Goal: Task Accomplishment & Management: Manage account settings

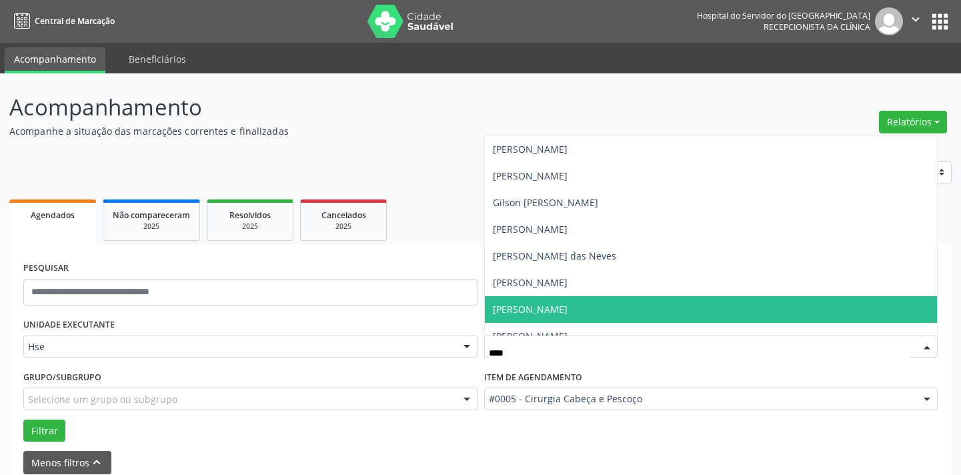
scroll to position [3, 0]
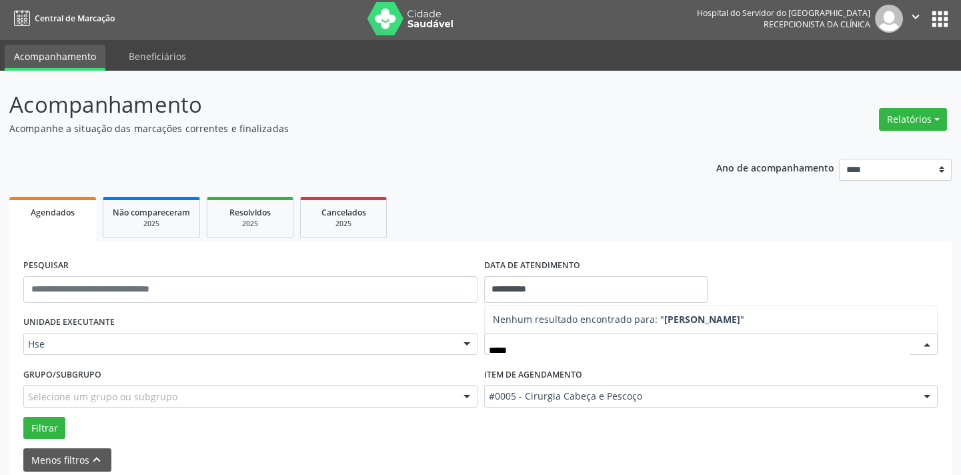
type input "****"
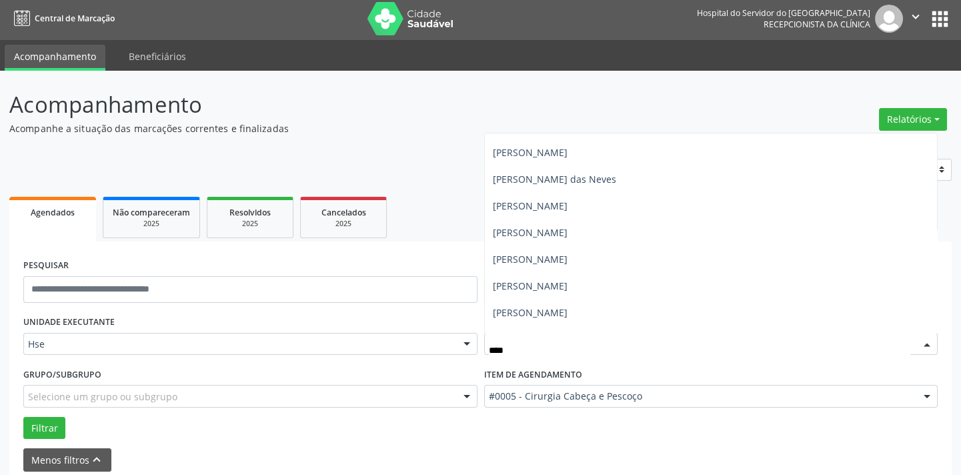
scroll to position [0, 0]
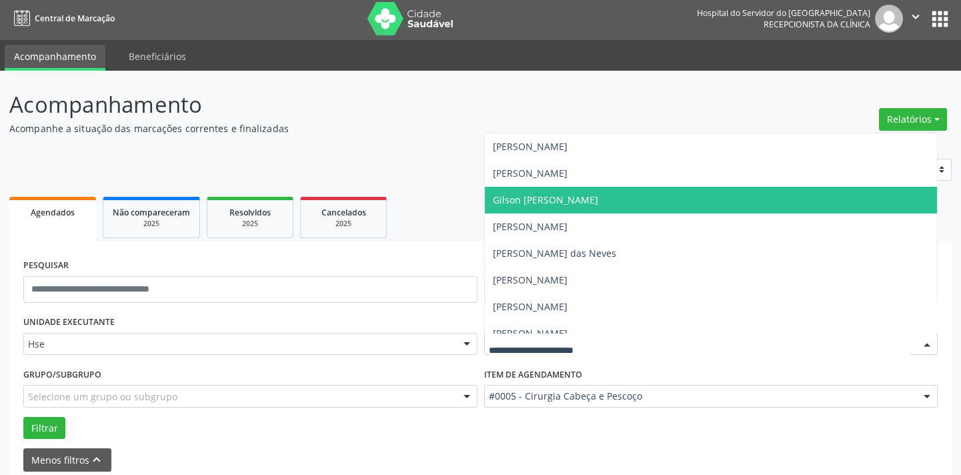
click at [473, 118] on p "Acompanhamento" at bounding box center [339, 104] width 660 height 33
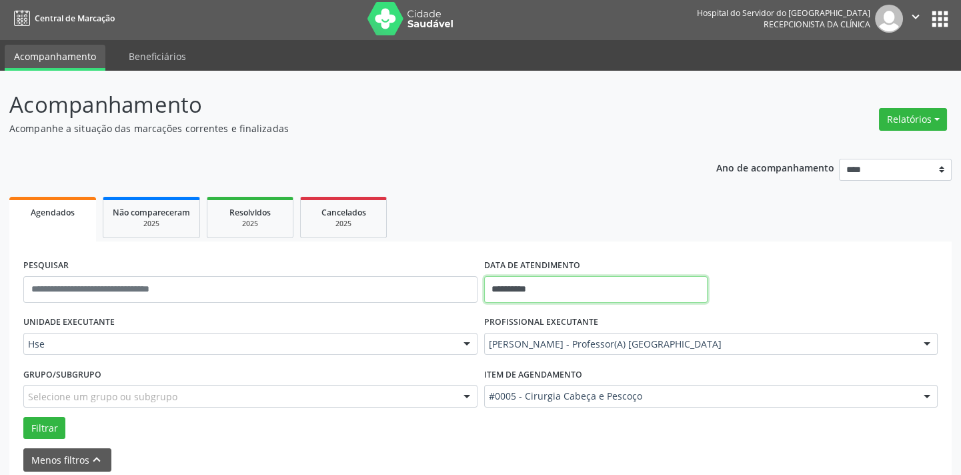
click at [577, 291] on input "**********" at bounding box center [595, 289] width 223 height 27
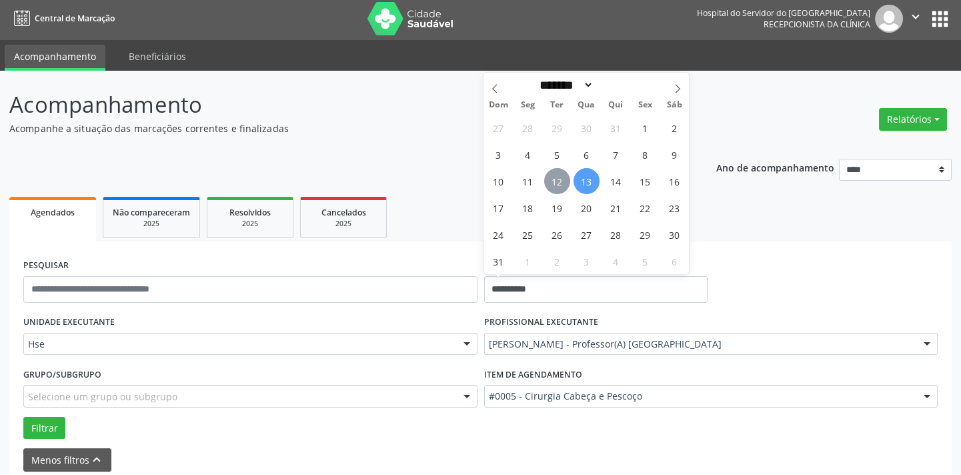
click at [564, 189] on span "12" at bounding box center [557, 181] width 26 height 26
type input "**********"
click at [564, 189] on span "12" at bounding box center [557, 181] width 26 height 26
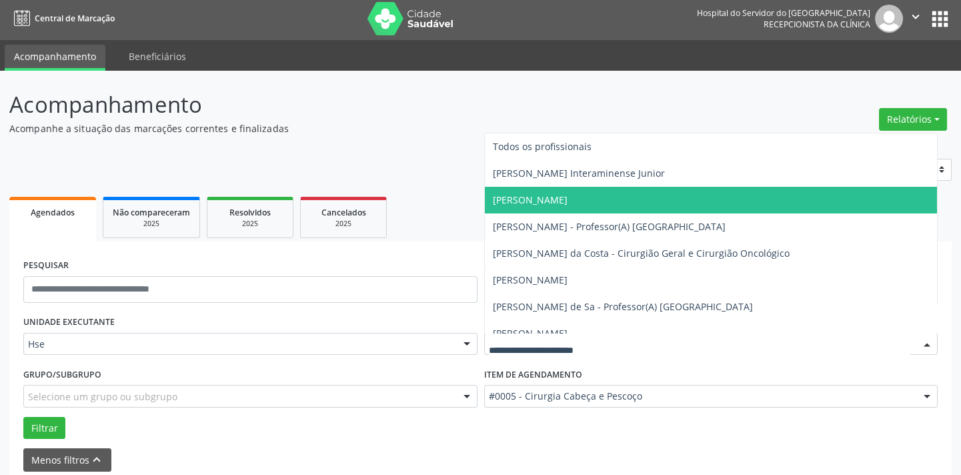
click at [636, 341] on input "text" at bounding box center [700, 350] width 422 height 27
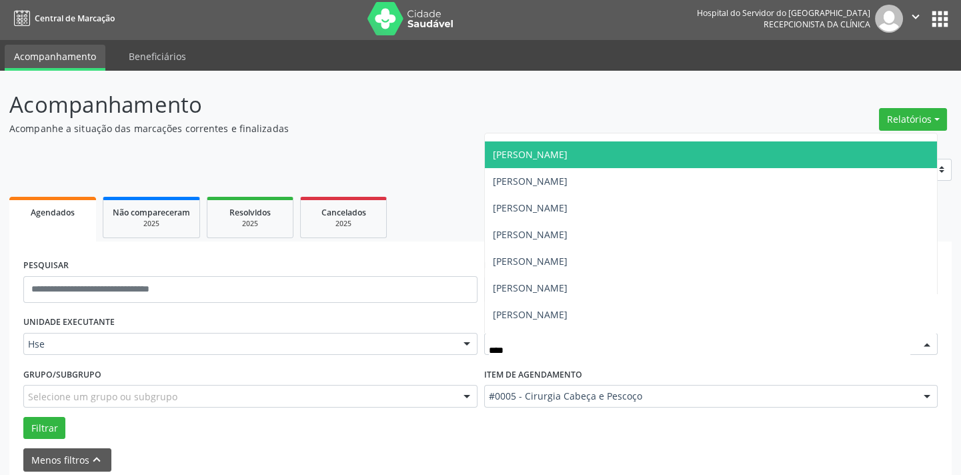
scroll to position [181, 0]
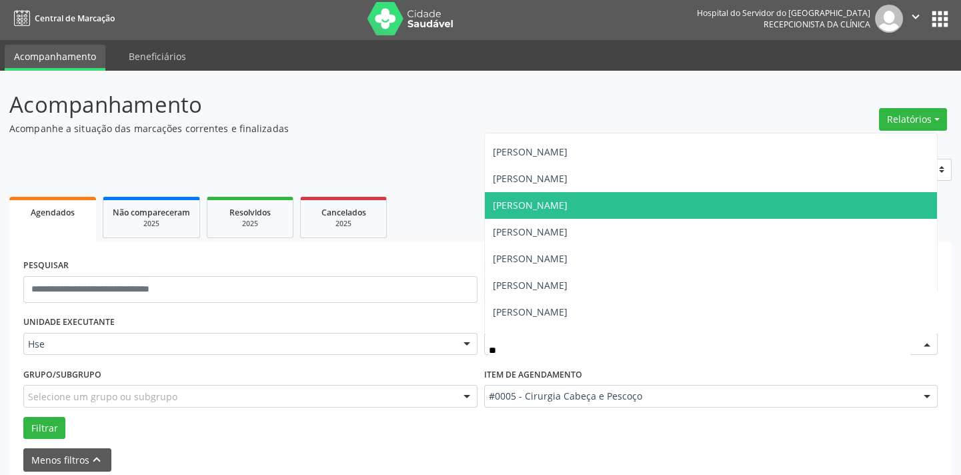
type input "*"
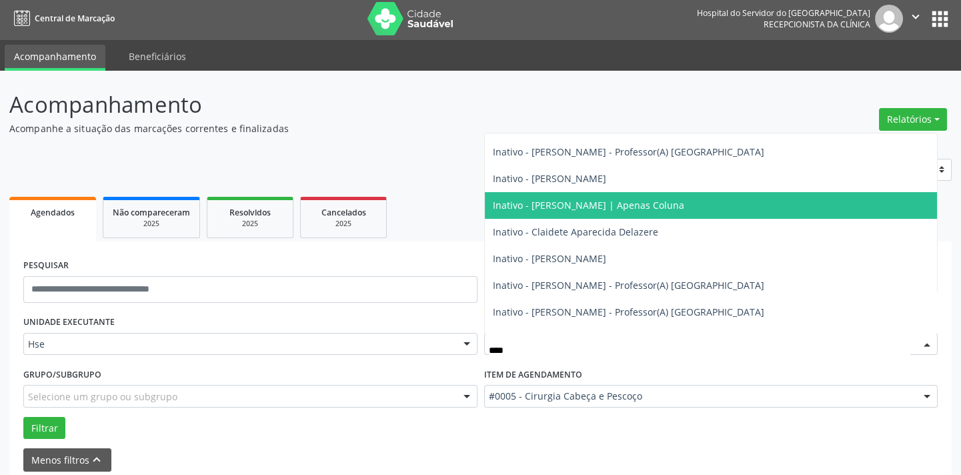
scroll to position [0, 0]
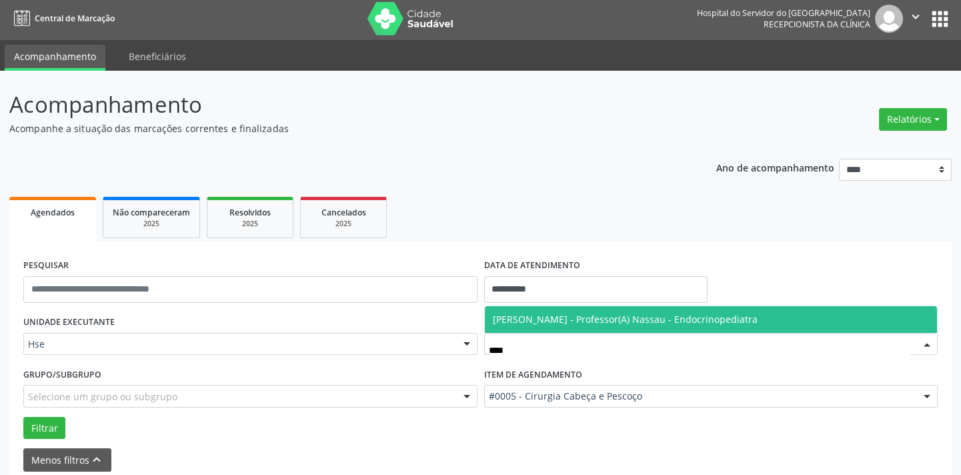
type input "*****"
click at [554, 309] on span "[PERSON_NAME] - Professor(A) Nassau - Endocrinopediatra" at bounding box center [711, 319] width 453 height 27
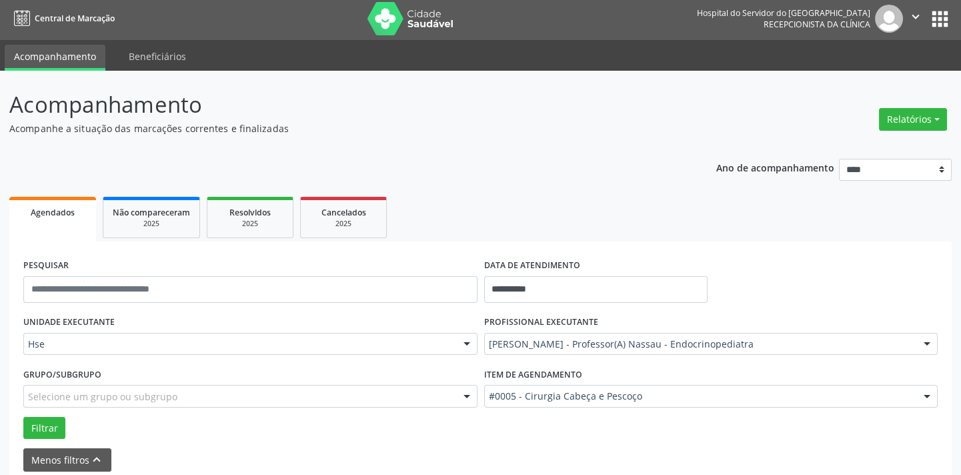
click at [668, 409] on div "Item de agendamento #0005 - Cirurgia Cabeça e Pescoço #0000 - Alergologia #0001…" at bounding box center [711, 390] width 461 height 52
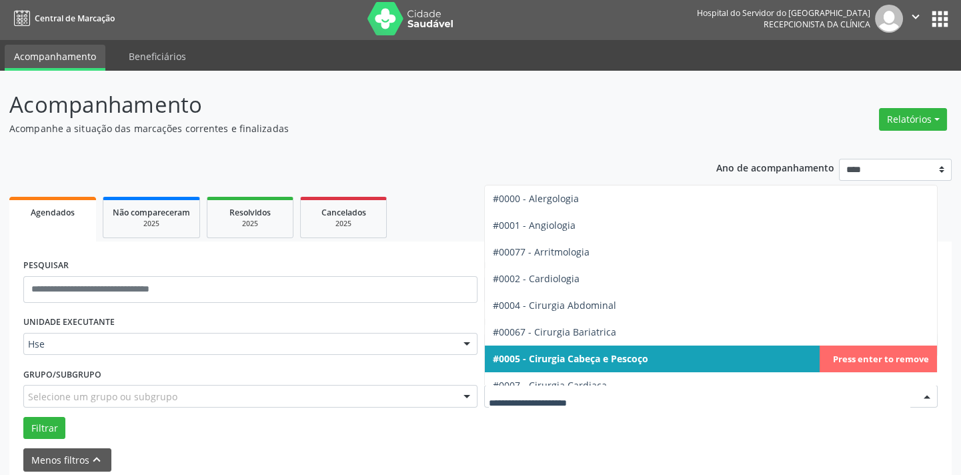
click at [669, 397] on input "text" at bounding box center [700, 402] width 422 height 27
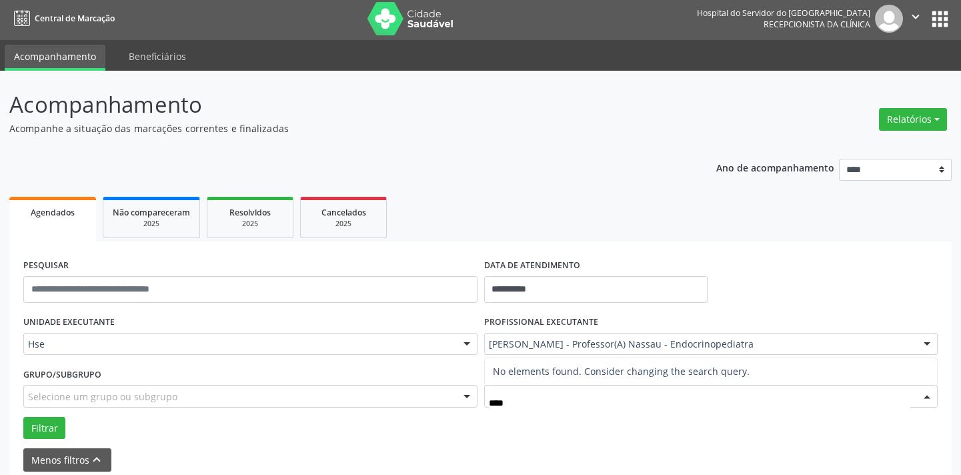
type input "***"
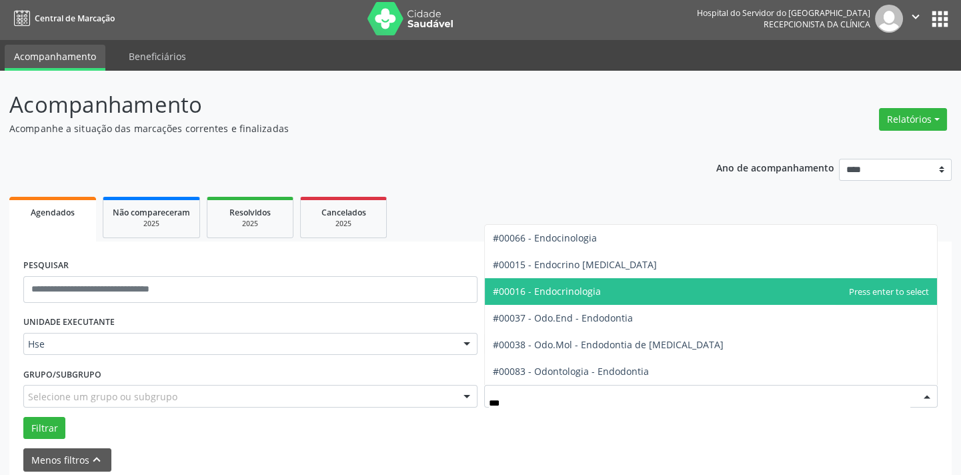
click at [586, 281] on span "#00016 - Endocrinologia" at bounding box center [711, 291] width 453 height 27
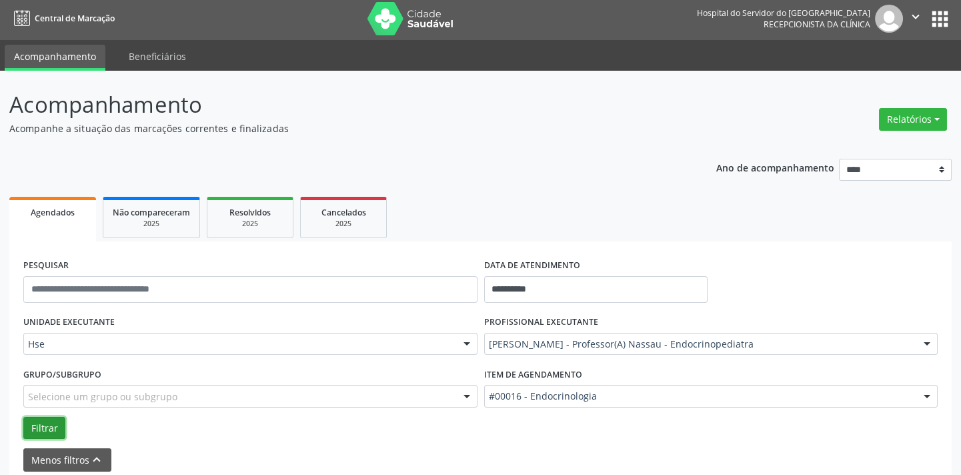
click at [45, 428] on button "Filtrar" at bounding box center [44, 428] width 42 height 23
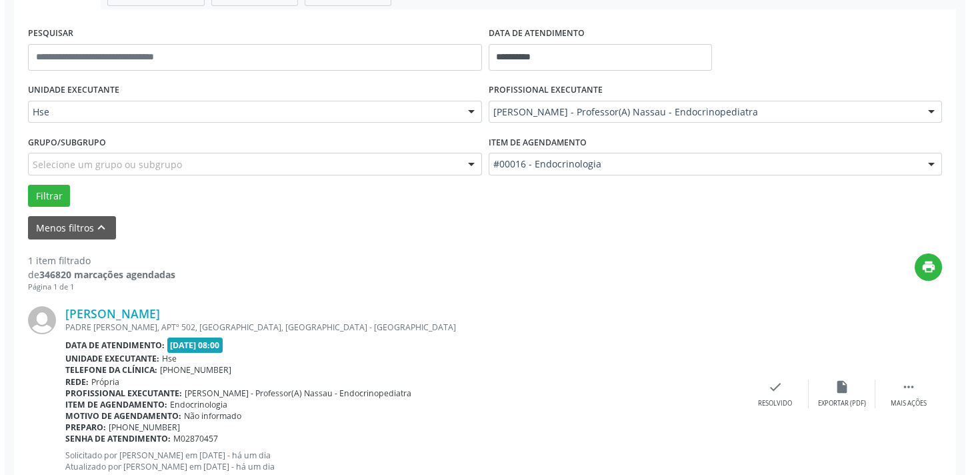
scroll to position [278, 0]
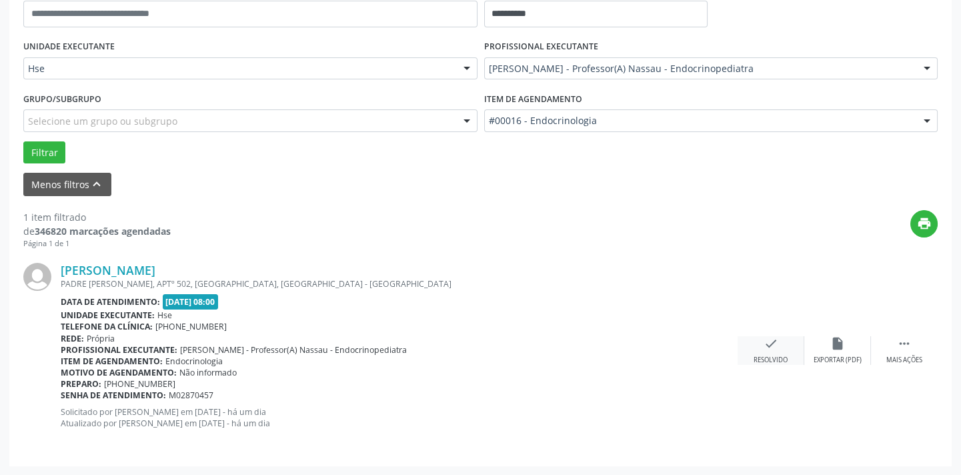
click at [782, 343] on div "check Resolvido" at bounding box center [771, 350] width 67 height 29
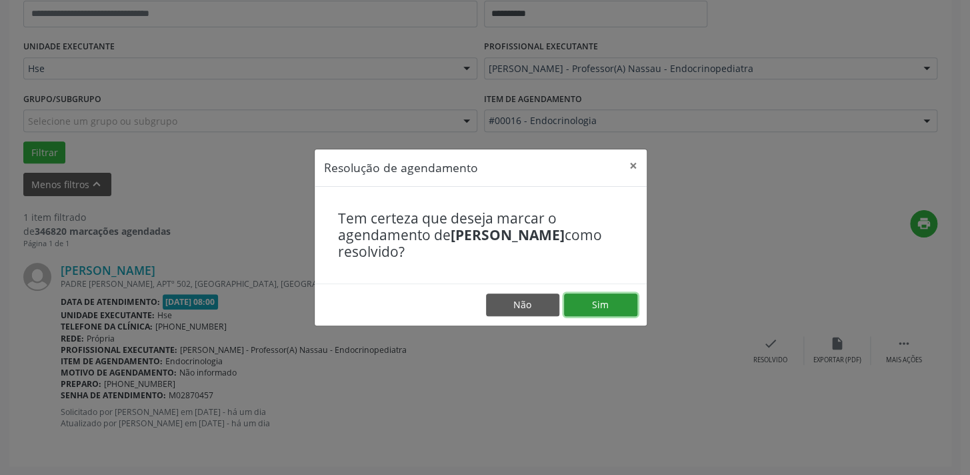
click at [587, 295] on button "Sim" at bounding box center [600, 304] width 73 height 23
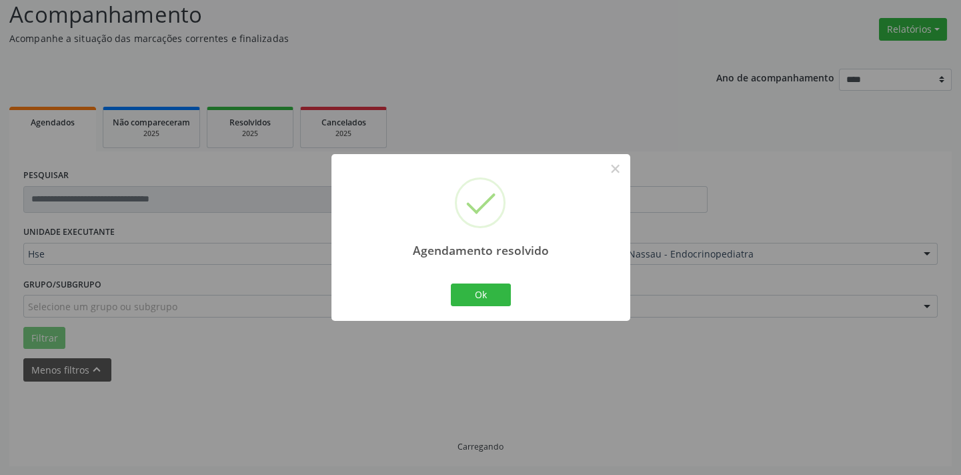
scroll to position [63, 0]
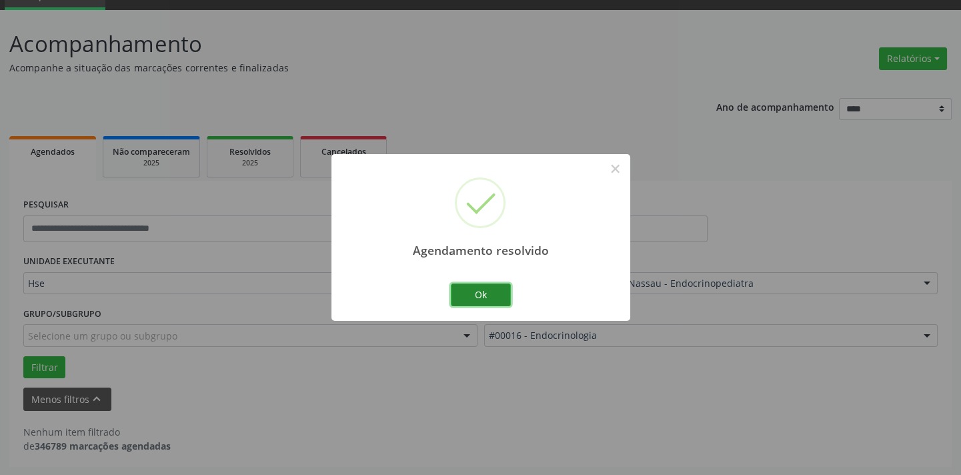
click at [483, 286] on button "Ok" at bounding box center [481, 294] width 60 height 23
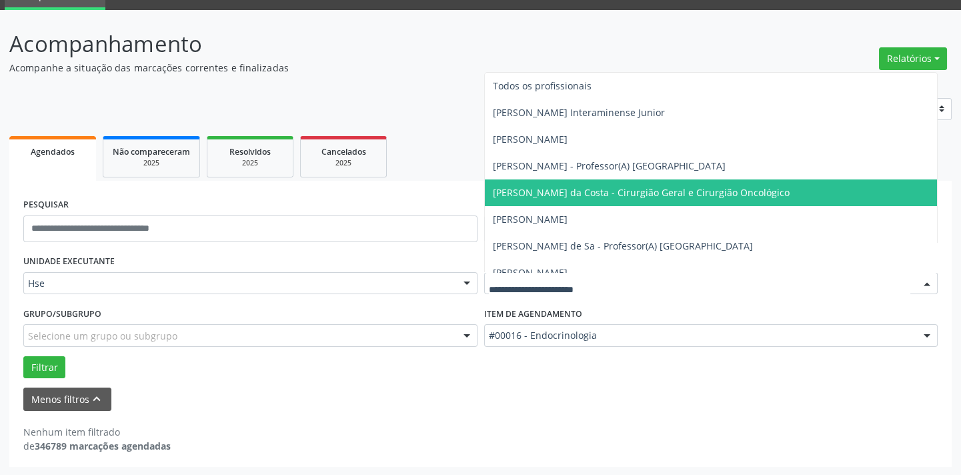
click at [616, 283] on input "text" at bounding box center [700, 290] width 422 height 27
click at [706, 316] on div "Item de agendamento #00016 - Endocrinologia #0000 - Alergologia #0001 - Angiolo…" at bounding box center [711, 324] width 454 height 43
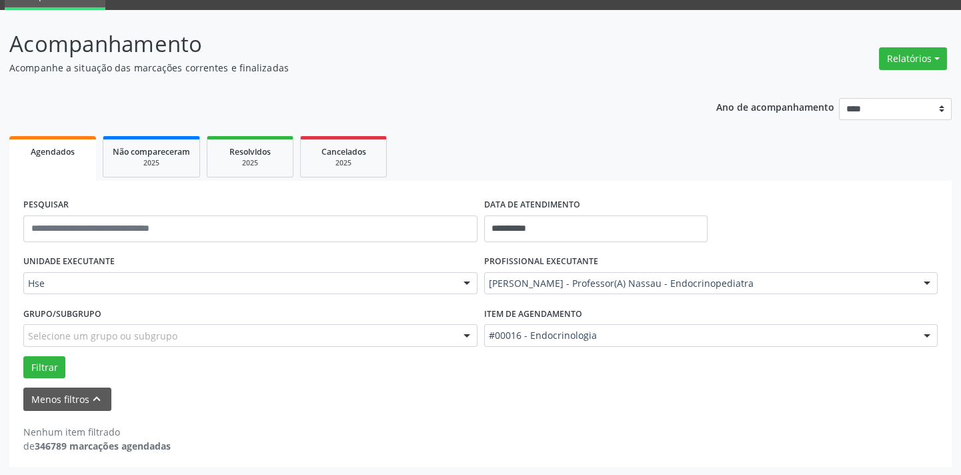
click at [926, 283] on div at bounding box center [927, 284] width 20 height 23
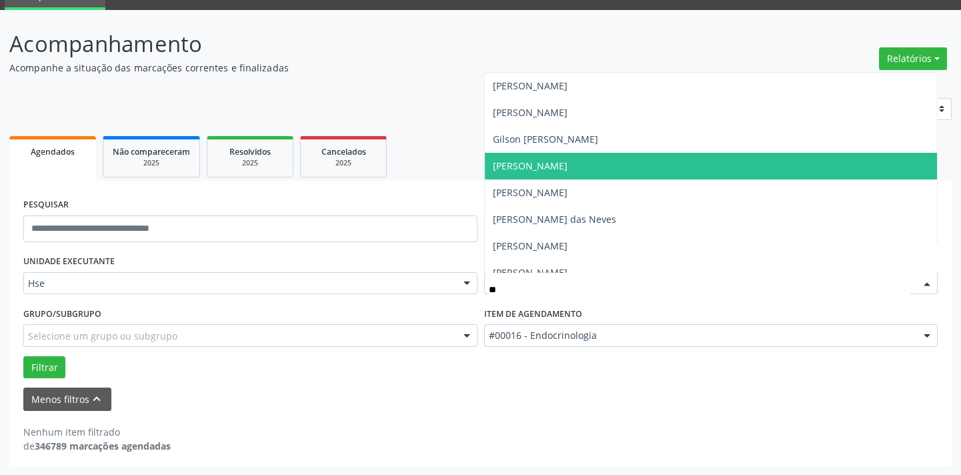
type input "*"
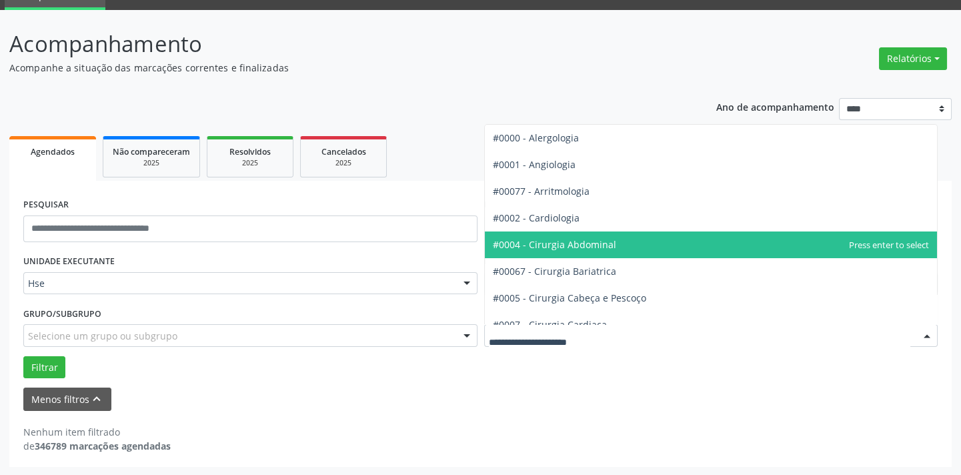
drag, startPoint x: 610, startPoint y: 335, endPoint x: 528, endPoint y: 231, distance: 132.4
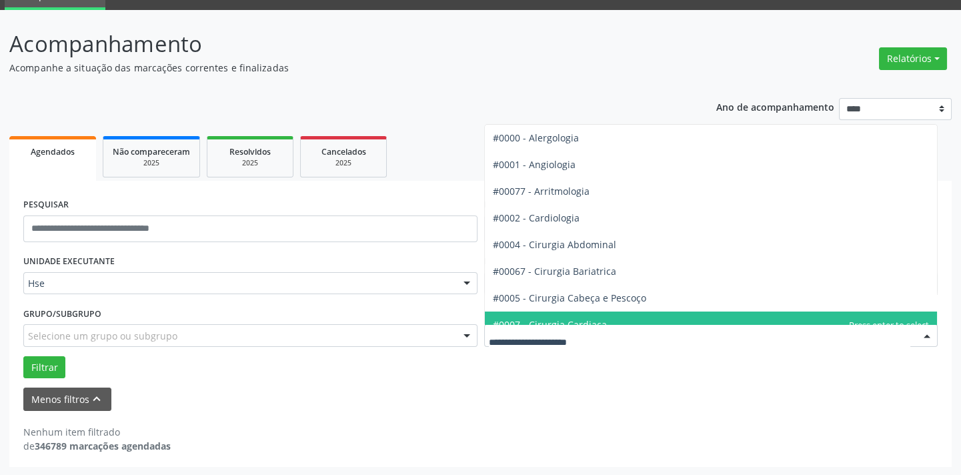
click at [596, 346] on input "text" at bounding box center [700, 342] width 422 height 27
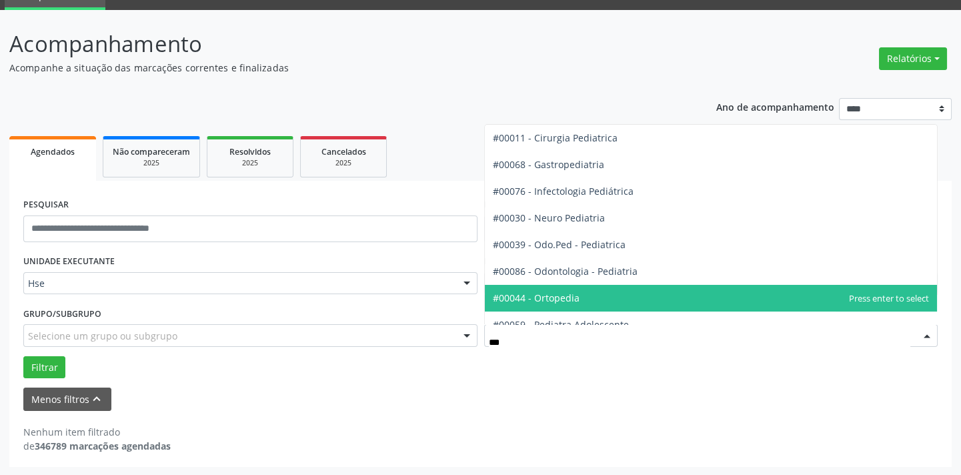
type input "****"
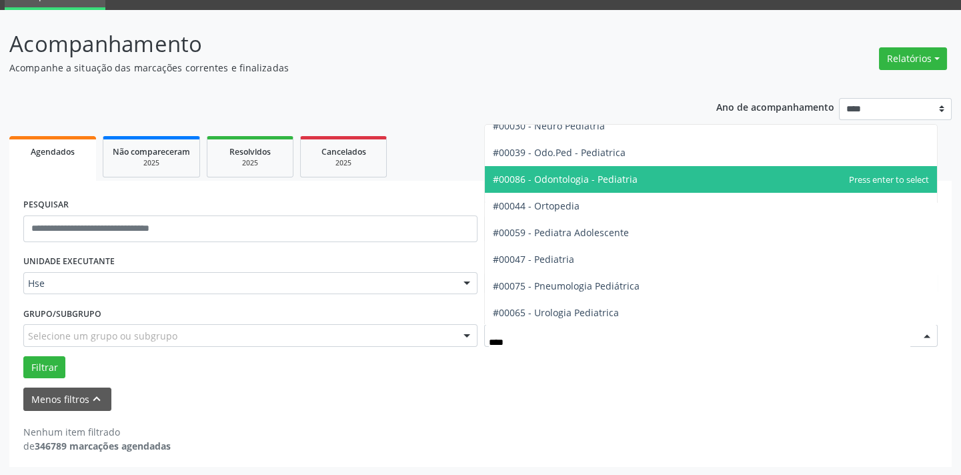
scroll to position [93, 0]
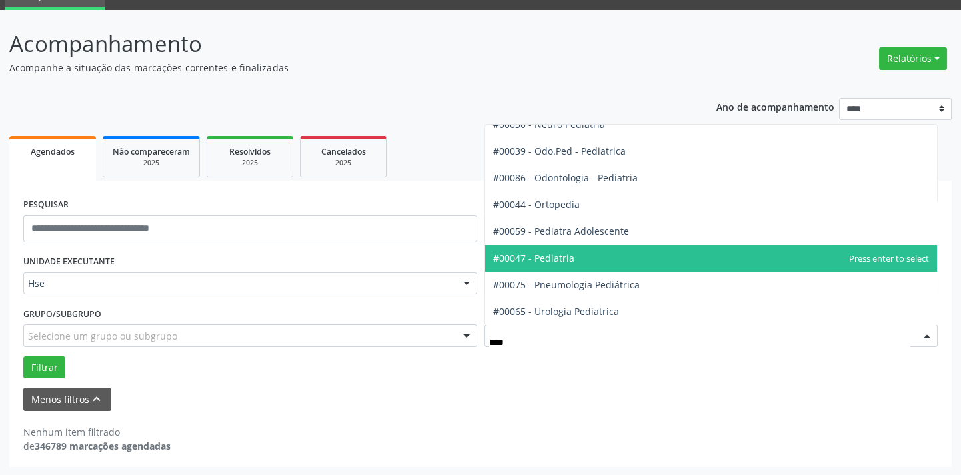
click at [582, 253] on span "#00047 - Pediatria" at bounding box center [711, 258] width 453 height 27
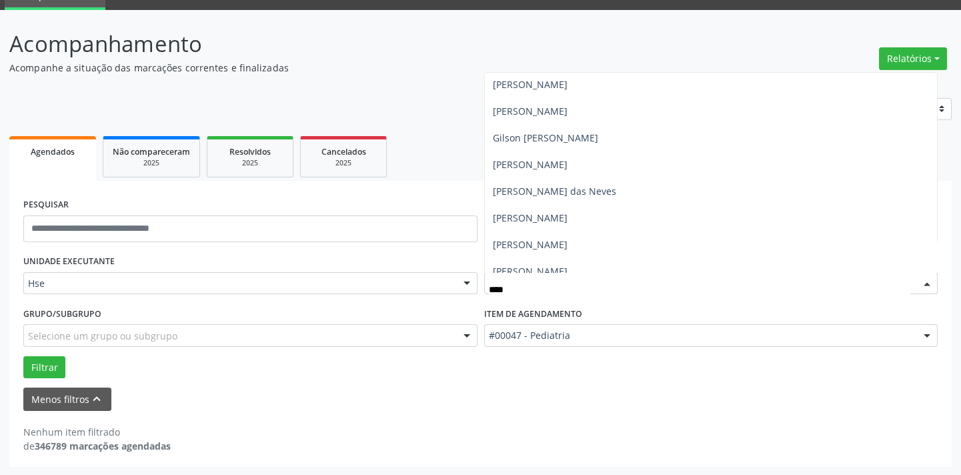
scroll to position [0, 0]
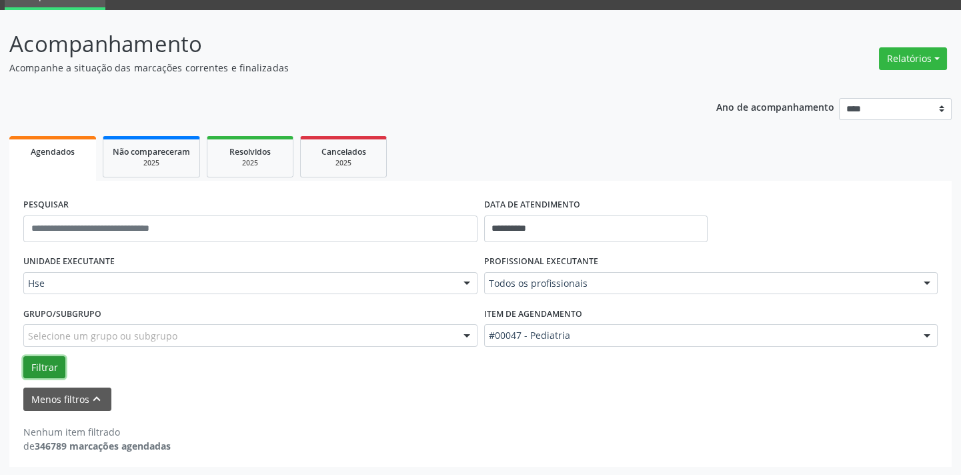
click at [45, 365] on button "Filtrar" at bounding box center [44, 367] width 42 height 23
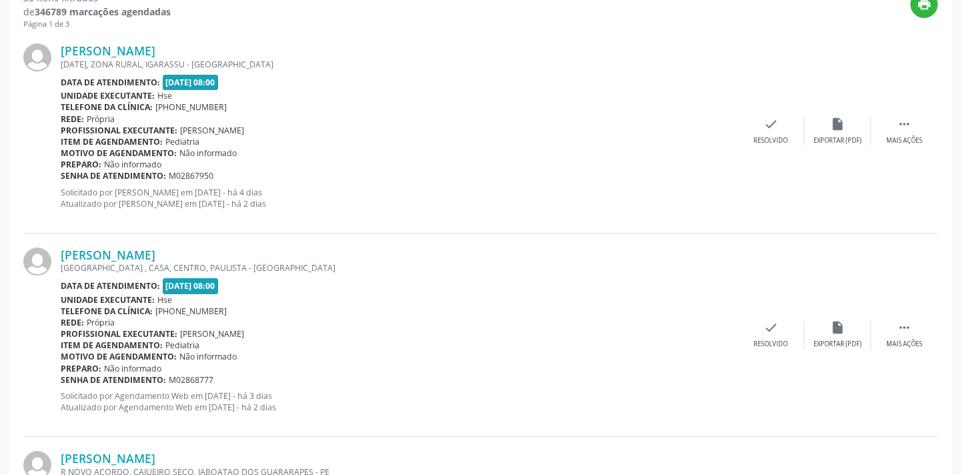
scroll to position [488, 0]
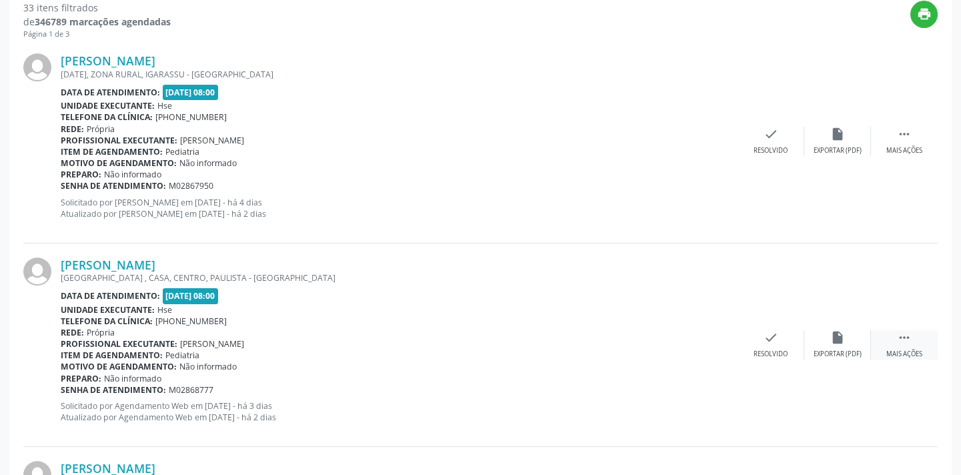
click at [901, 343] on icon "" at bounding box center [904, 337] width 15 height 15
click at [850, 338] on div "alarm_off Não compareceu" at bounding box center [837, 344] width 67 height 29
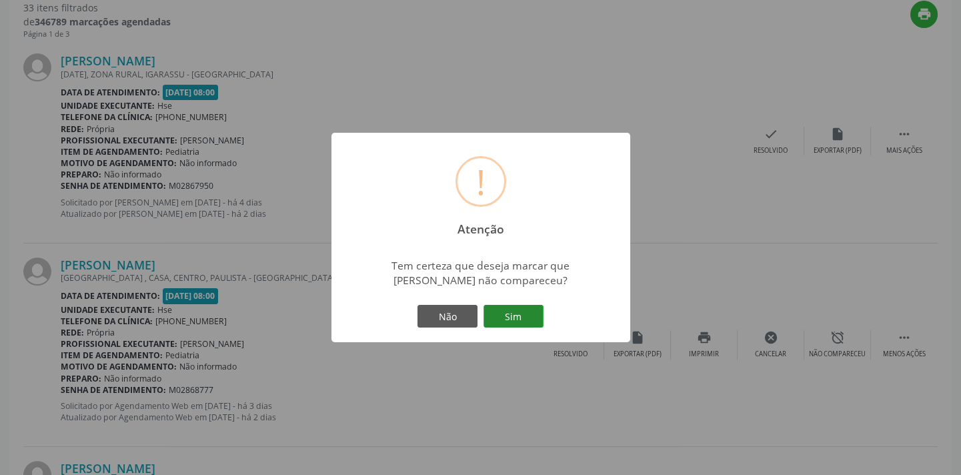
click at [524, 315] on button "Sim" at bounding box center [513, 316] width 60 height 23
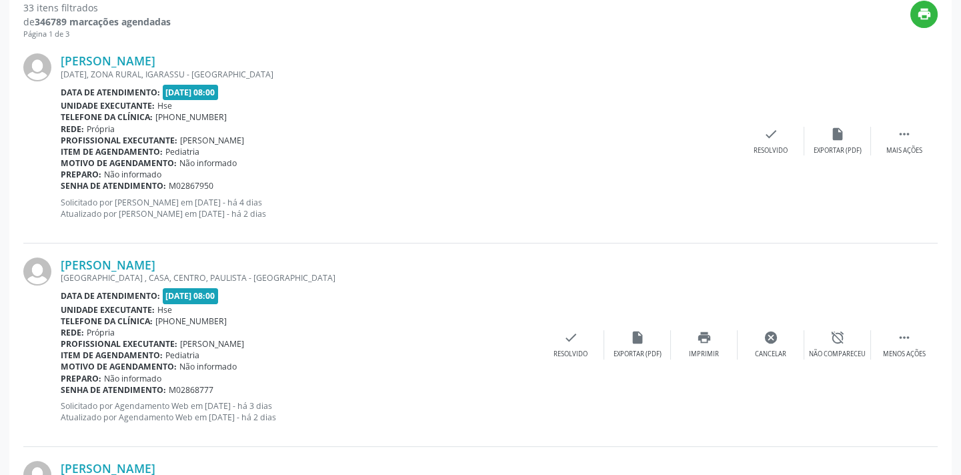
scroll to position [107, 0]
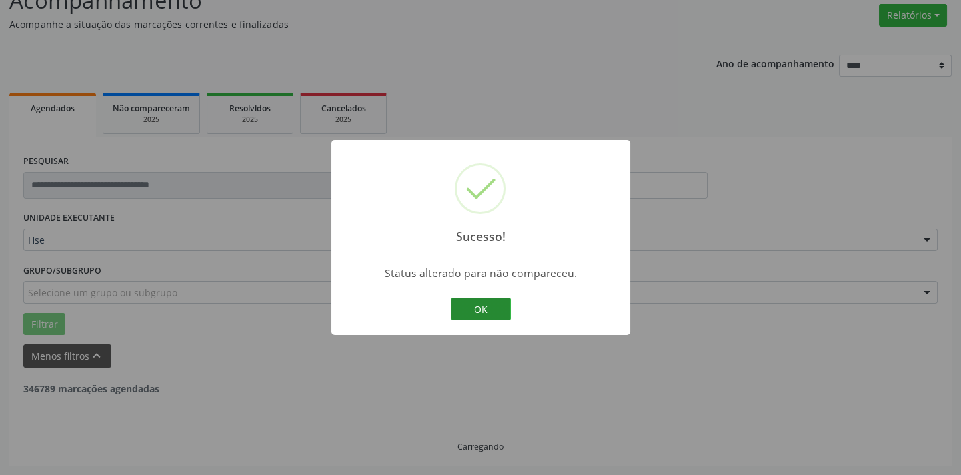
click at [466, 313] on button "OK" at bounding box center [481, 308] width 60 height 23
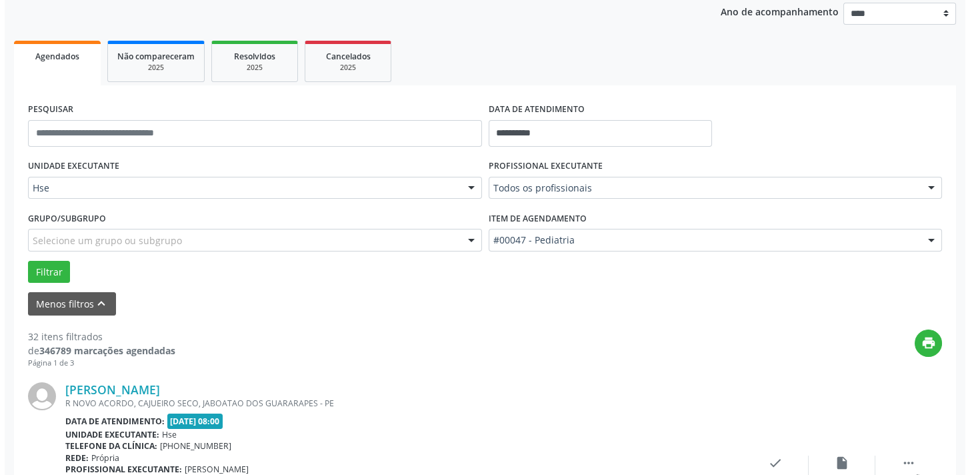
scroll to position [227, 0]
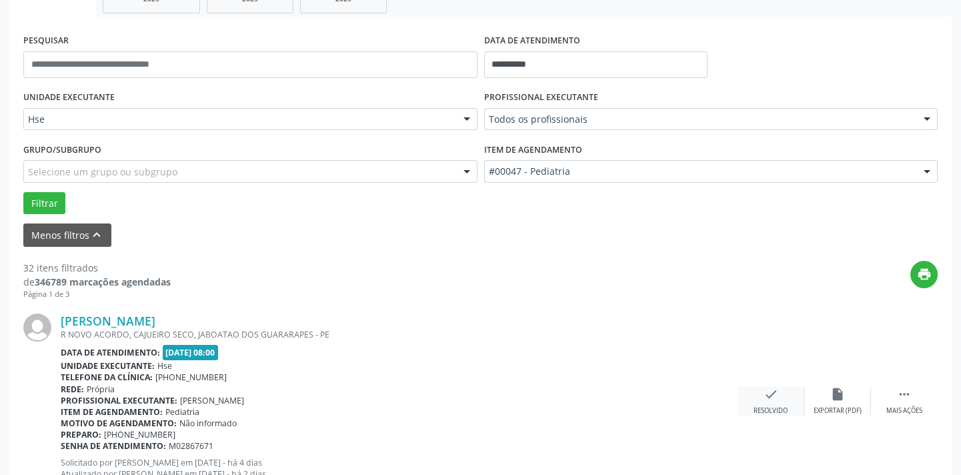
click at [764, 388] on icon "check" at bounding box center [771, 394] width 15 height 15
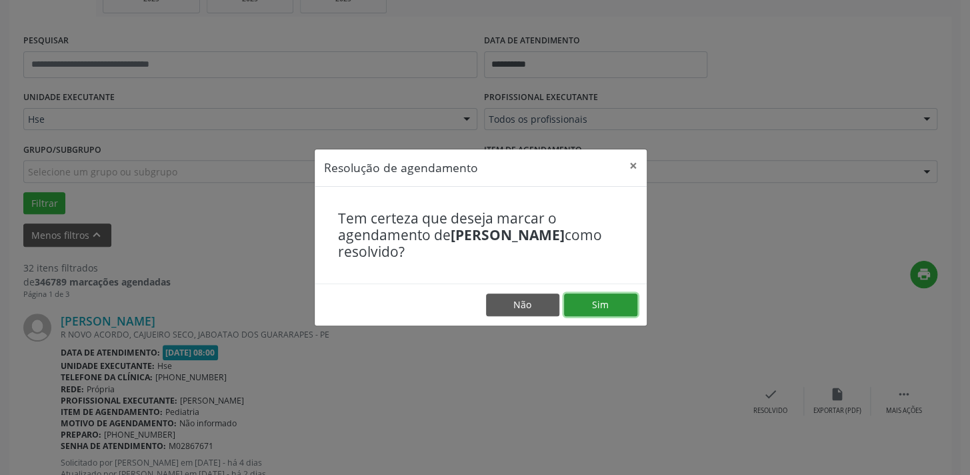
click at [586, 300] on button "Sim" at bounding box center [600, 304] width 73 height 23
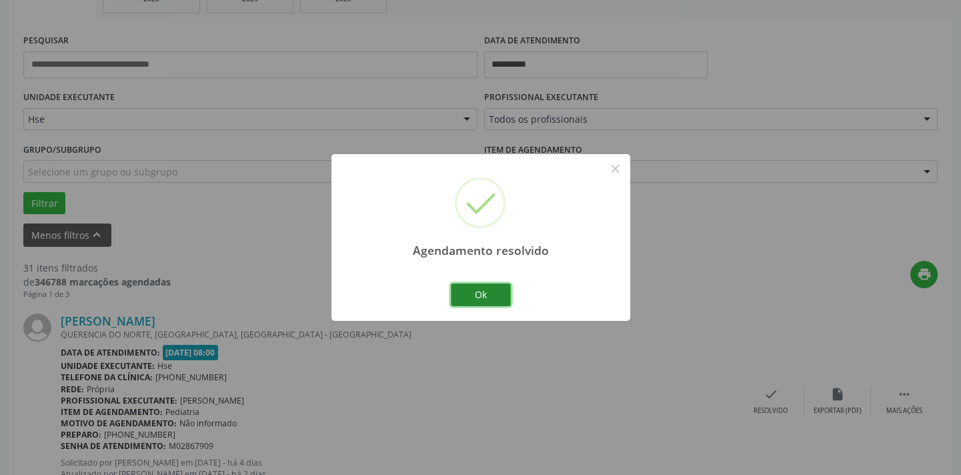
click at [500, 293] on button "Ok" at bounding box center [481, 294] width 60 height 23
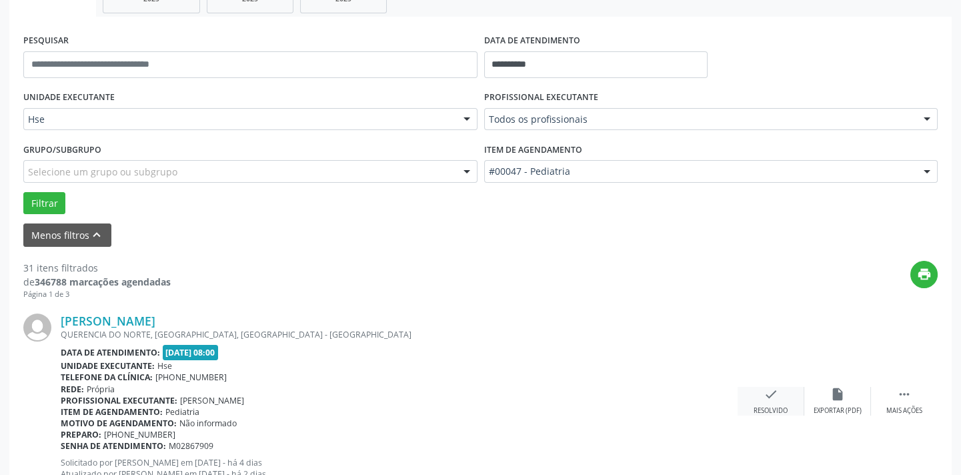
click at [770, 396] on icon "check" at bounding box center [771, 394] width 15 height 15
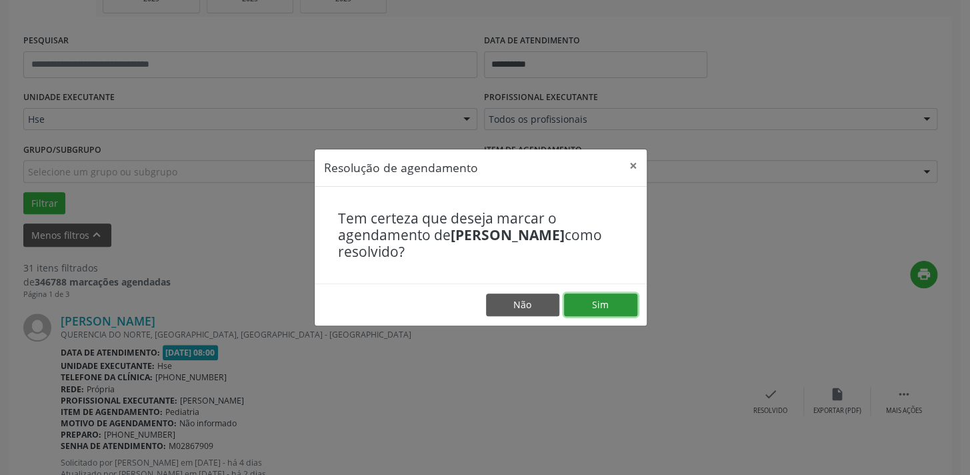
click at [600, 302] on button "Sim" at bounding box center [600, 304] width 73 height 23
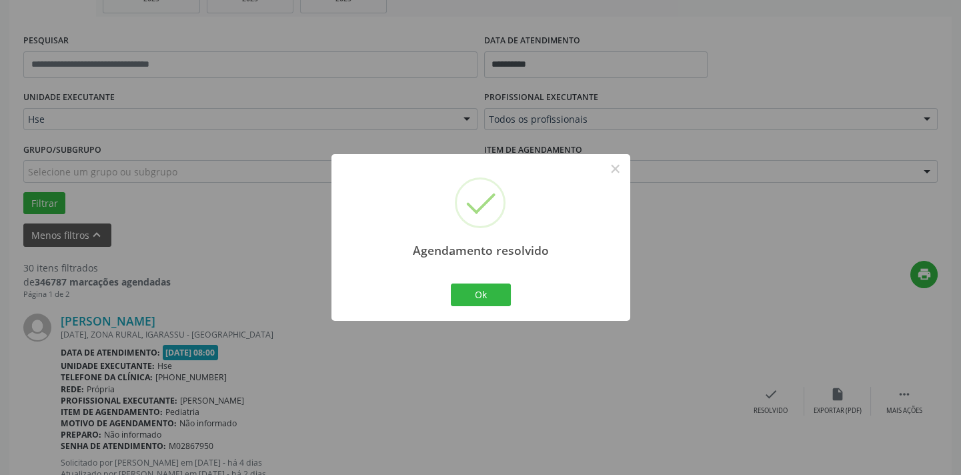
click at [512, 304] on div "Ok Cancel" at bounding box center [480, 295] width 66 height 28
click at [494, 291] on button "Ok" at bounding box center [481, 294] width 60 height 23
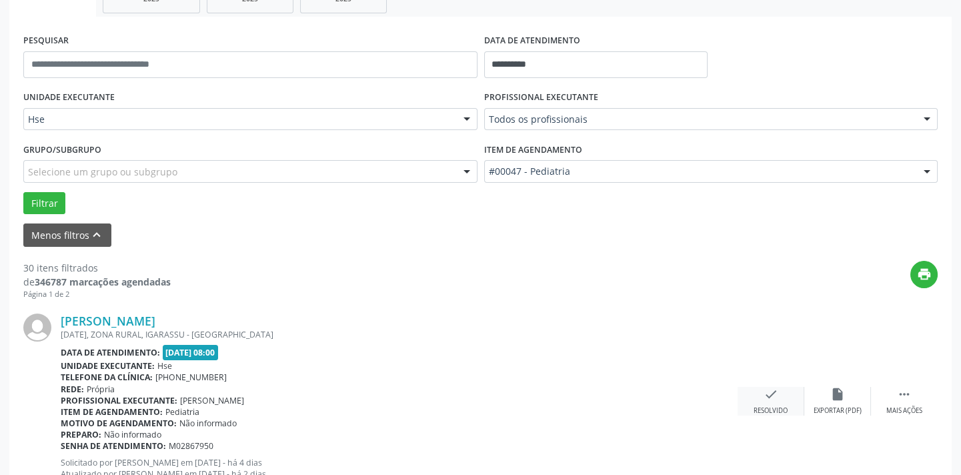
click at [768, 393] on icon "check" at bounding box center [771, 394] width 15 height 15
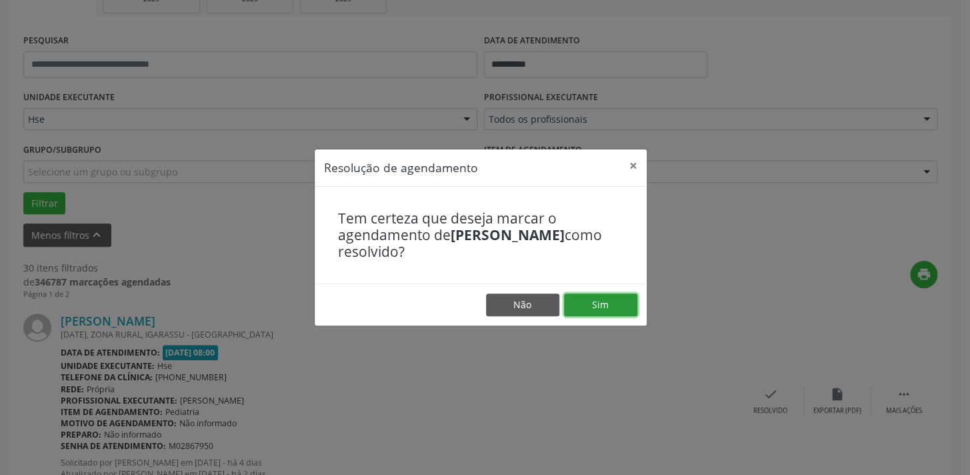
click at [575, 305] on button "Sim" at bounding box center [600, 304] width 73 height 23
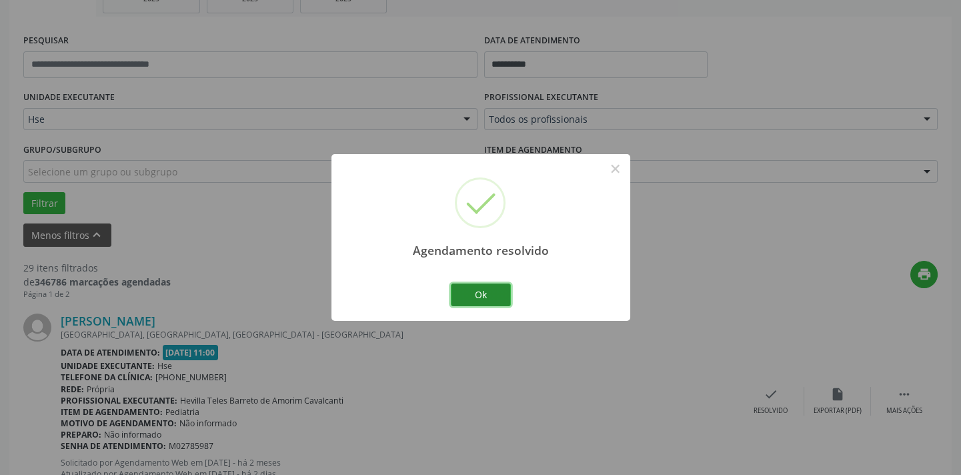
click at [504, 301] on button "Ok" at bounding box center [481, 294] width 60 height 23
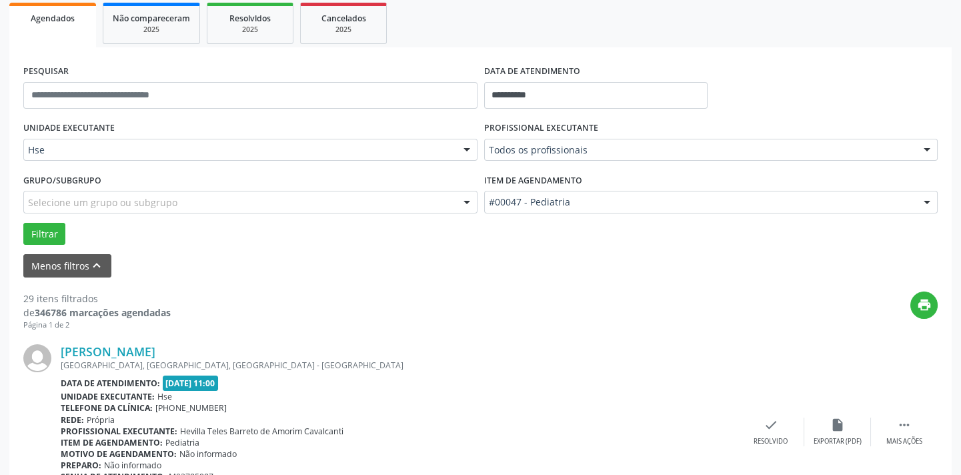
scroll to position [167, 0]
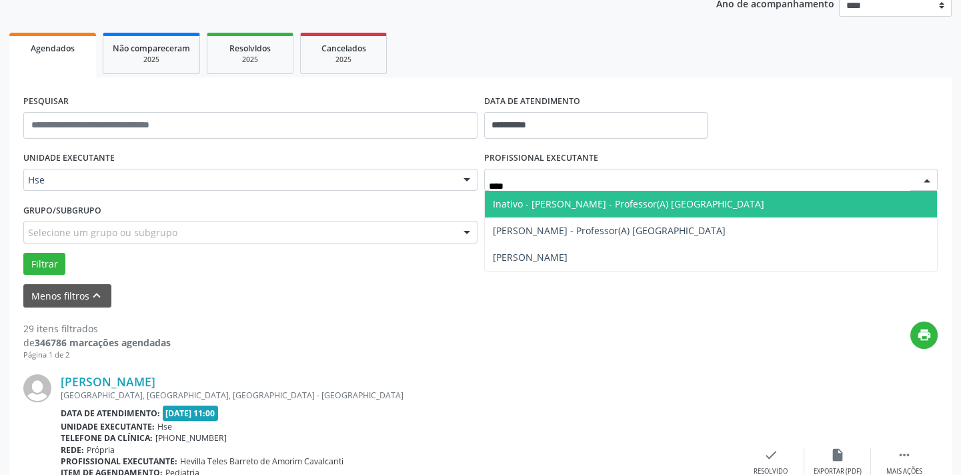
type input "*****"
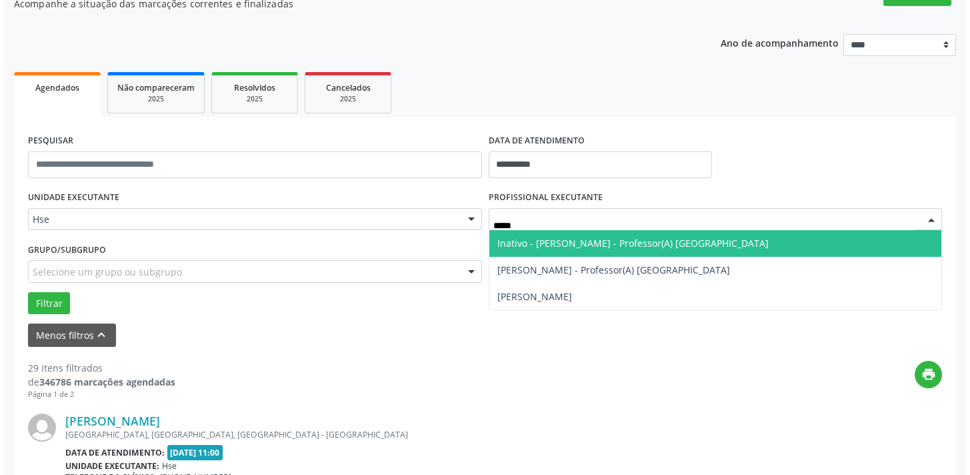
scroll to position [107, 0]
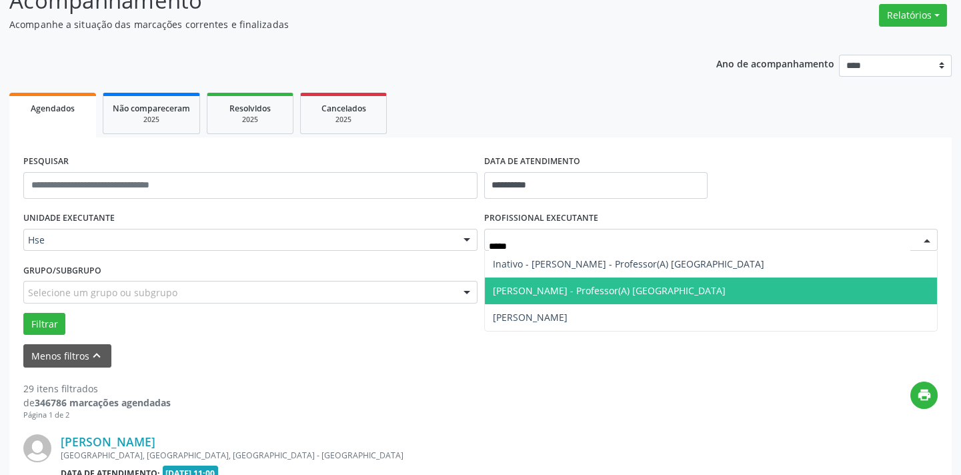
click at [614, 289] on span "[PERSON_NAME] - Professor(A) [GEOGRAPHIC_DATA]" at bounding box center [609, 290] width 233 height 13
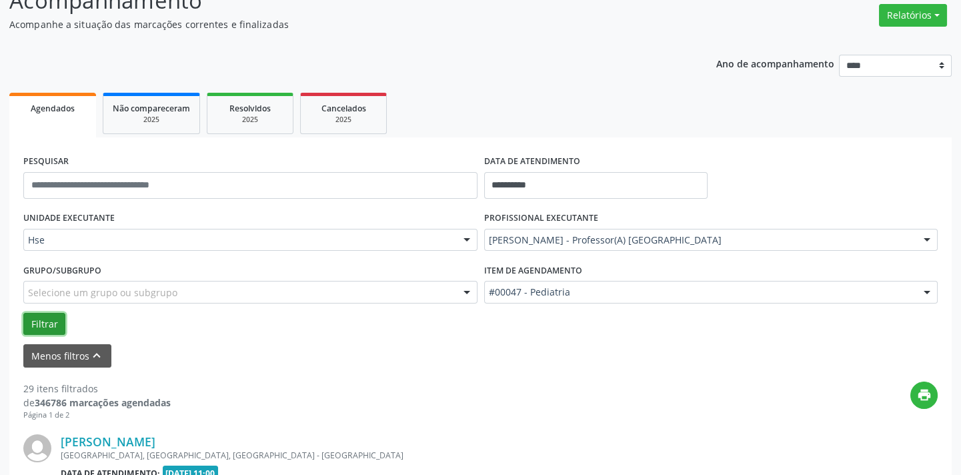
click at [52, 324] on button "Filtrar" at bounding box center [44, 324] width 42 height 23
click at [934, 17] on button "Relatórios" at bounding box center [913, 15] width 68 height 23
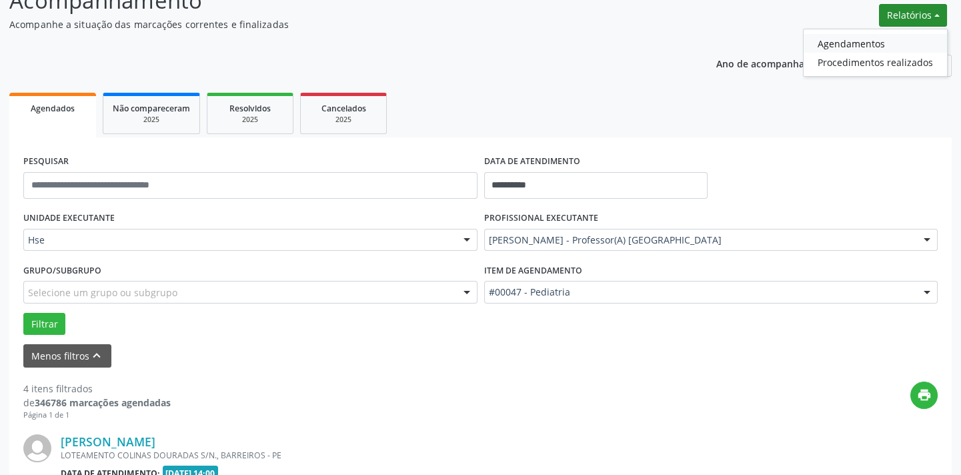
click at [910, 43] on link "Agendamentos" at bounding box center [875, 43] width 143 height 19
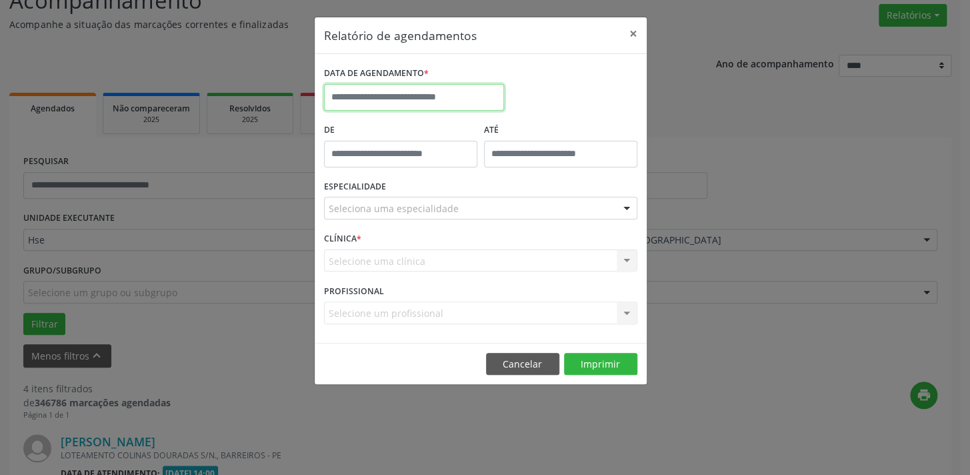
click at [439, 93] on input "text" at bounding box center [414, 97] width 180 height 27
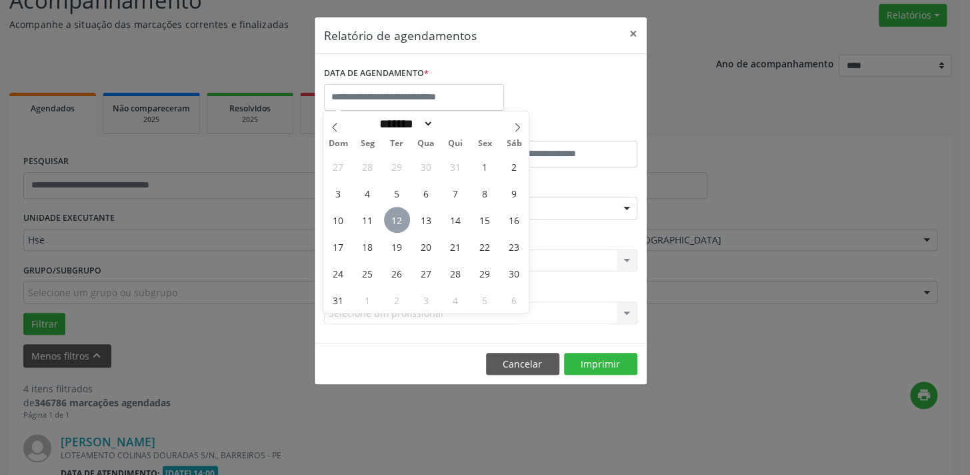
click at [407, 218] on span "12" at bounding box center [397, 220] width 26 height 26
type input "**********"
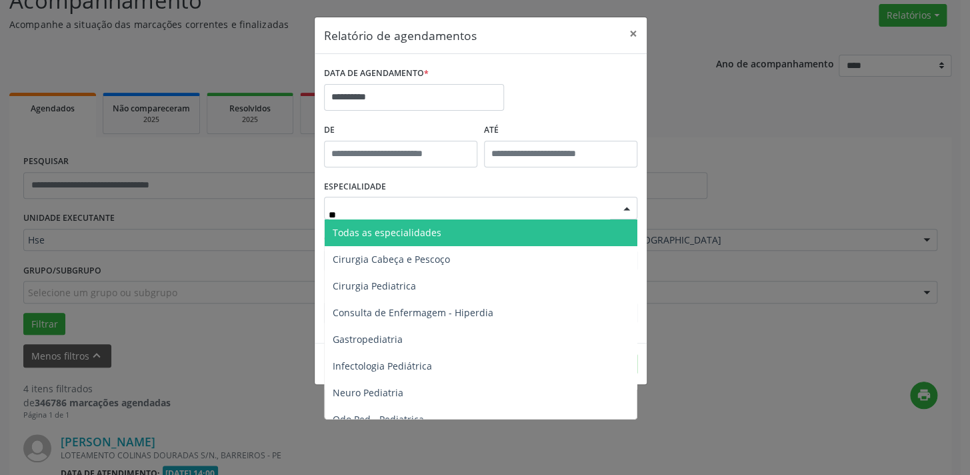
type input "***"
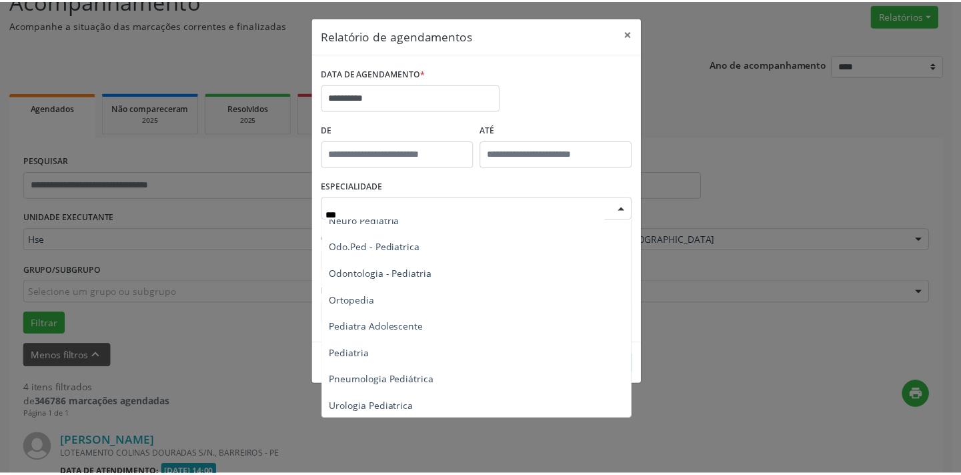
scroll to position [93, 0]
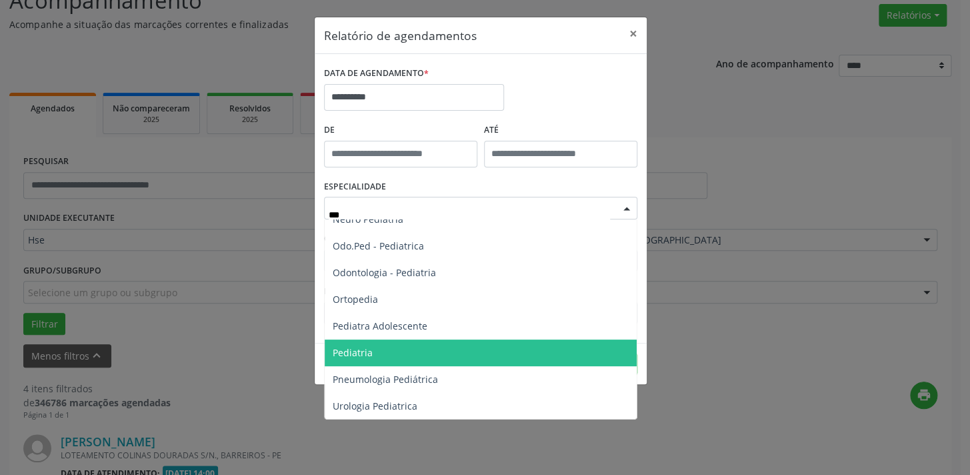
click at [463, 343] on span "Pediatria" at bounding box center [481, 352] width 312 height 27
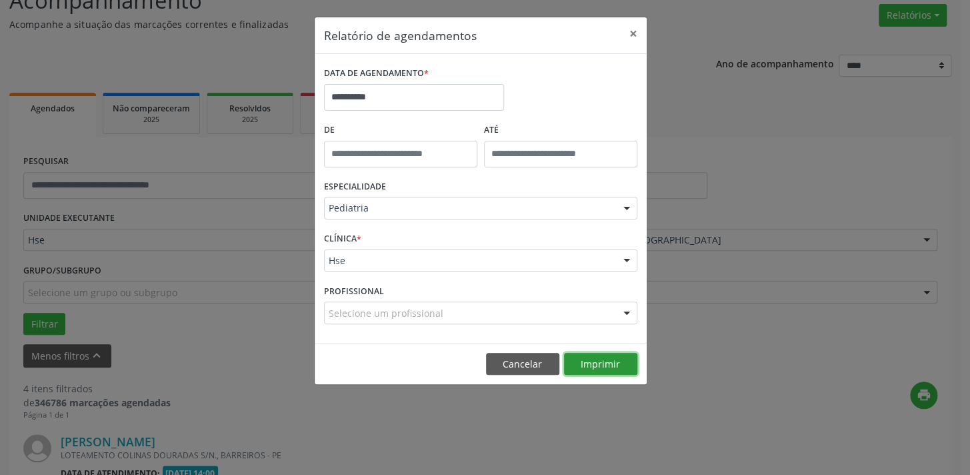
click at [608, 367] on button "Imprimir" at bounding box center [600, 364] width 73 height 23
click at [520, 369] on button "Cancelar" at bounding box center [522, 364] width 73 height 23
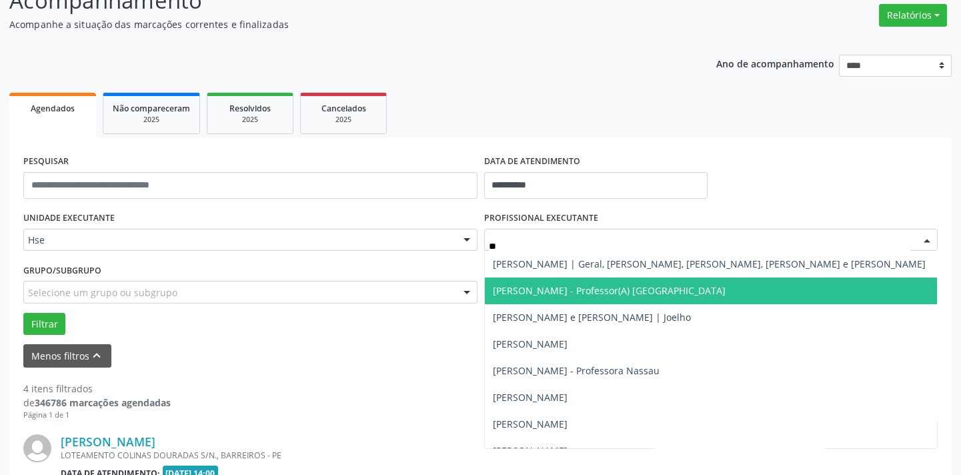
type input "***"
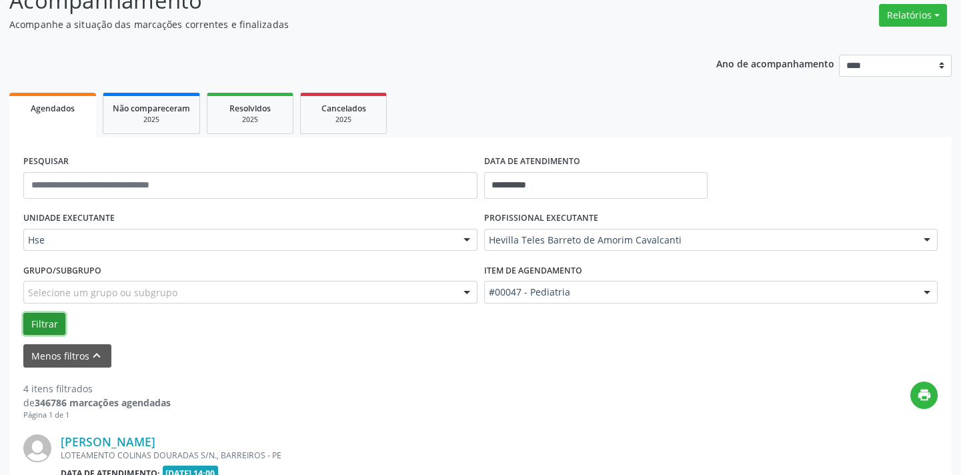
click at [50, 317] on button "Filtrar" at bounding box center [44, 324] width 42 height 23
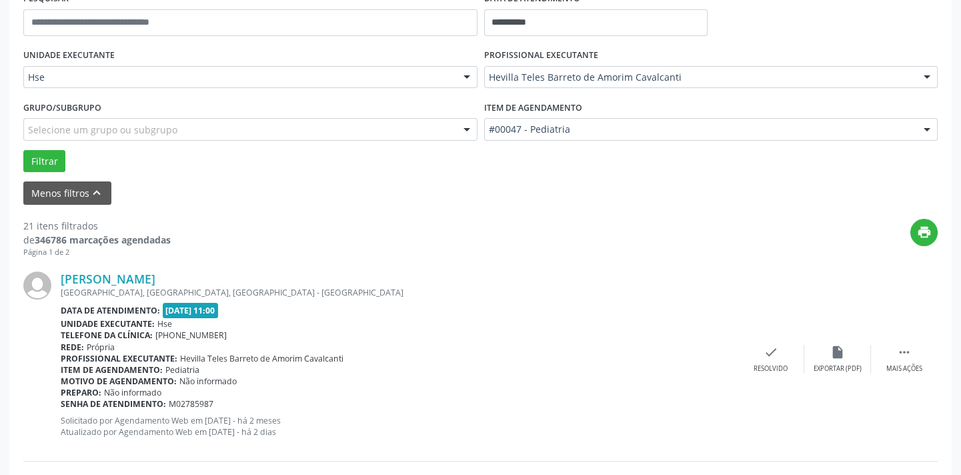
scroll to position [288, 0]
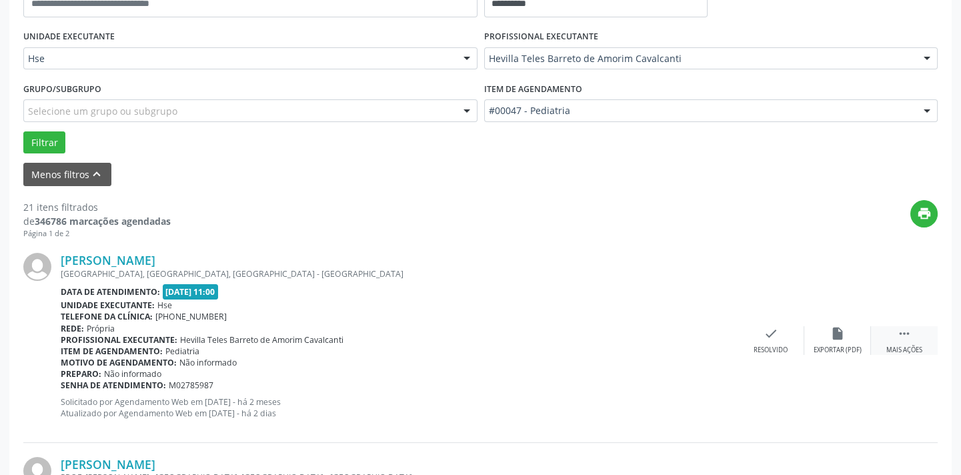
click at [897, 329] on icon "" at bounding box center [904, 333] width 15 height 15
click at [837, 329] on icon "alarm_off" at bounding box center [837, 333] width 15 height 15
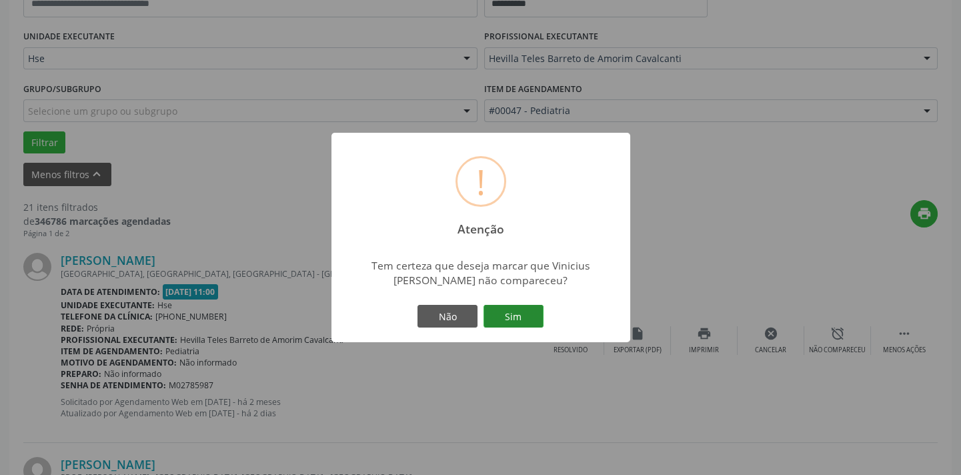
click at [520, 305] on button "Sim" at bounding box center [513, 316] width 60 height 23
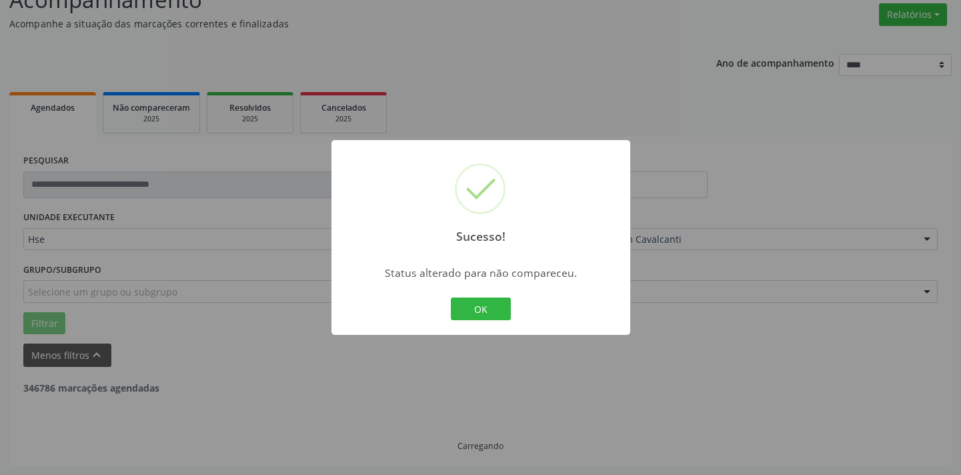
scroll to position [107, 0]
click at [480, 302] on button "OK" at bounding box center [481, 308] width 60 height 23
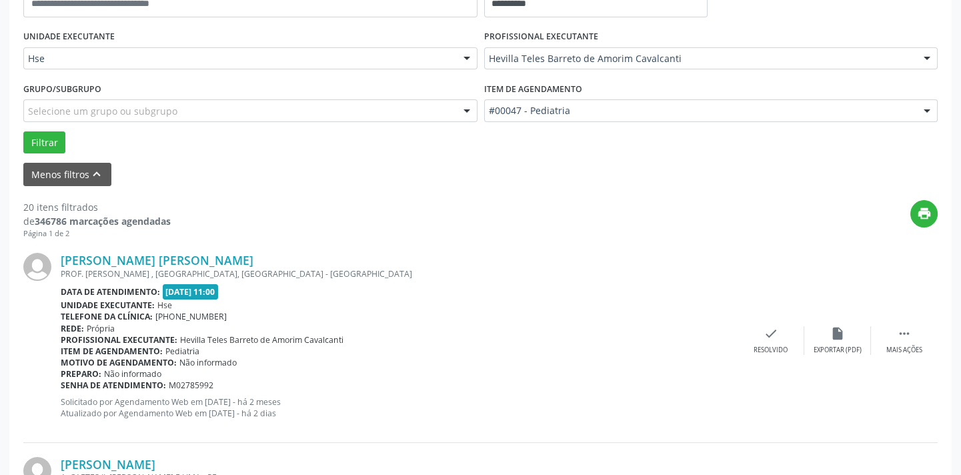
scroll to position [921, 0]
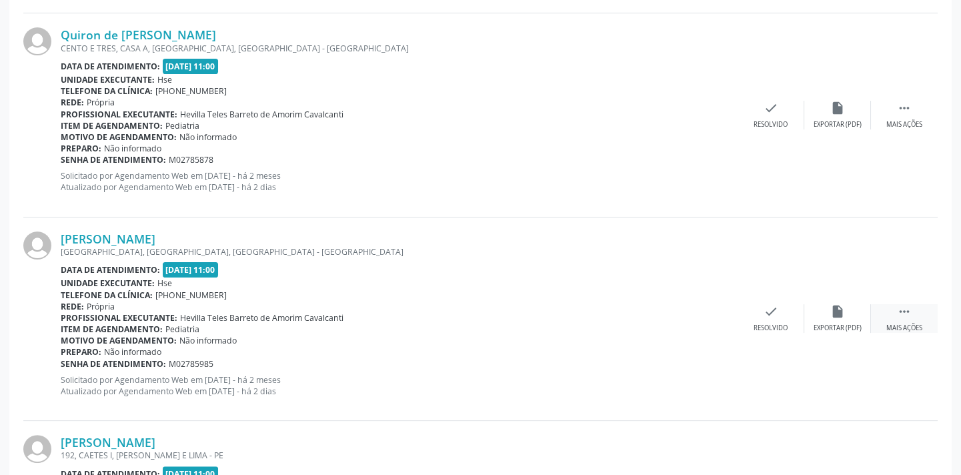
click at [900, 315] on icon "" at bounding box center [904, 311] width 15 height 15
click at [840, 307] on icon "alarm_off" at bounding box center [837, 311] width 15 height 15
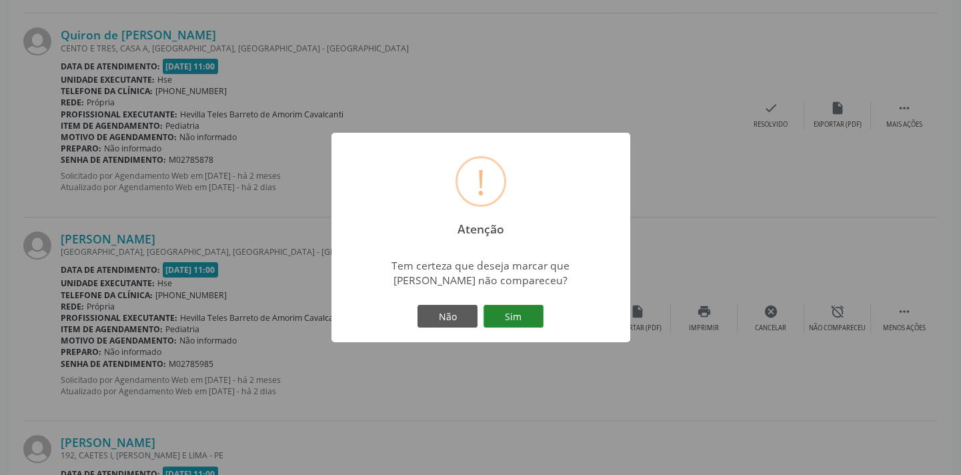
click at [508, 306] on button "Sim" at bounding box center [513, 316] width 60 height 23
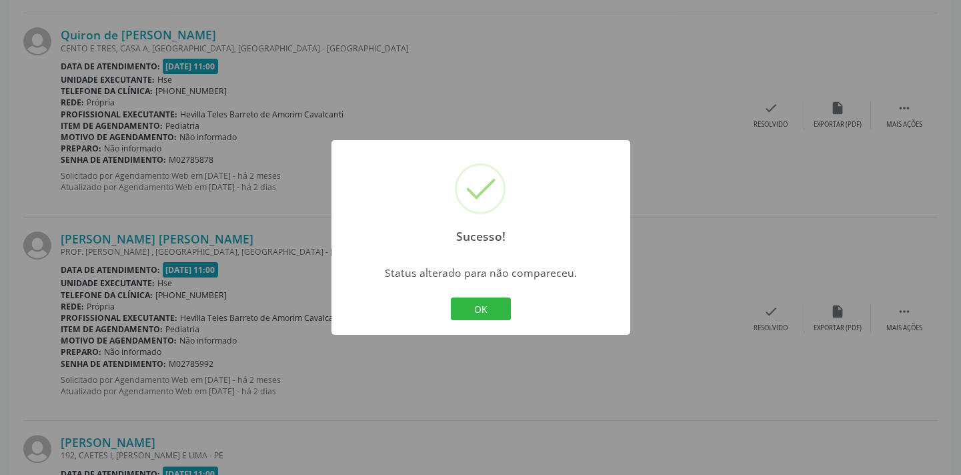
drag, startPoint x: 500, startPoint y: 306, endPoint x: 512, endPoint y: 295, distance: 16.0
click at [500, 306] on button "OK" at bounding box center [481, 308] width 60 height 23
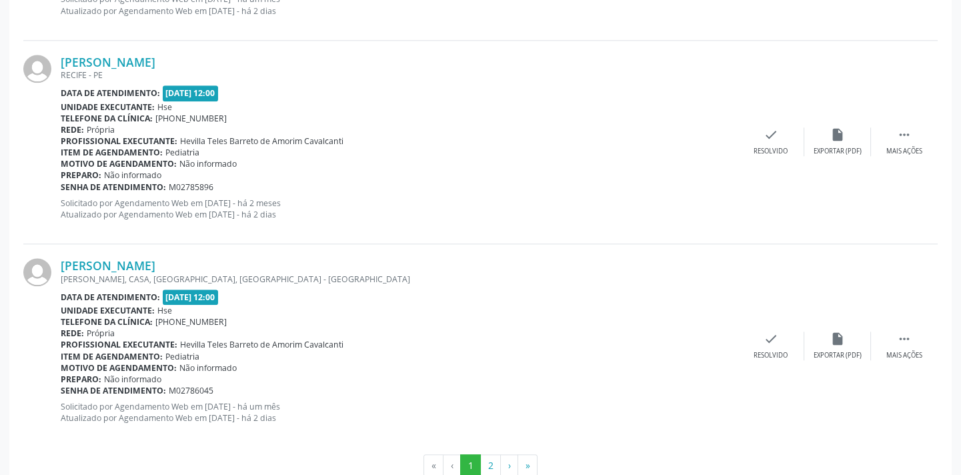
scroll to position [3164, 0]
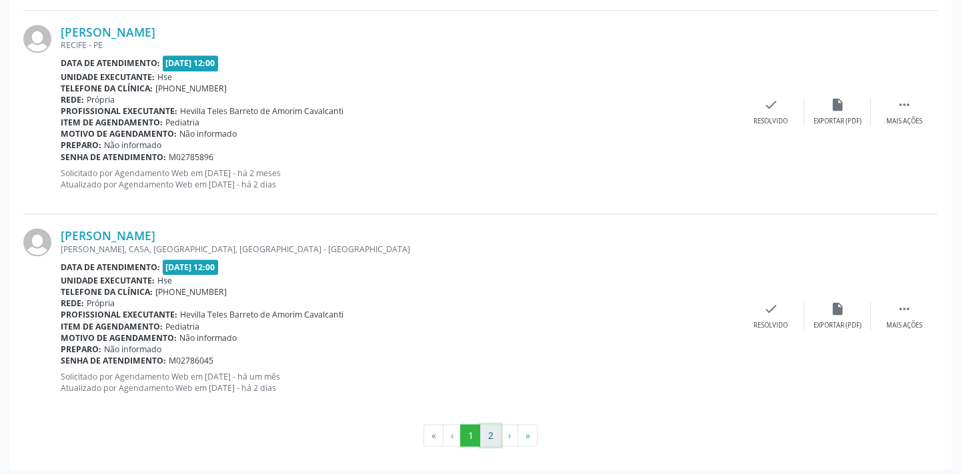
click at [490, 424] on button "2" at bounding box center [490, 435] width 21 height 23
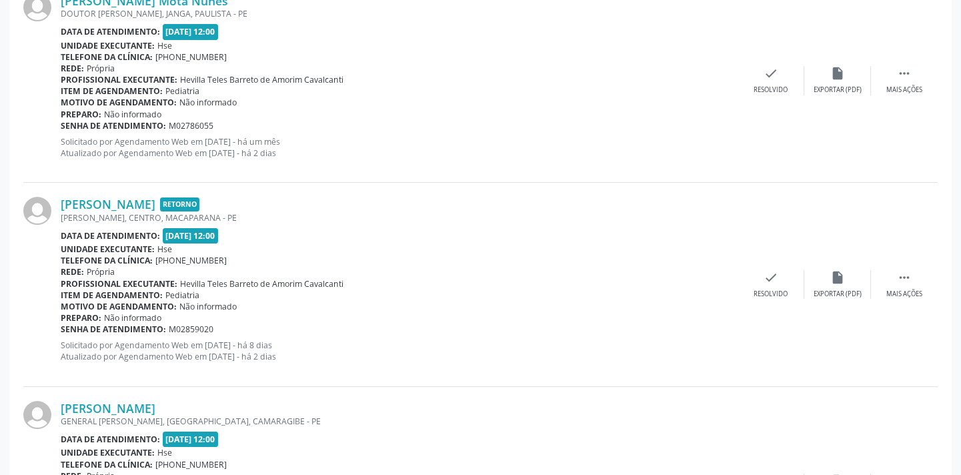
scroll to position [926, 0]
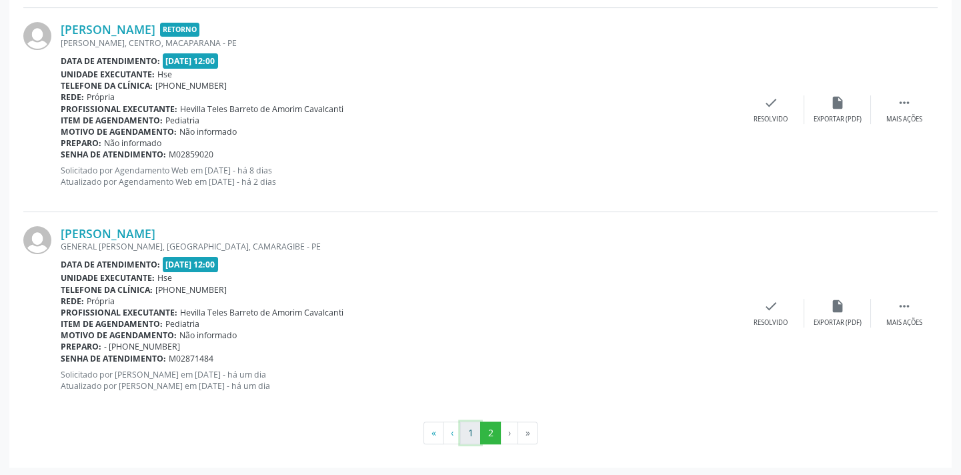
click at [467, 424] on button "1" at bounding box center [470, 432] width 21 height 23
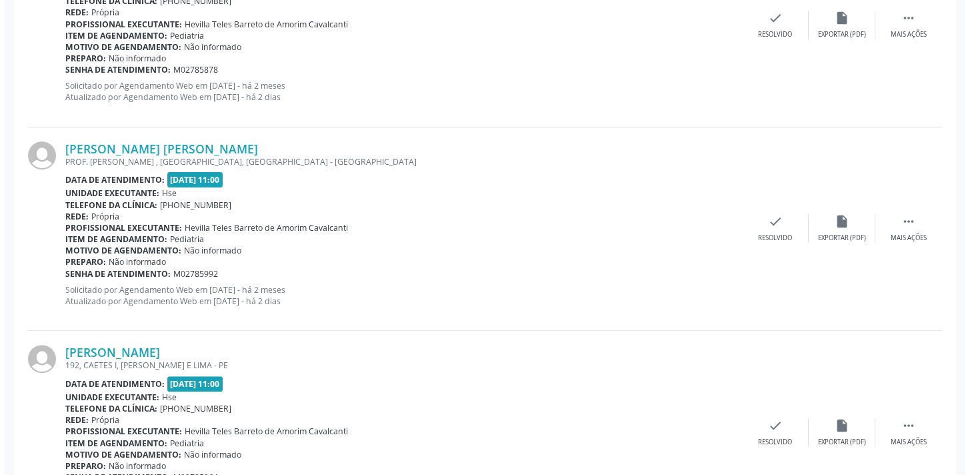
scroll to position [1072, 0]
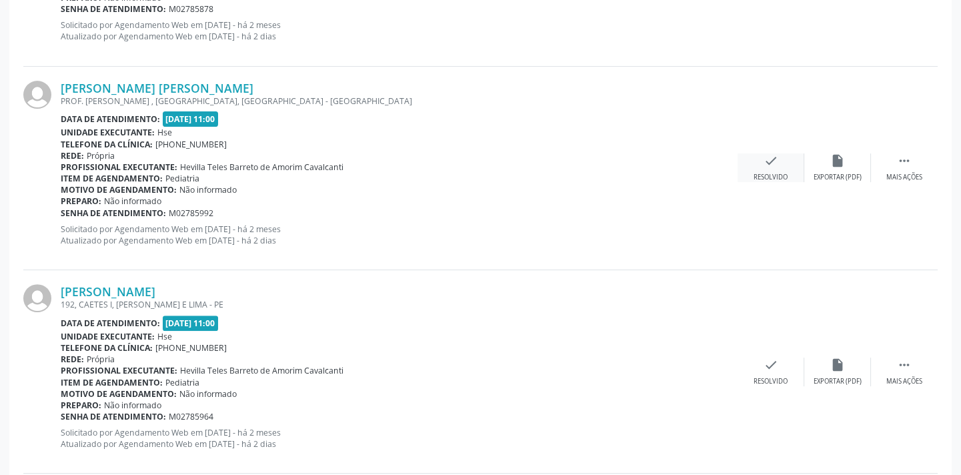
click at [763, 169] on div "check Resolvido" at bounding box center [771, 167] width 67 height 29
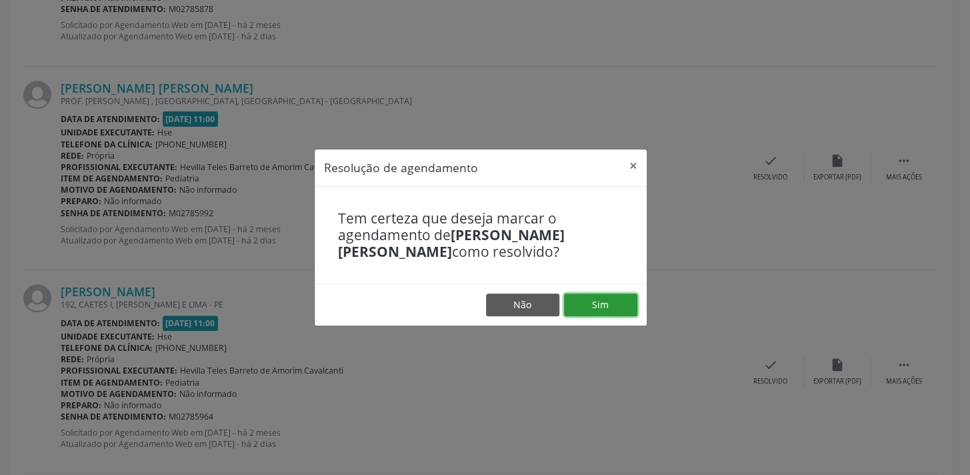
click at [584, 294] on button "Sim" at bounding box center [600, 304] width 73 height 23
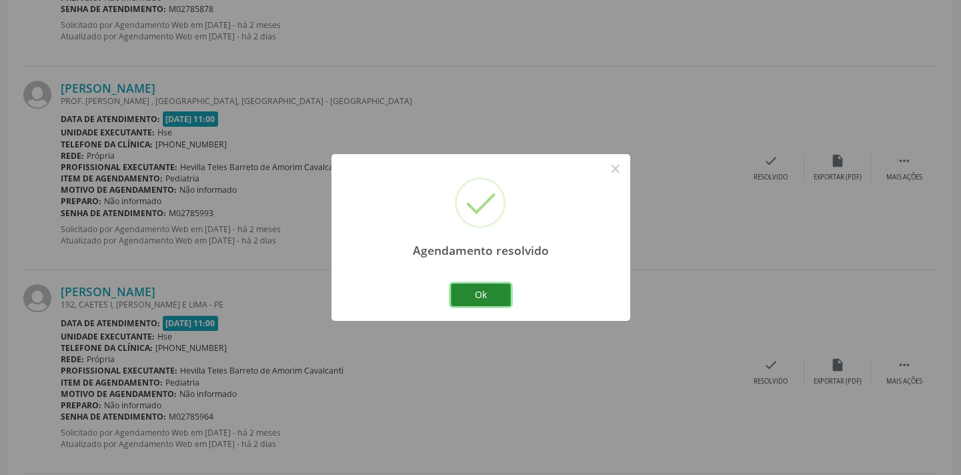
click at [467, 304] on button "Ok" at bounding box center [481, 294] width 60 height 23
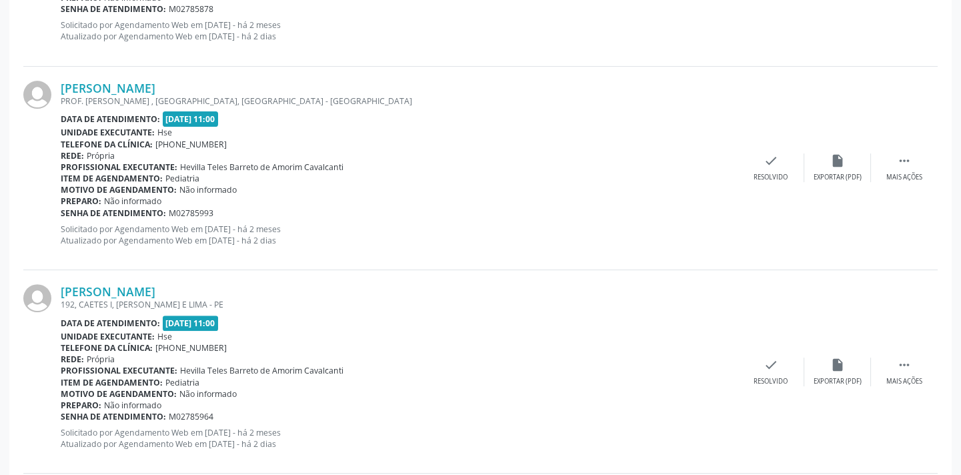
scroll to position [1735, 0]
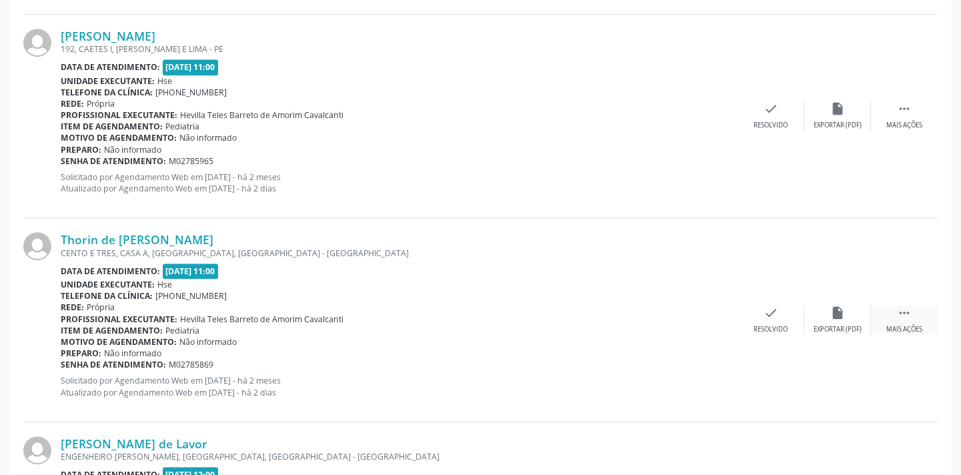
drag, startPoint x: 895, startPoint y: 297, endPoint x: 898, endPoint y: 304, distance: 7.8
click at [898, 304] on div "Thorin de [PERSON_NAME] CENTO E TRES, CASA A, [GEOGRAPHIC_DATA], [GEOGRAPHIC_DA…" at bounding box center [480, 319] width 914 height 203
click at [898, 305] on icon "" at bounding box center [904, 312] width 15 height 15
click at [848, 313] on div "alarm_off Não compareceu" at bounding box center [837, 319] width 67 height 29
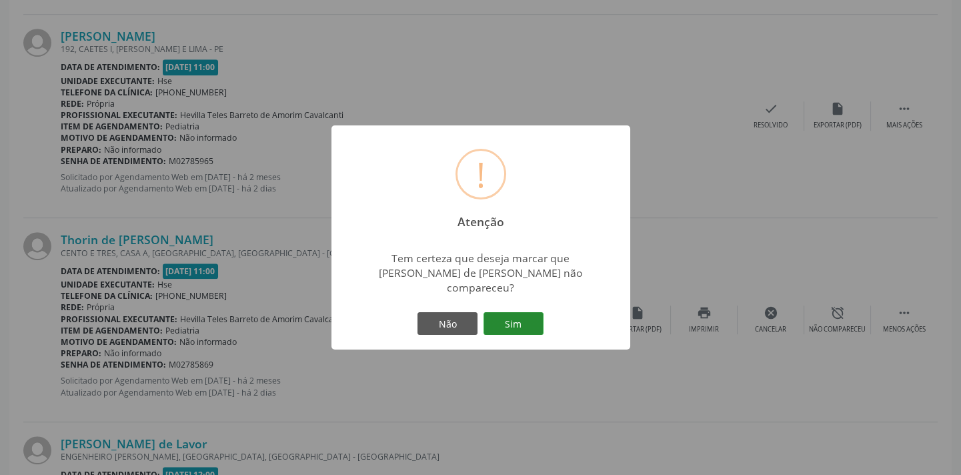
click at [508, 313] on button "Sim" at bounding box center [513, 323] width 60 height 23
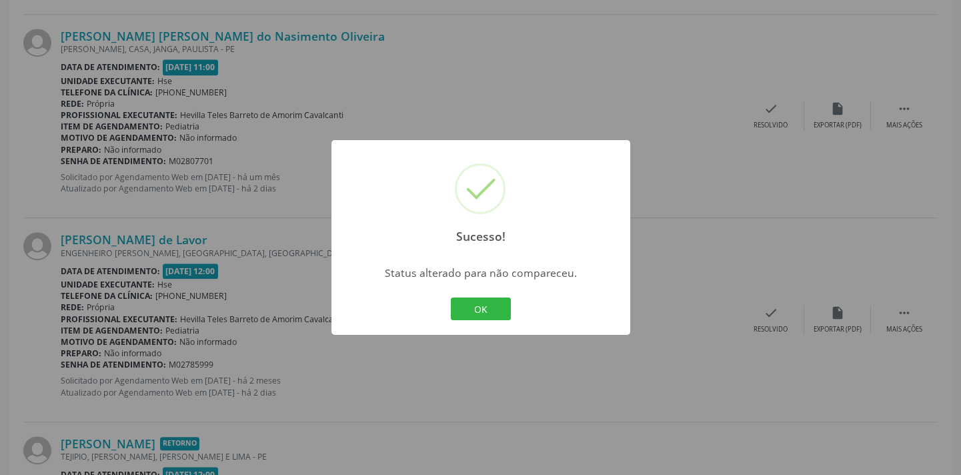
drag, startPoint x: 489, startPoint y: 304, endPoint x: 516, endPoint y: 286, distance: 32.2
click at [489, 304] on button "OK" at bounding box center [481, 308] width 60 height 23
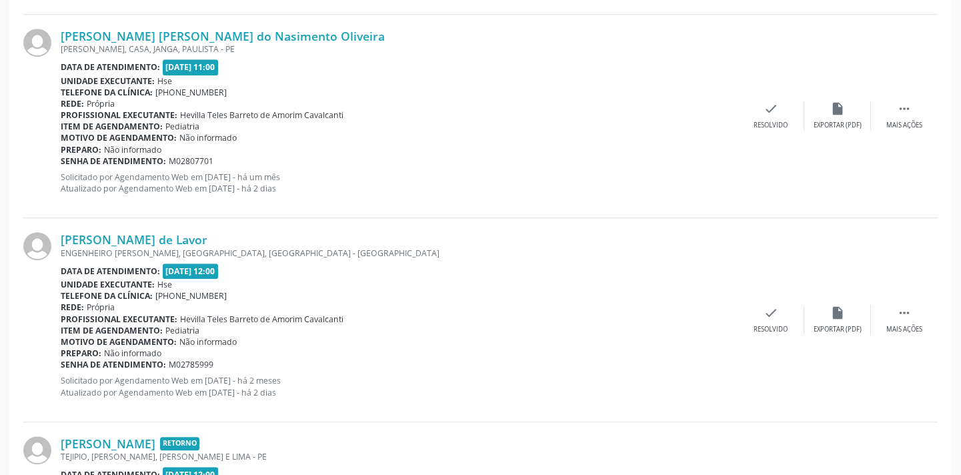
scroll to position [3160, 0]
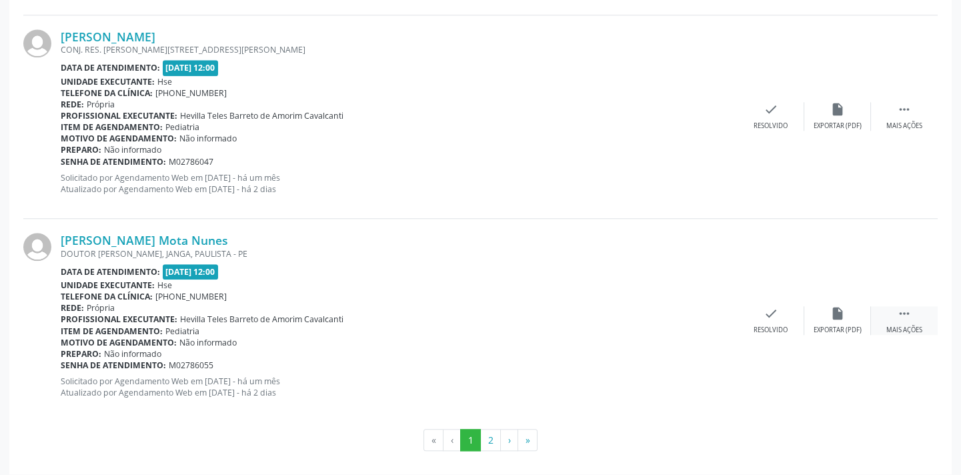
click at [915, 306] on div " Mais ações" at bounding box center [904, 320] width 67 height 29
click at [823, 317] on div "alarm_off Não compareceu" at bounding box center [837, 320] width 67 height 29
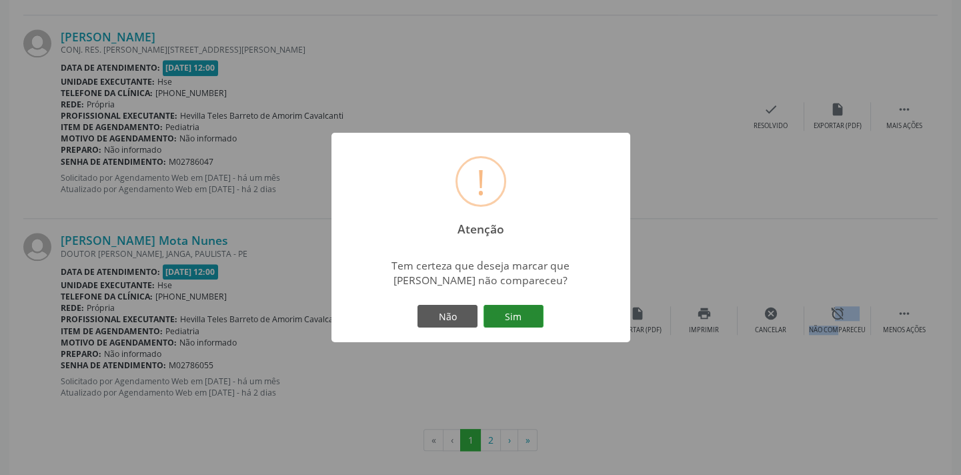
click at [511, 317] on button "Sim" at bounding box center [513, 316] width 60 height 23
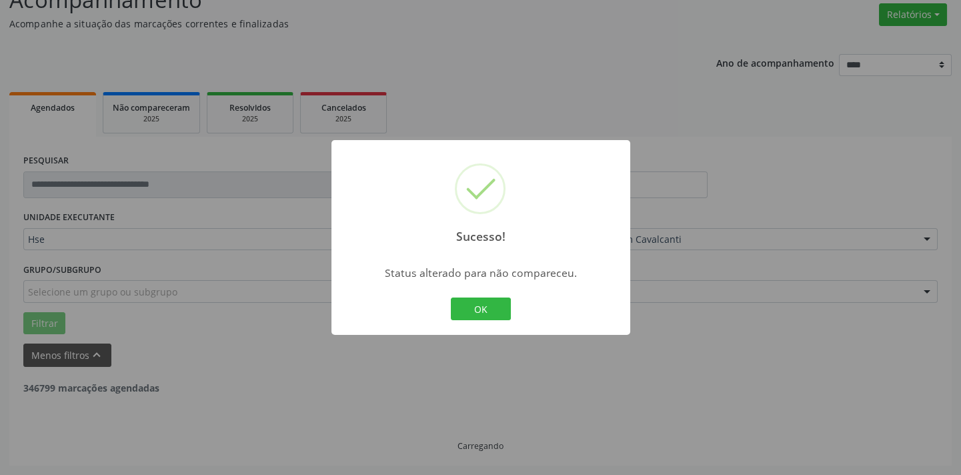
scroll to position [107, 0]
click at [470, 307] on button "OK" at bounding box center [481, 308] width 60 height 23
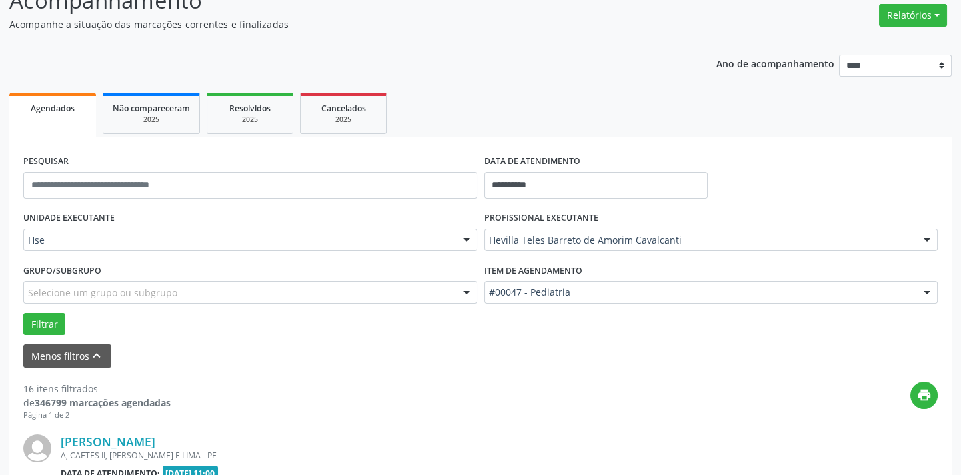
scroll to position [1735, 0]
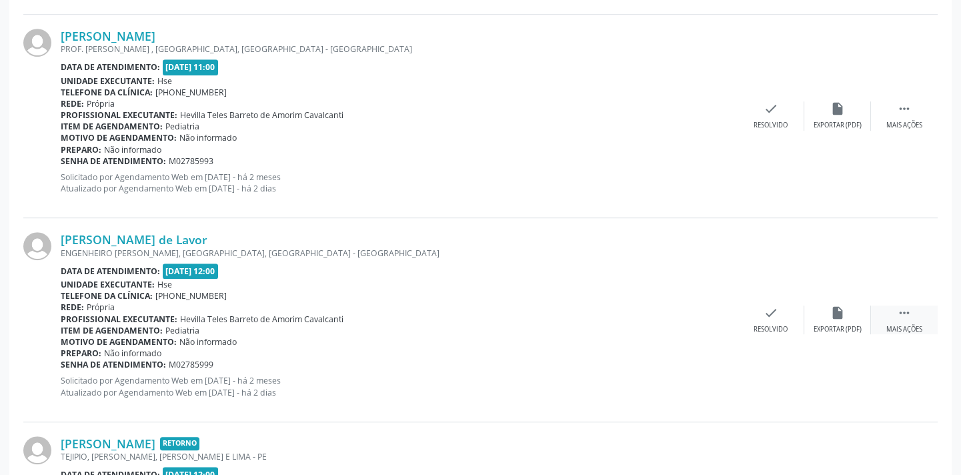
drag, startPoint x: 887, startPoint y: 309, endPoint x: 880, endPoint y: 311, distance: 7.0
click at [887, 309] on div " Mais ações" at bounding box center [904, 319] width 67 height 29
click at [822, 319] on div "alarm_off Não compareceu" at bounding box center [837, 319] width 67 height 29
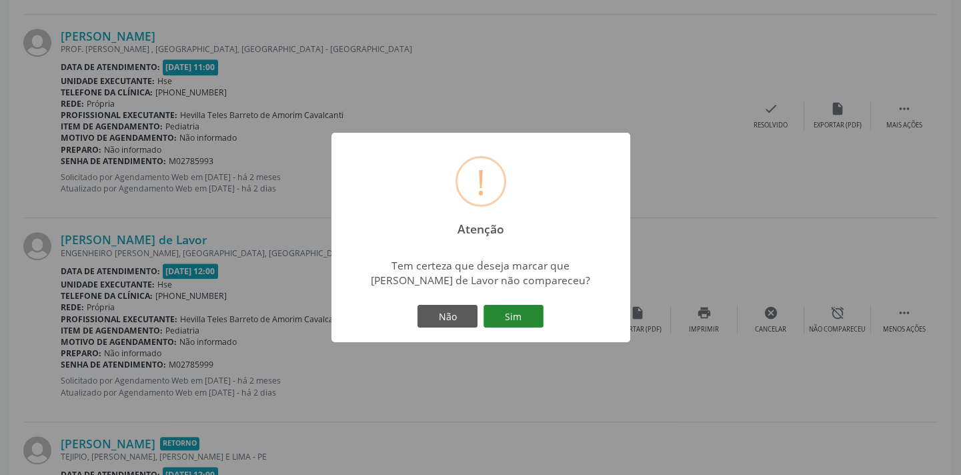
click at [507, 317] on button "Sim" at bounding box center [513, 316] width 60 height 23
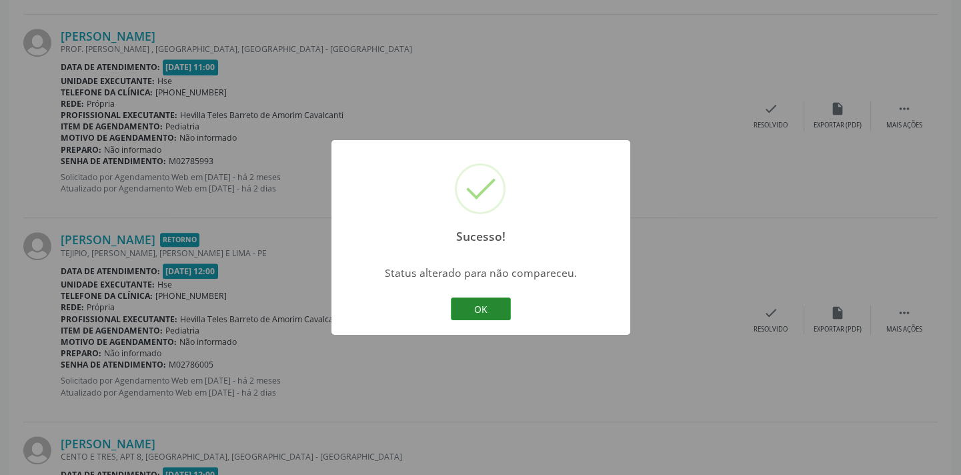
click at [499, 305] on button "OK" at bounding box center [481, 308] width 60 height 23
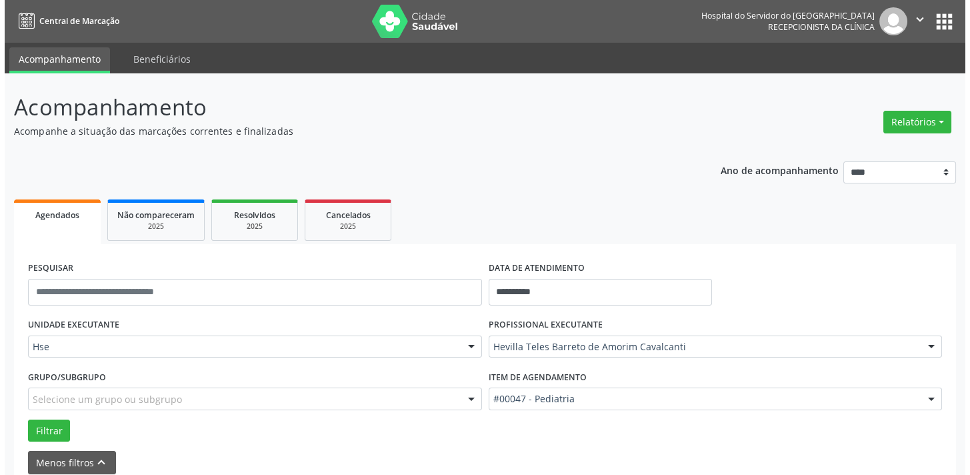
scroll to position [1532, 0]
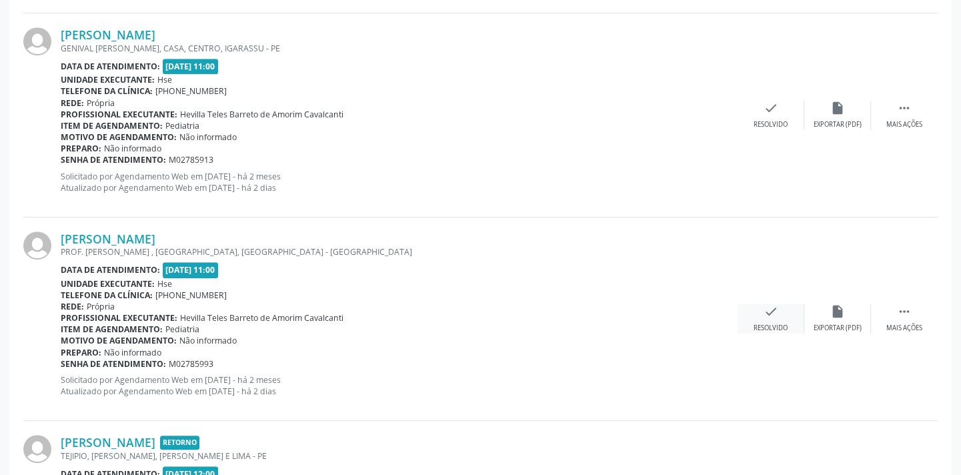
click at [778, 315] on icon "check" at bounding box center [771, 311] width 15 height 15
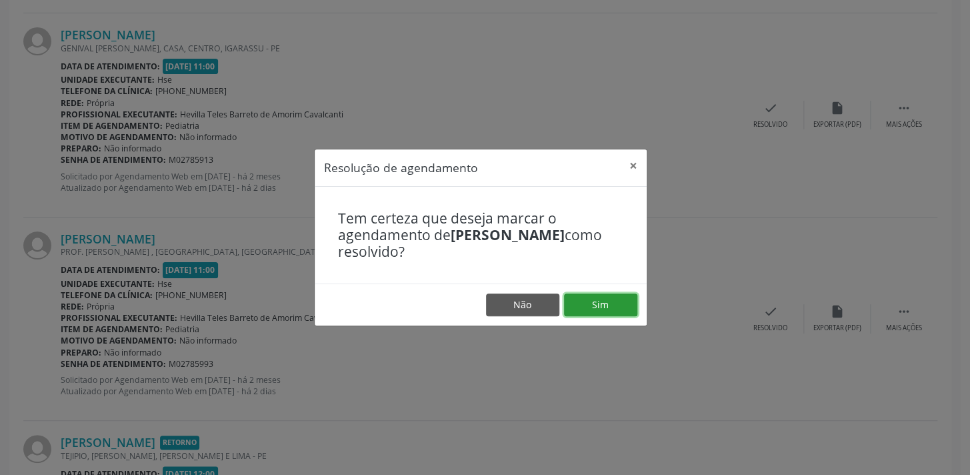
click at [596, 305] on button "Sim" at bounding box center [600, 304] width 73 height 23
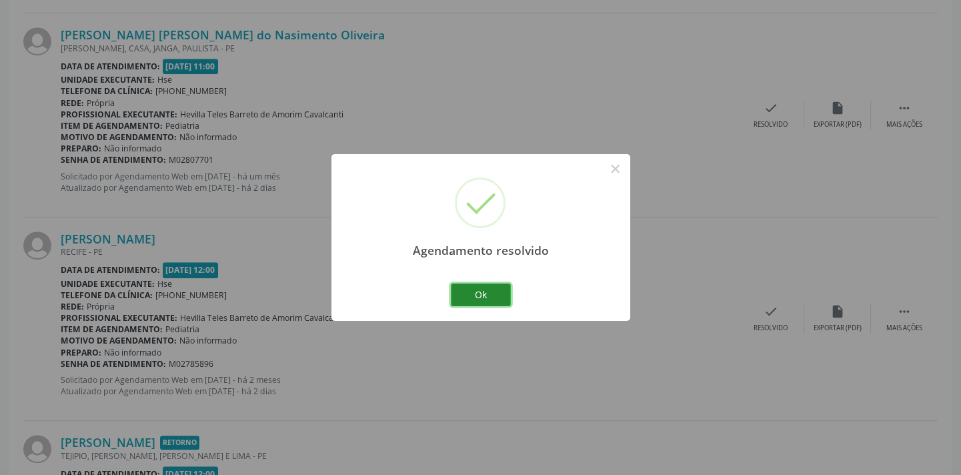
click at [493, 292] on button "Ok" at bounding box center [481, 294] width 60 height 23
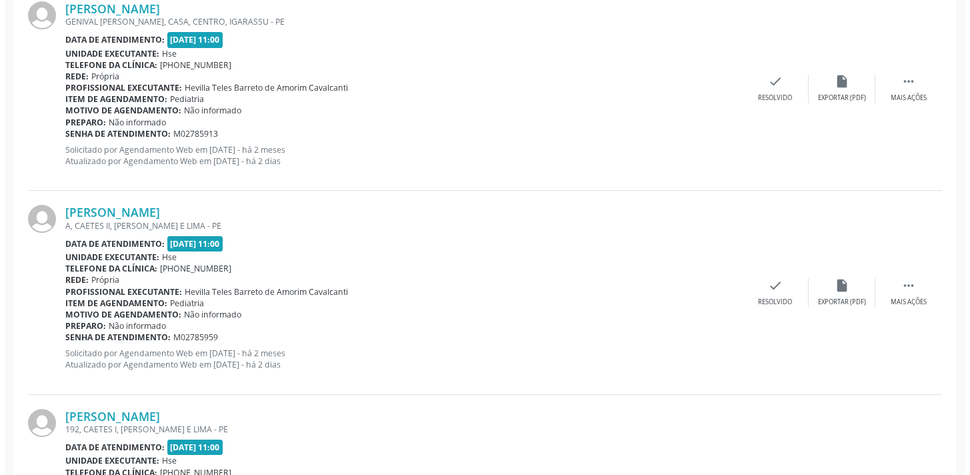
scroll to position [1125, 0]
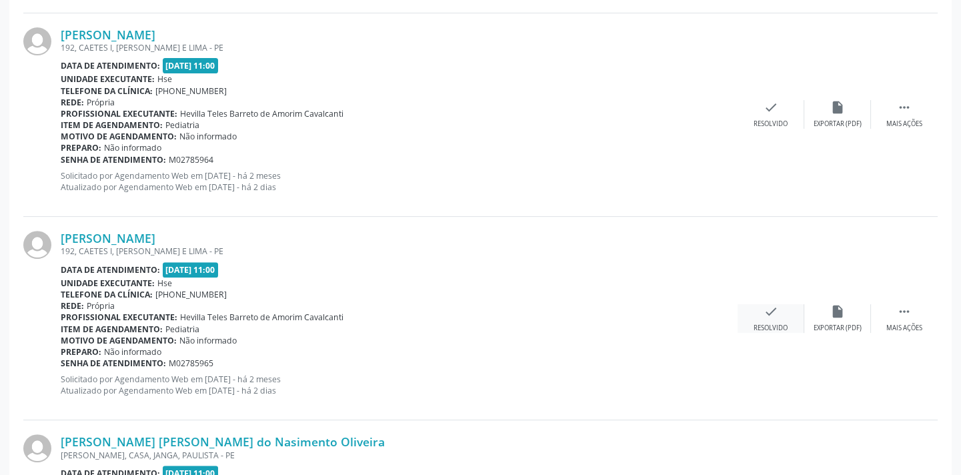
click at [776, 311] on div "check Resolvido" at bounding box center [771, 318] width 67 height 29
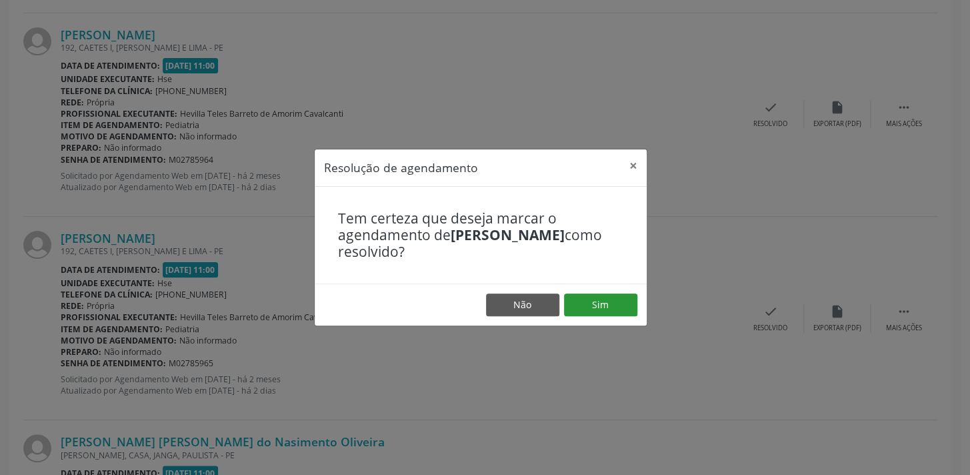
drag, startPoint x: 590, startPoint y: 279, endPoint x: 603, endPoint y: 307, distance: 30.1
click at [590, 280] on div "Tem certeza que deseja marcar o agendamento de [PERSON_NAME] como resolvido?" at bounding box center [481, 235] width 332 height 97
click at [604, 307] on button "Sim" at bounding box center [600, 304] width 73 height 23
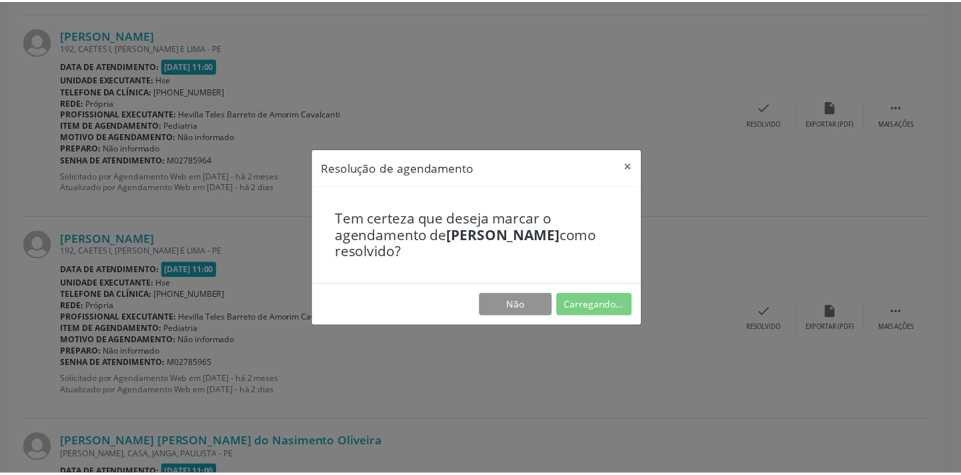
scroll to position [93, 0]
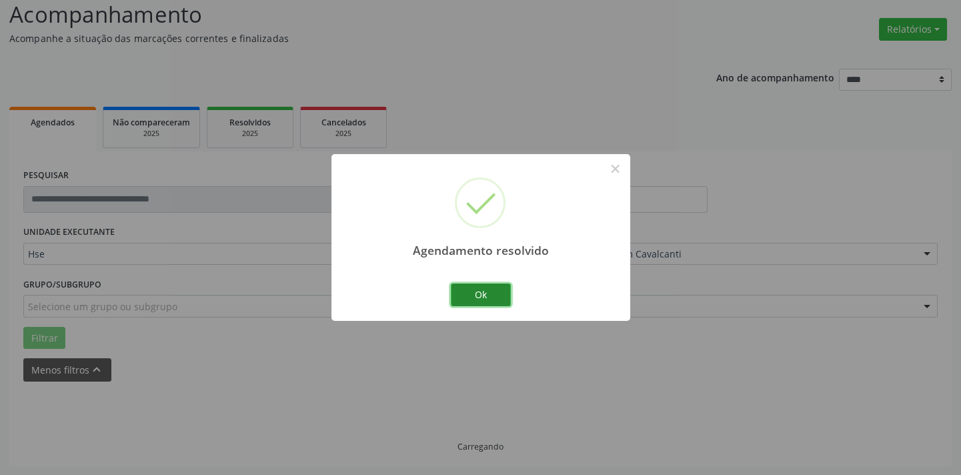
click at [467, 285] on button "Ok" at bounding box center [481, 294] width 60 height 23
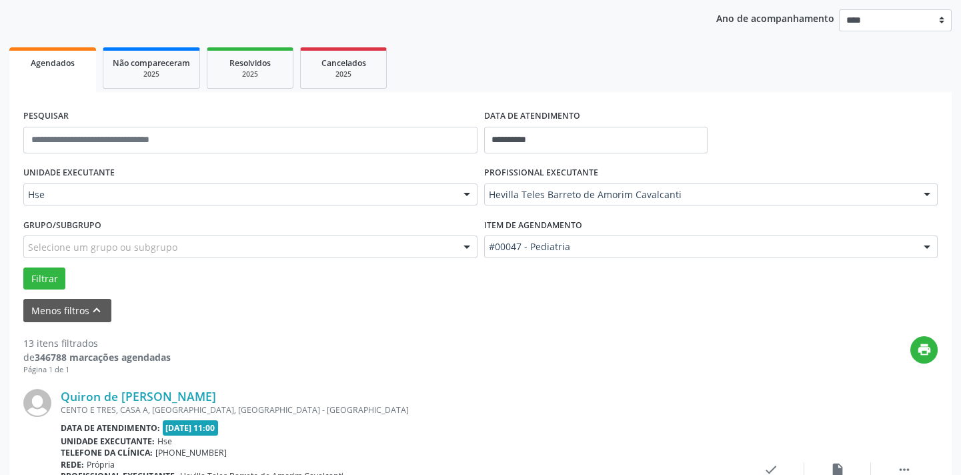
scroll to position [274, 0]
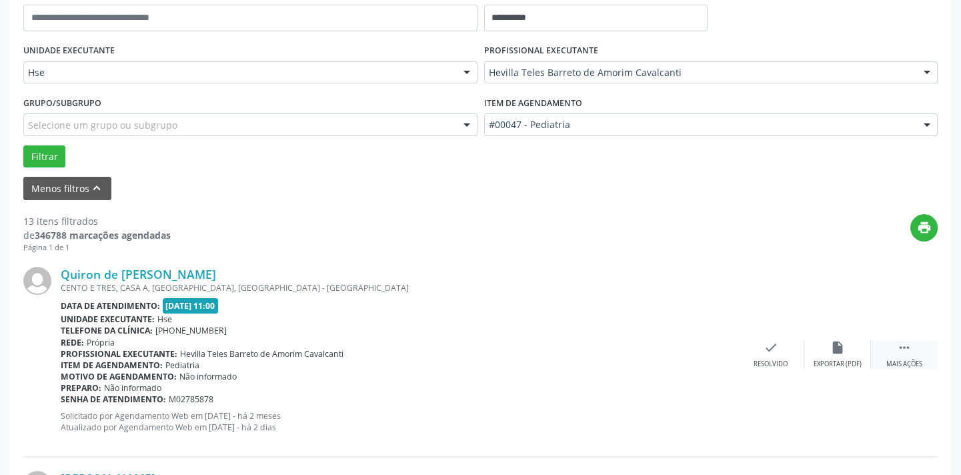
click at [916, 359] on div "Mais ações" at bounding box center [904, 363] width 36 height 9
click at [833, 359] on div "Não compareceu" at bounding box center [837, 363] width 57 height 9
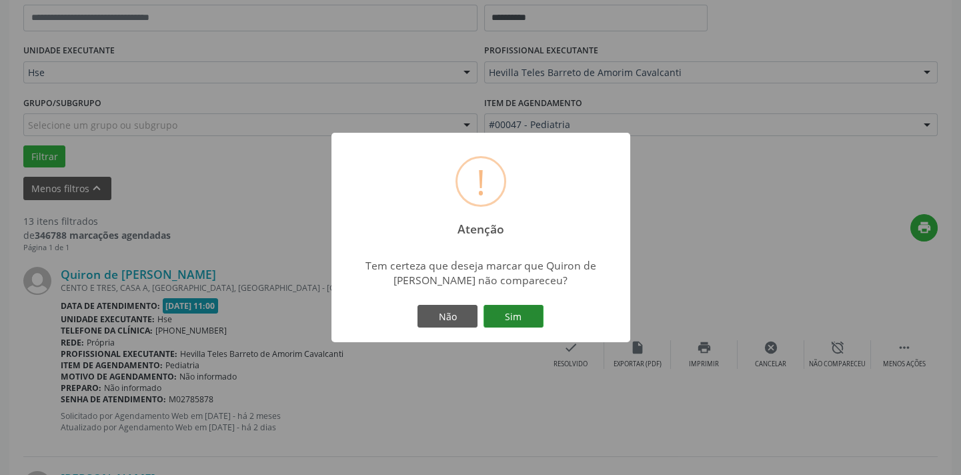
click at [526, 322] on button "Sim" at bounding box center [513, 316] width 60 height 23
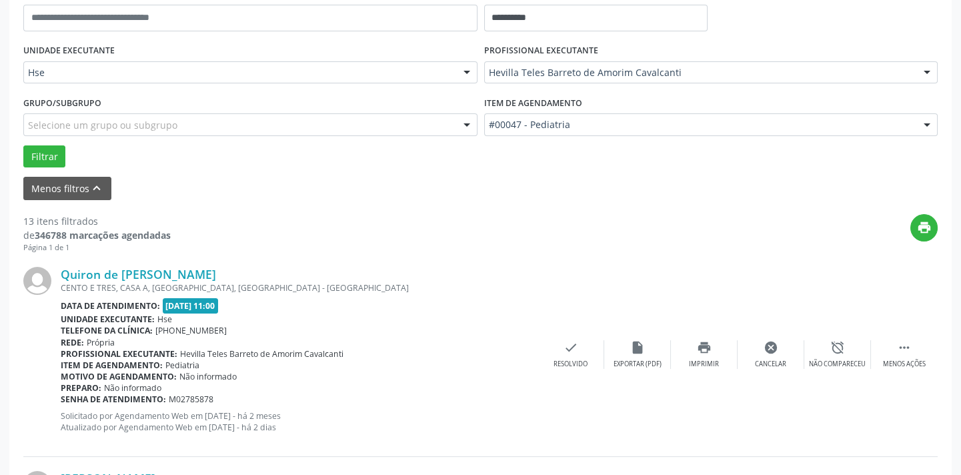
scroll to position [107, 0]
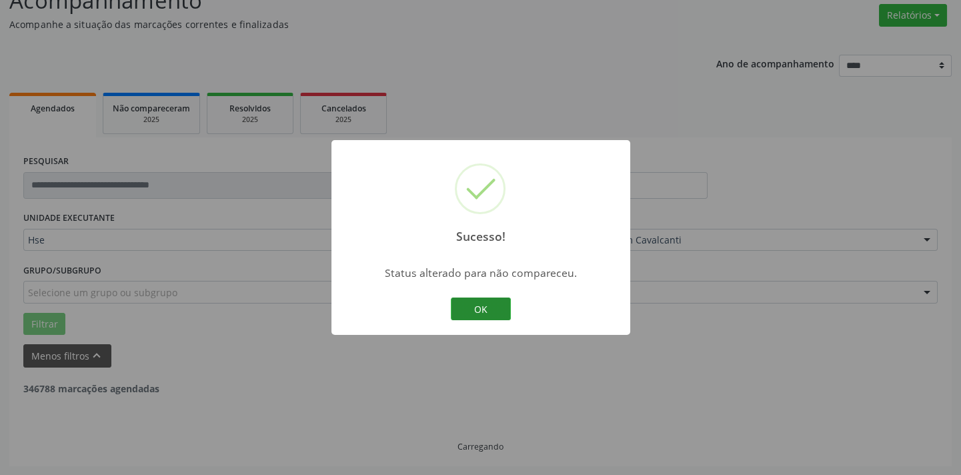
click at [480, 310] on button "OK" at bounding box center [481, 308] width 60 height 23
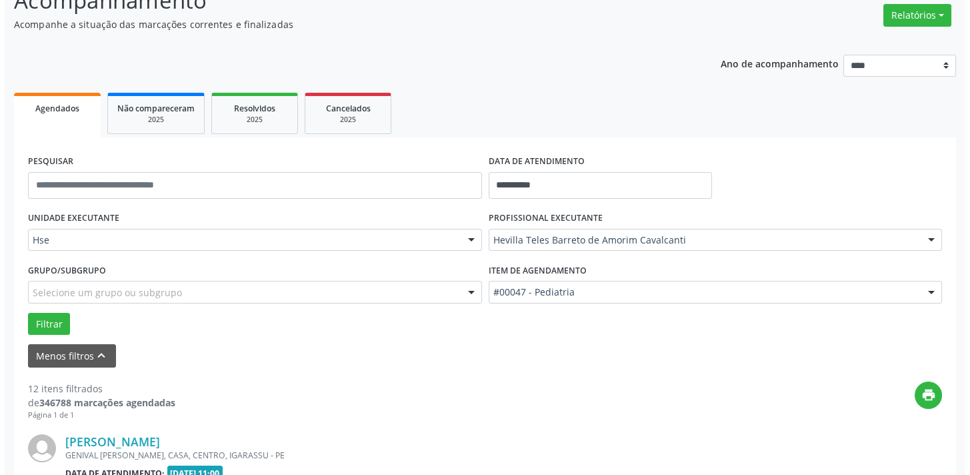
scroll to position [274, 0]
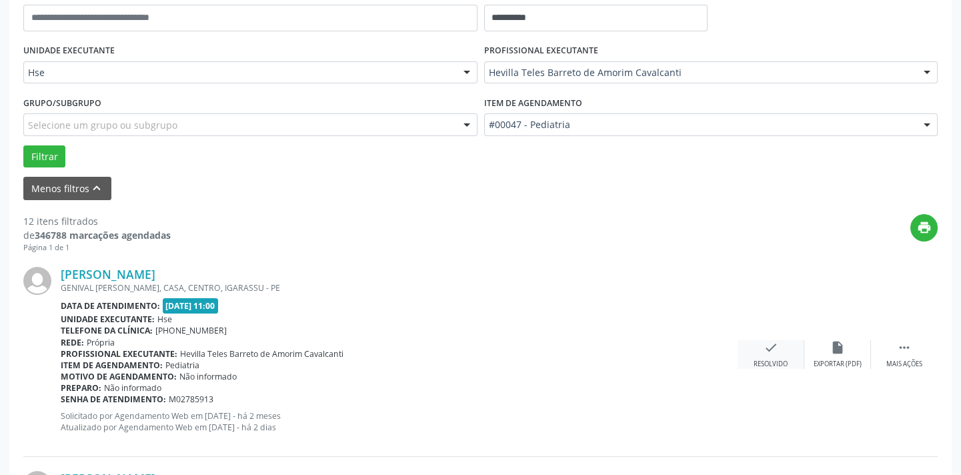
click at [774, 353] on div "check Resolvido" at bounding box center [771, 354] width 67 height 29
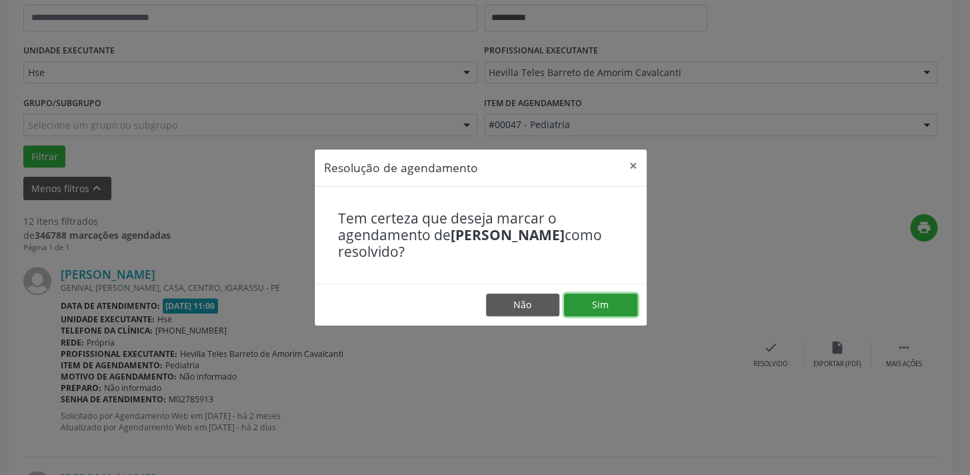
click at [622, 301] on button "Sim" at bounding box center [600, 304] width 73 height 23
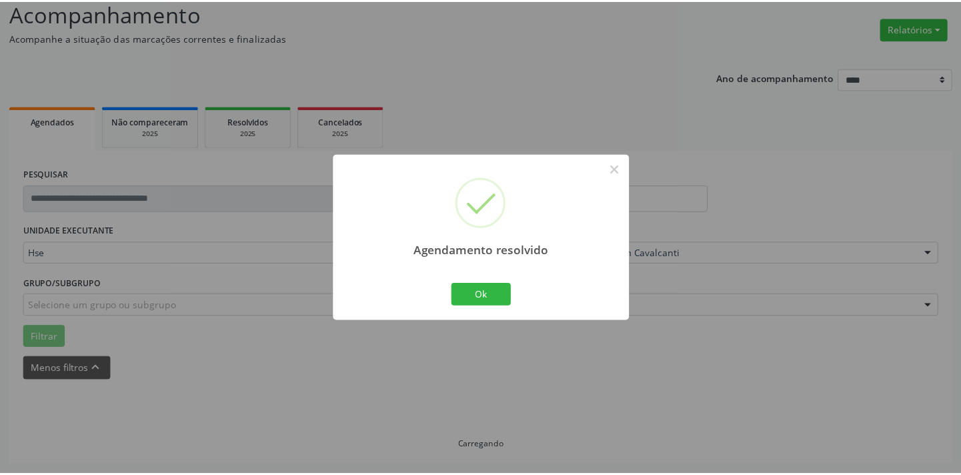
scroll to position [93, 0]
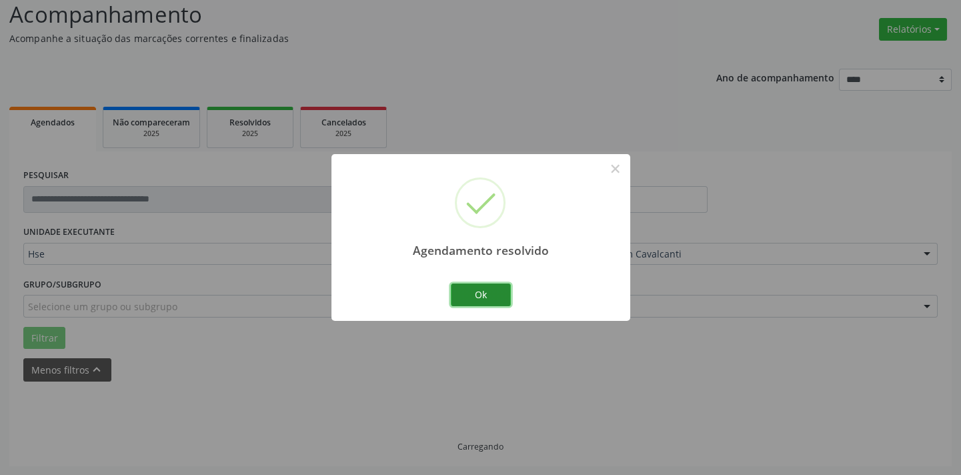
click at [485, 286] on button "Ok" at bounding box center [481, 294] width 60 height 23
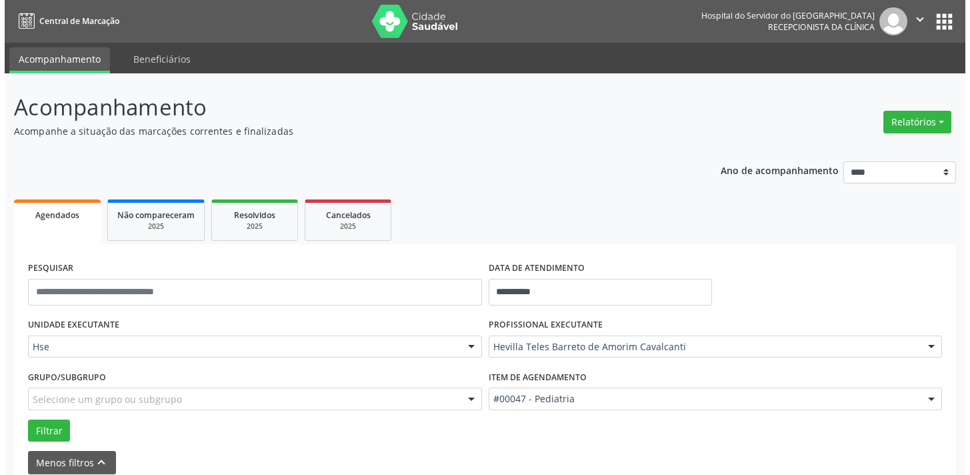
scroll to position [451, 0]
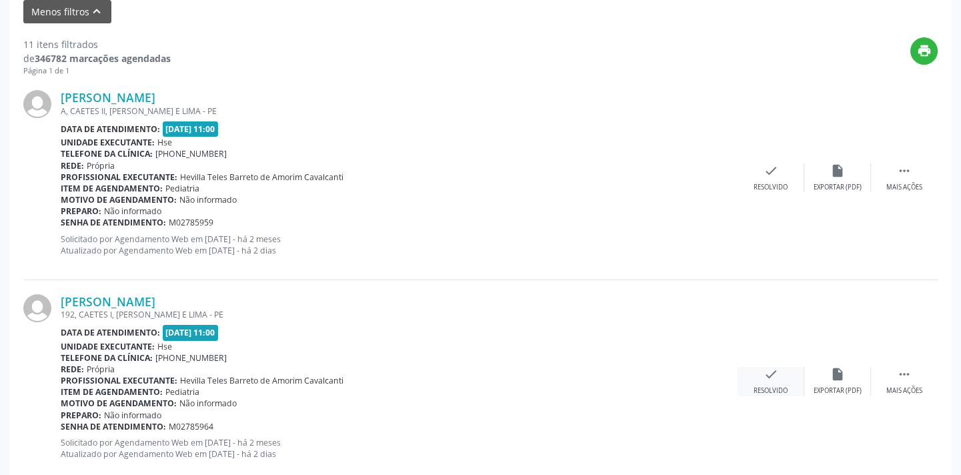
click at [778, 394] on div "Resolvido" at bounding box center [771, 390] width 34 height 9
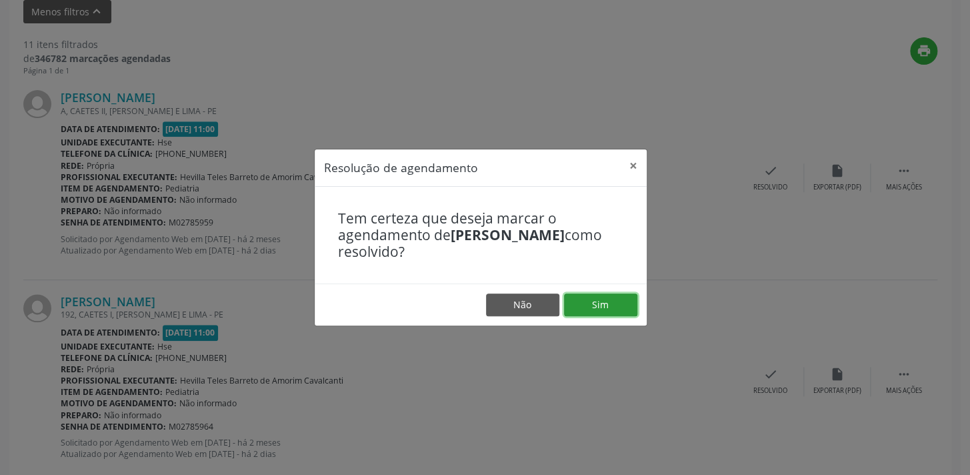
click at [606, 303] on button "Sim" at bounding box center [600, 304] width 73 height 23
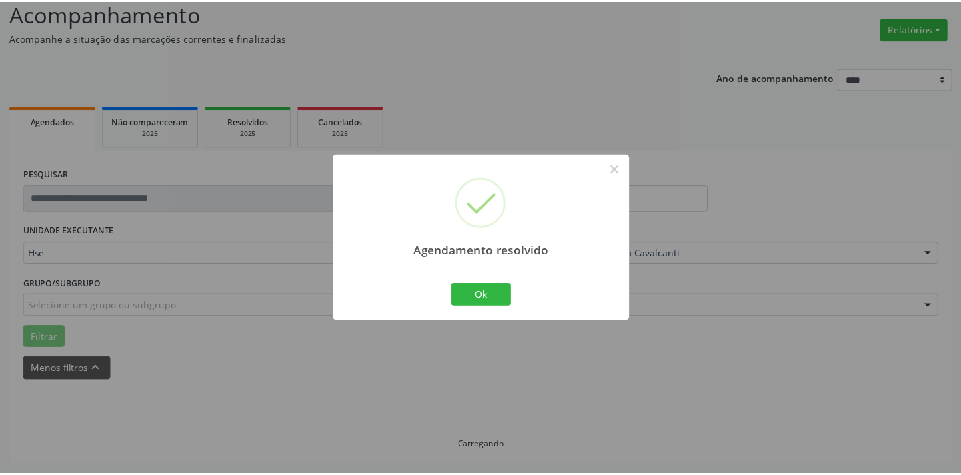
scroll to position [93, 0]
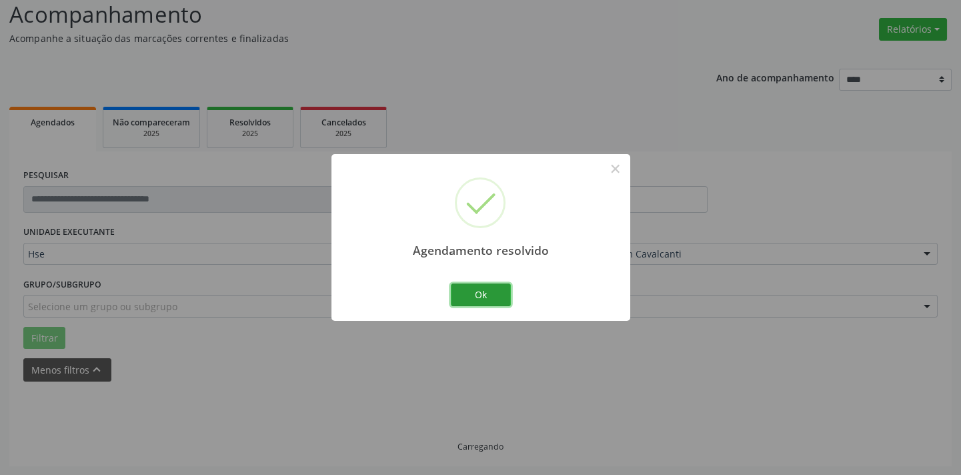
click at [474, 300] on button "Ok" at bounding box center [481, 294] width 60 height 23
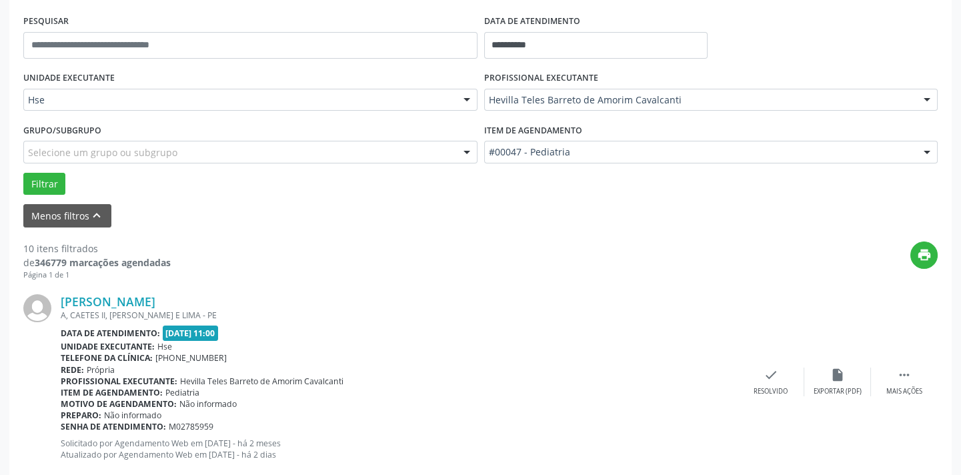
scroll to position [274, 0]
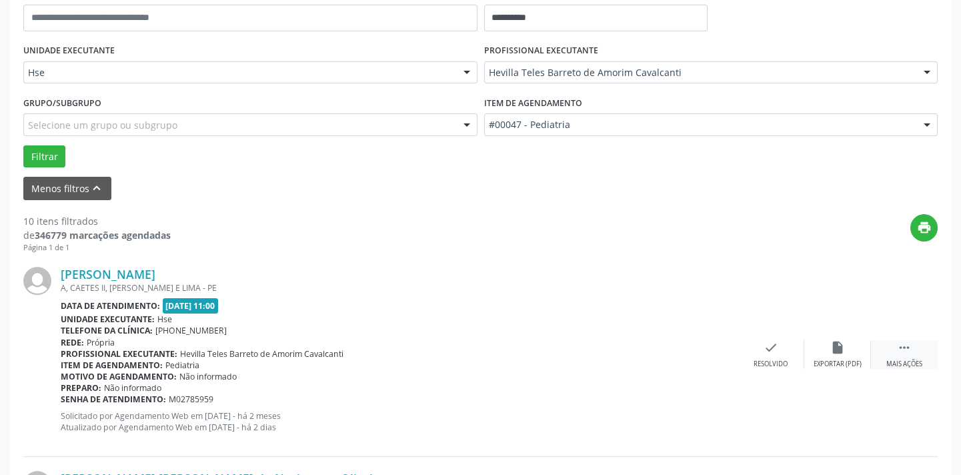
click at [890, 341] on div " Mais ações" at bounding box center [904, 354] width 67 height 29
click at [834, 349] on icon "alarm_off" at bounding box center [837, 347] width 15 height 15
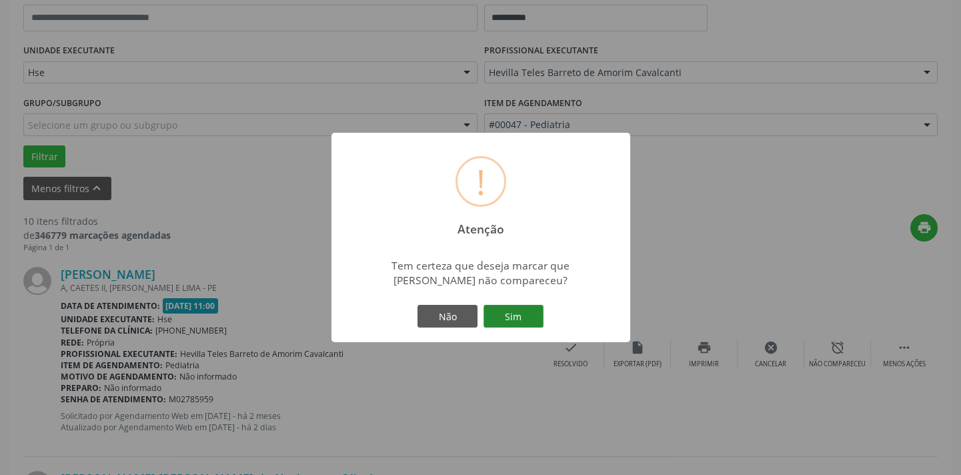
click at [527, 316] on button "Sim" at bounding box center [513, 316] width 60 height 23
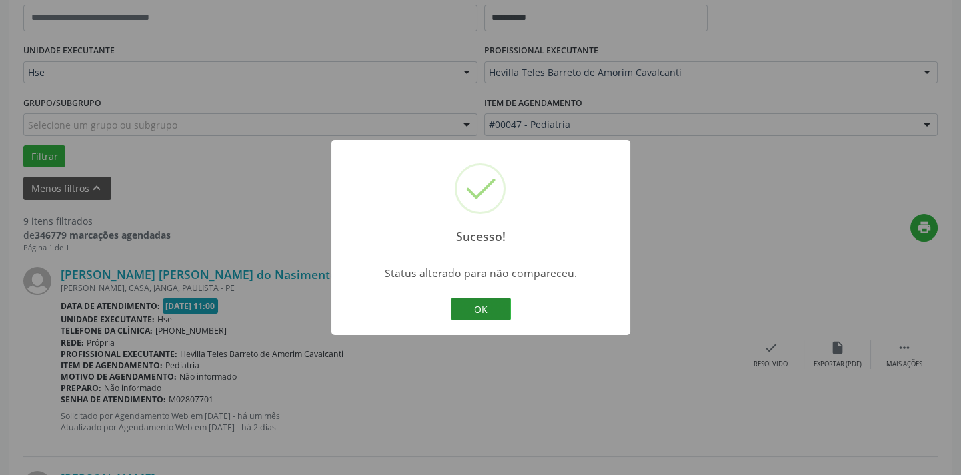
click at [483, 306] on button "OK" at bounding box center [481, 308] width 60 height 23
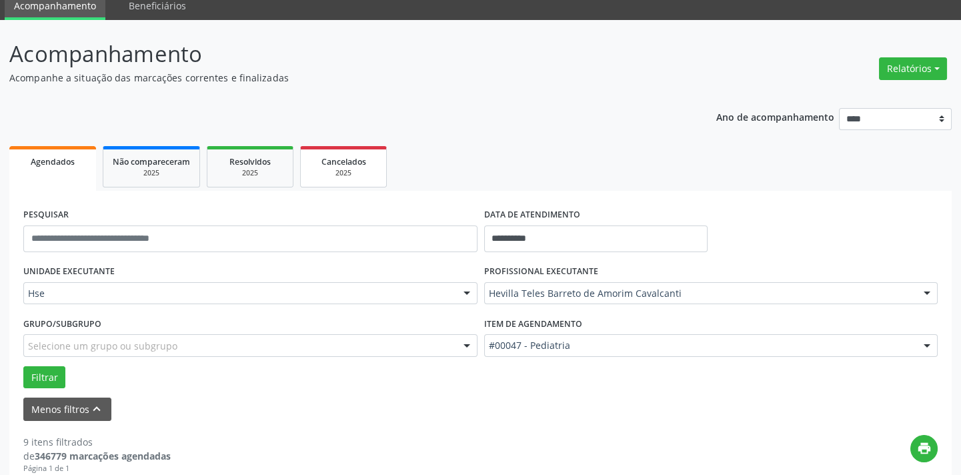
scroll to position [32, 0]
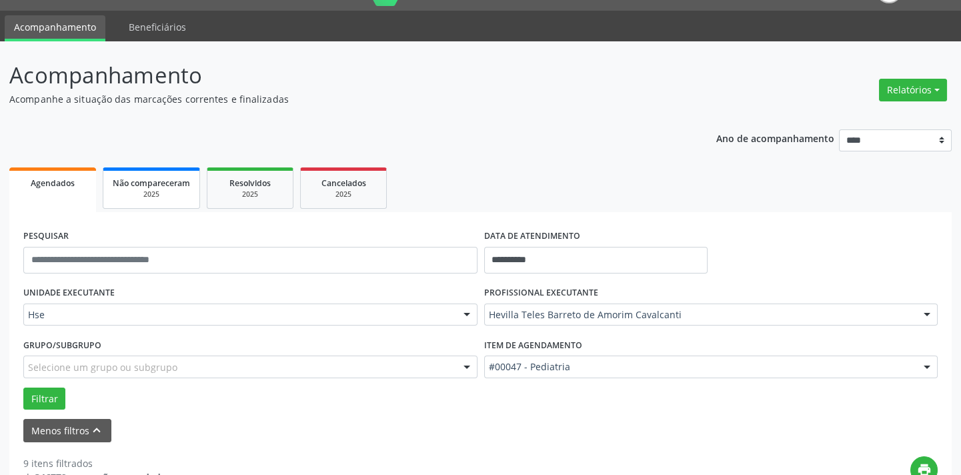
click at [177, 189] on div "2025" at bounding box center [151, 194] width 77 height 10
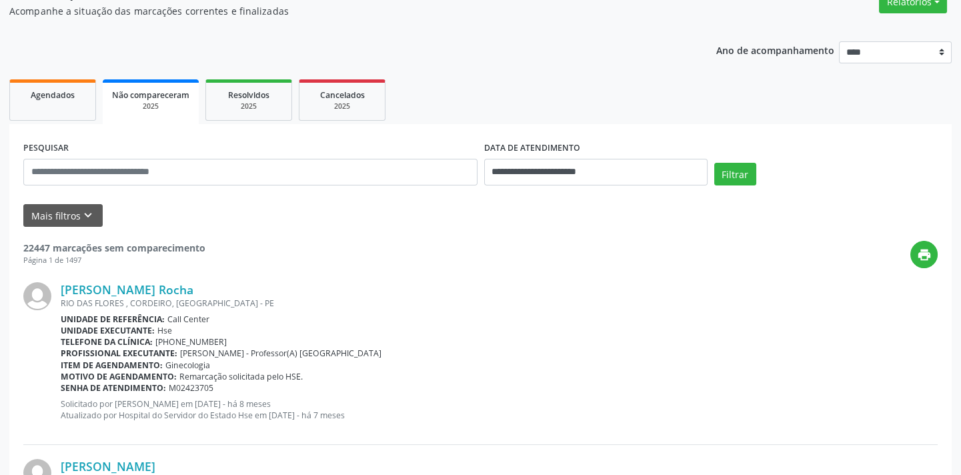
scroll to position [181, 0]
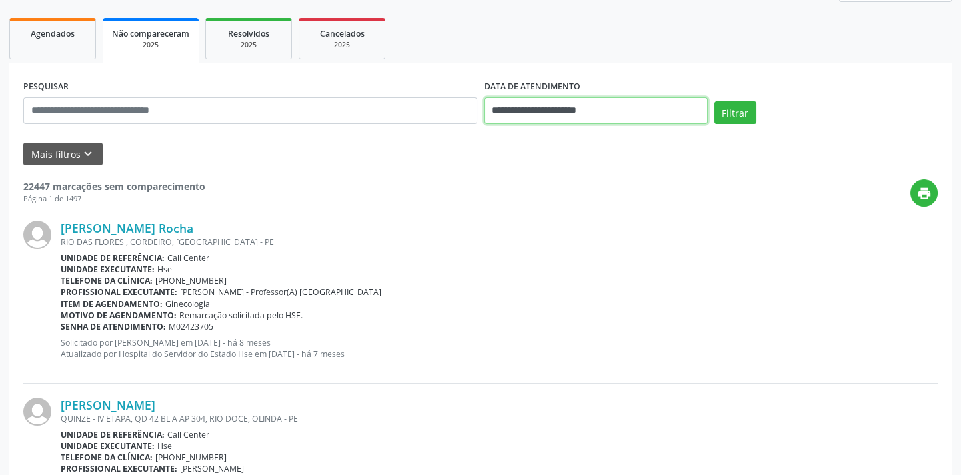
click at [660, 113] on input "**********" at bounding box center [595, 110] width 223 height 27
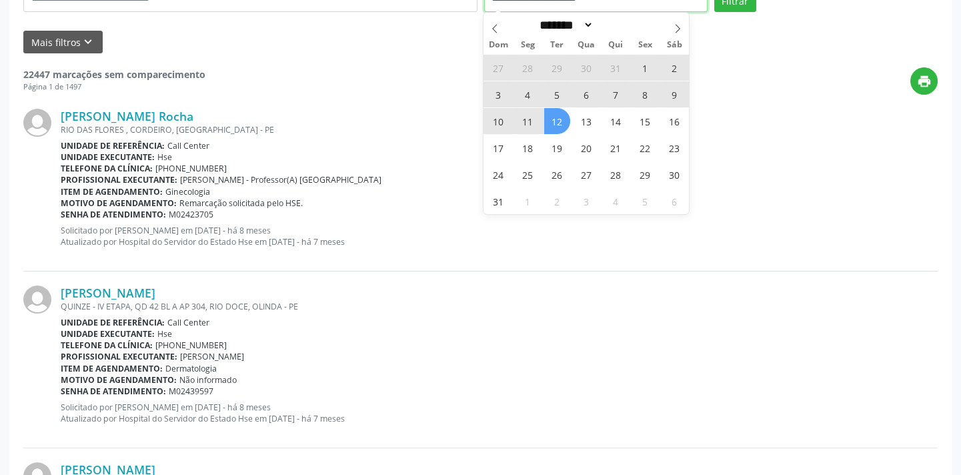
scroll to position [303, 0]
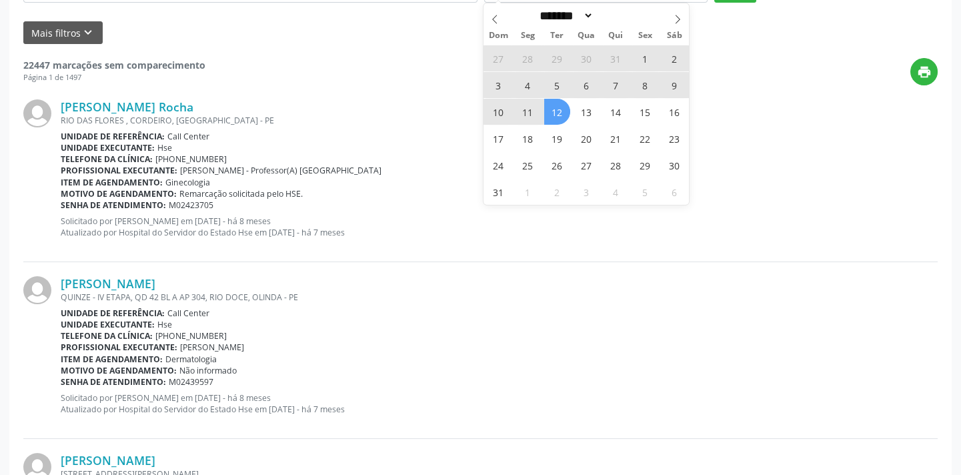
click at [556, 106] on span "12" at bounding box center [557, 112] width 26 height 26
type input "**********"
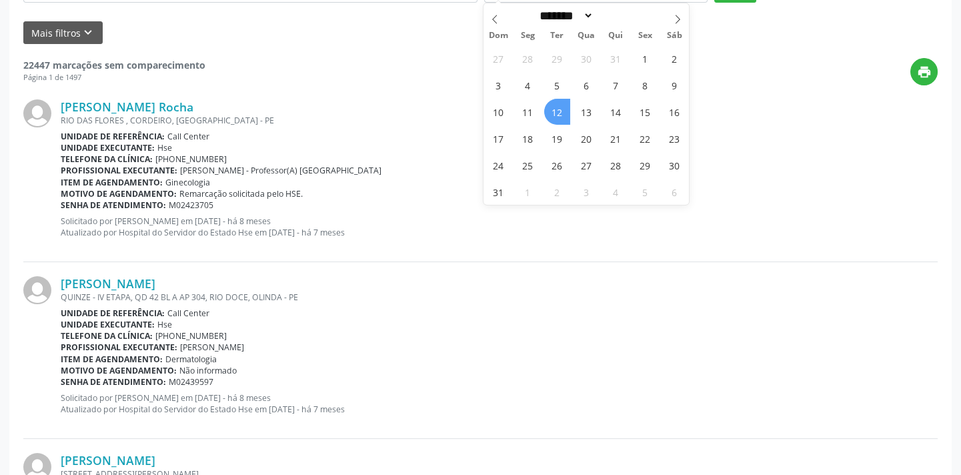
click at [556, 115] on span "12" at bounding box center [557, 112] width 26 height 26
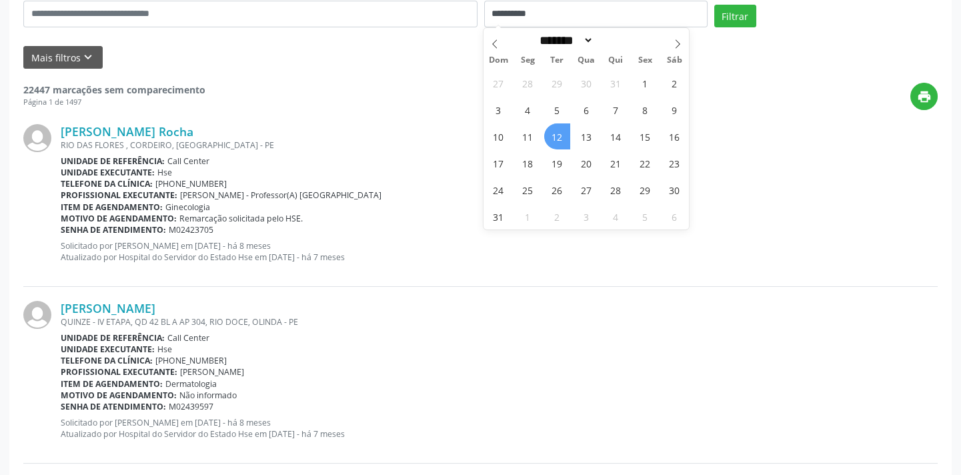
click at [556, 116] on div "[PERSON_NAME] Rocha [GEOGRAPHIC_DATA] , [GEOGRAPHIC_DATA], [GEOGRAPHIC_DATA] - …" at bounding box center [480, 198] width 914 height 177
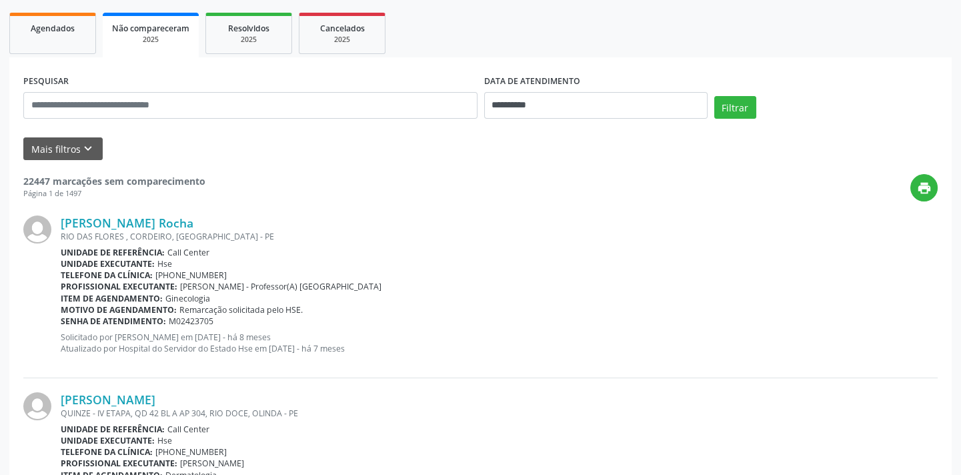
scroll to position [157, 0]
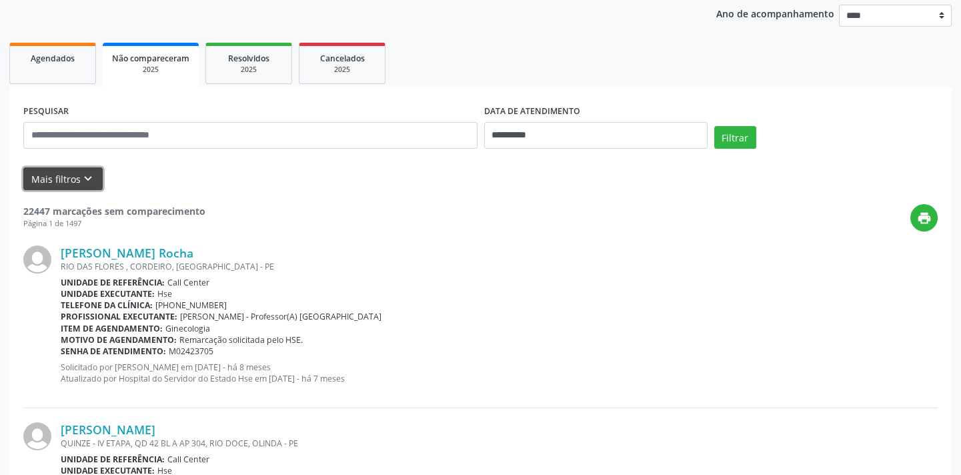
click at [67, 169] on button "Mais filtros keyboard_arrow_down" at bounding box center [62, 178] width 79 height 23
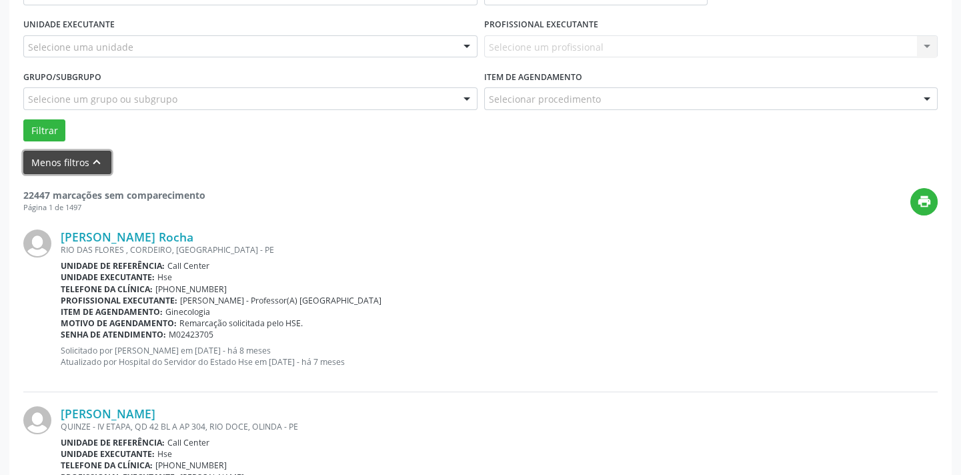
scroll to position [278, 0]
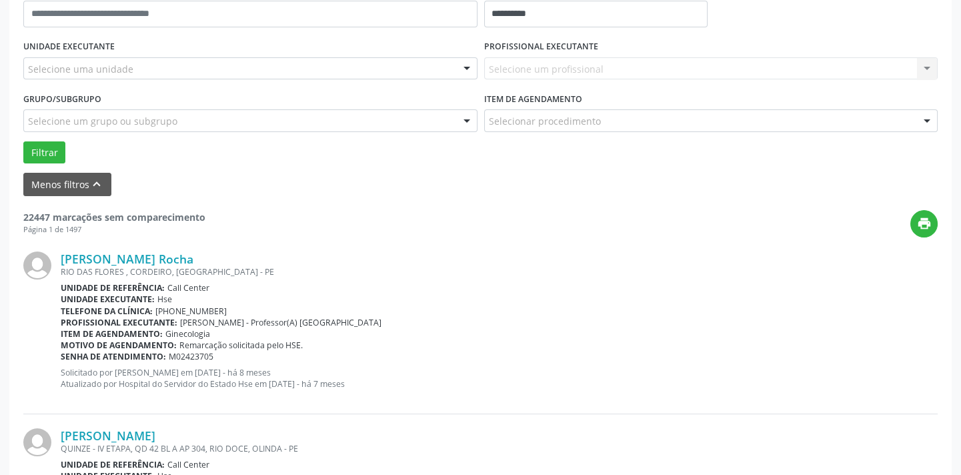
click at [467, 62] on div at bounding box center [467, 69] width 20 height 23
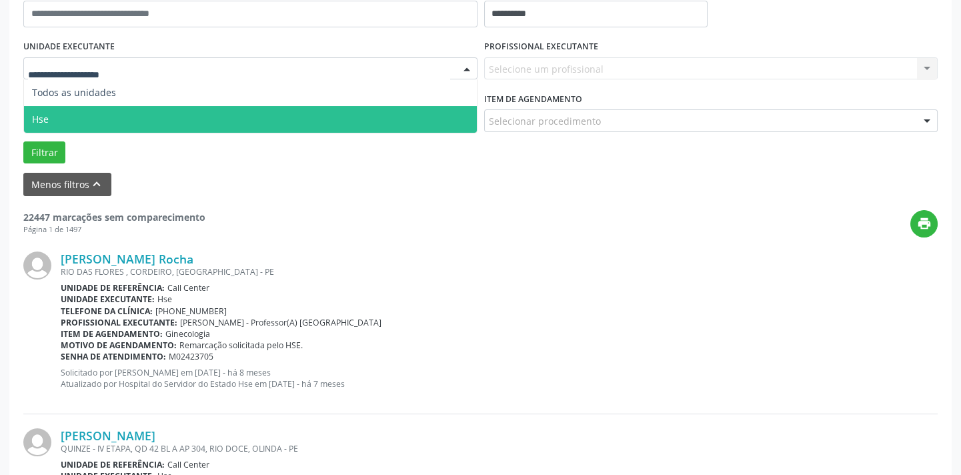
click at [431, 106] on span "Hse" at bounding box center [250, 119] width 453 height 27
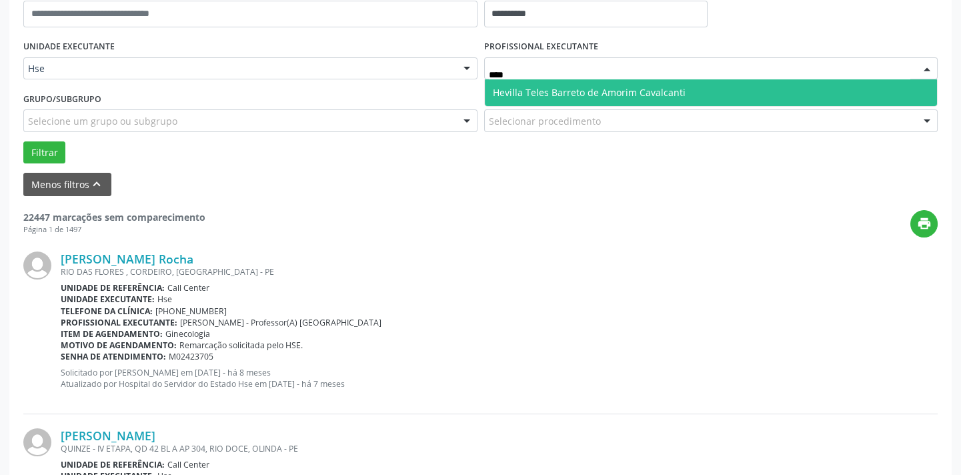
type input "*****"
drag, startPoint x: 586, startPoint y: 85, endPoint x: 584, endPoint y: 93, distance: 8.2
click at [586, 88] on span "Hevilla Teles Barreto de Amorim Cavalcanti" at bounding box center [589, 92] width 193 height 13
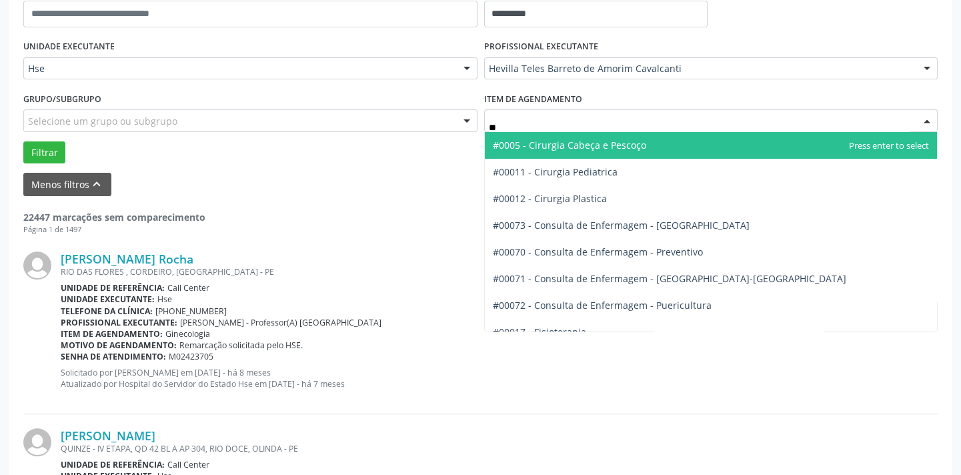
type input "***"
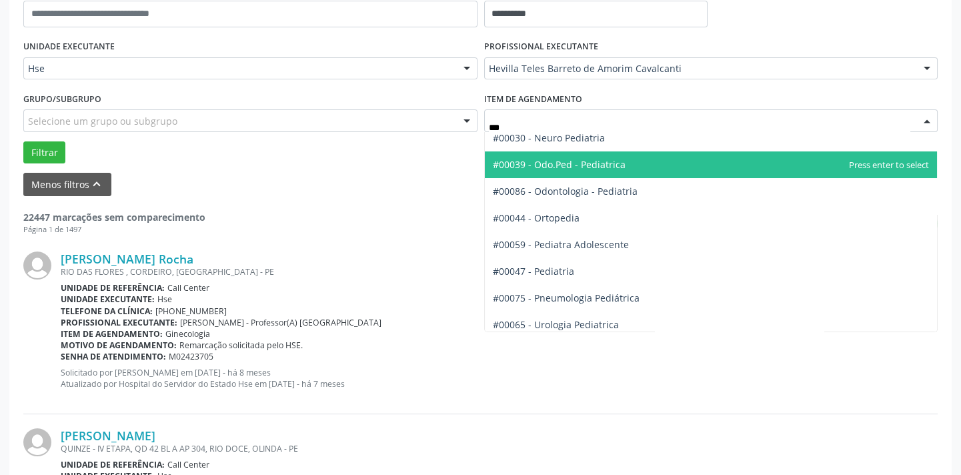
scroll to position [93, 0]
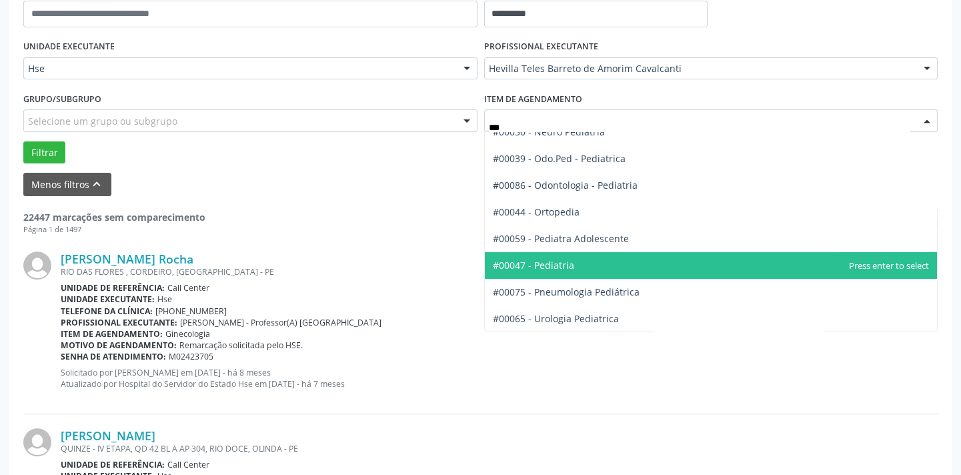
click at [566, 255] on span "#00047 - Pediatria" at bounding box center [711, 265] width 453 height 27
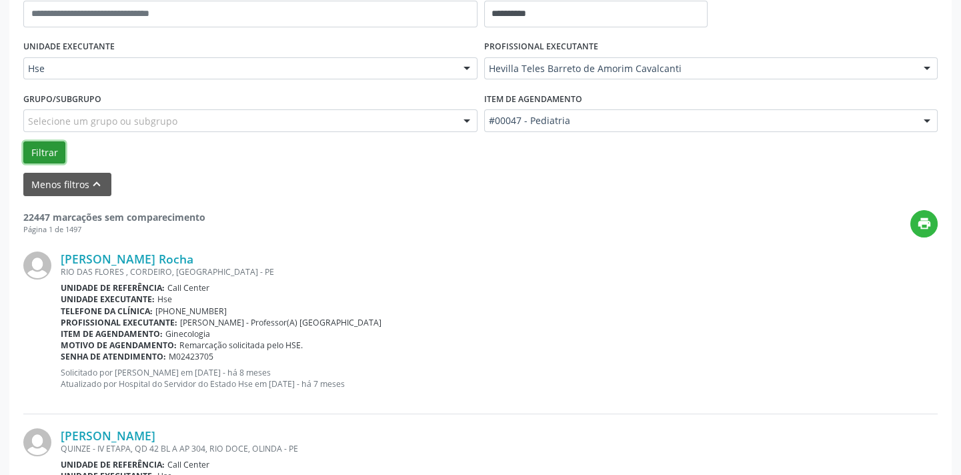
click at [45, 150] on button "Filtrar" at bounding box center [44, 152] width 42 height 23
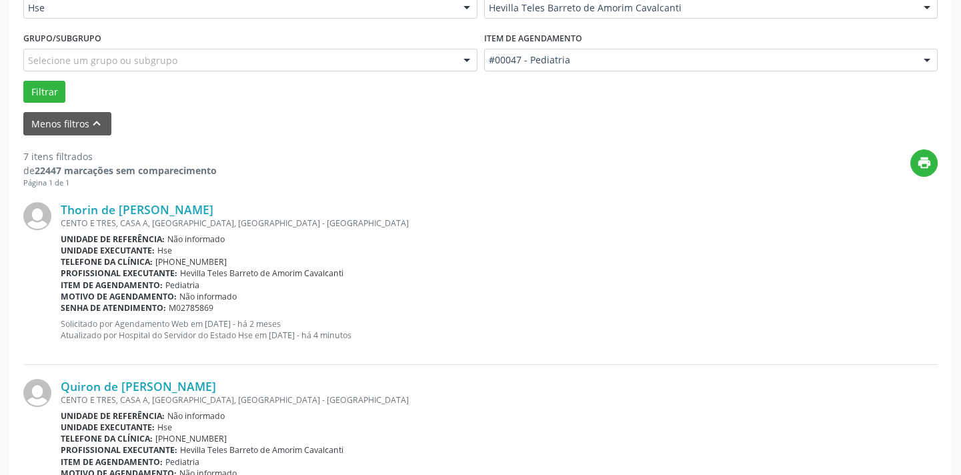
scroll to position [664, 0]
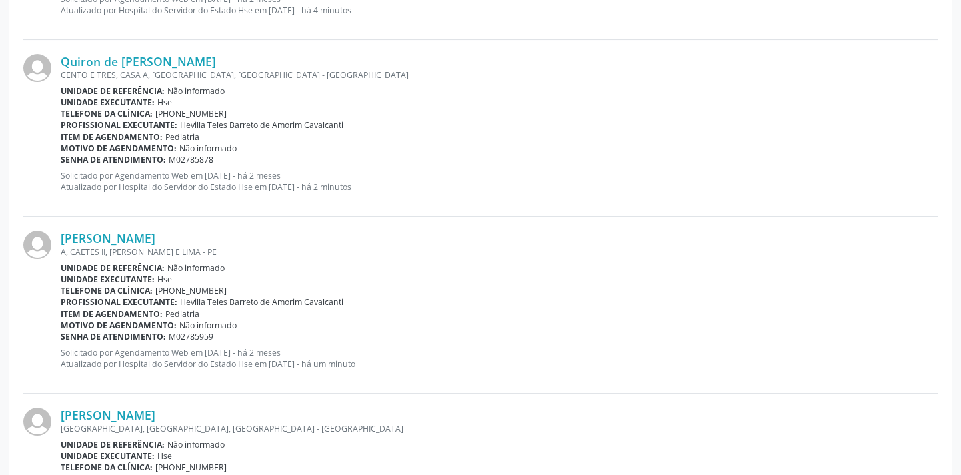
click at [175, 363] on p "Solicitado por Agendamento Web em [DATE] - há 2 meses Atualizado por Hospital d…" at bounding box center [499, 358] width 877 height 23
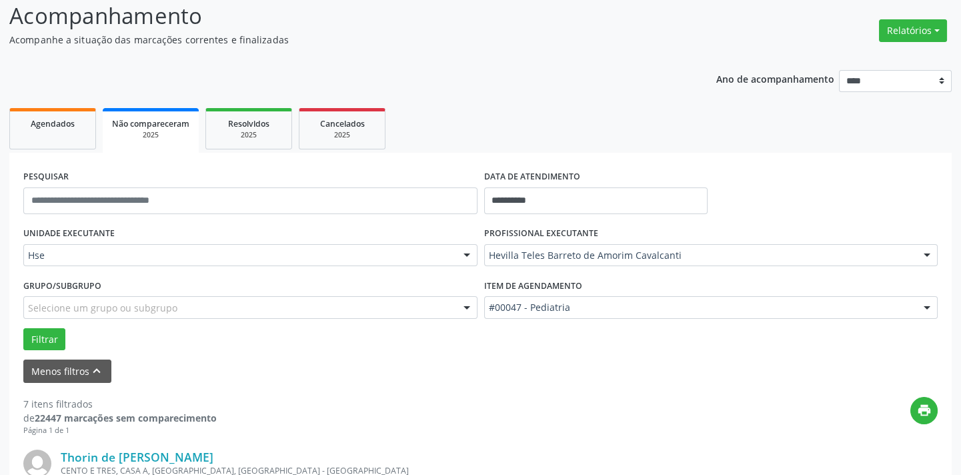
scroll to position [0, 0]
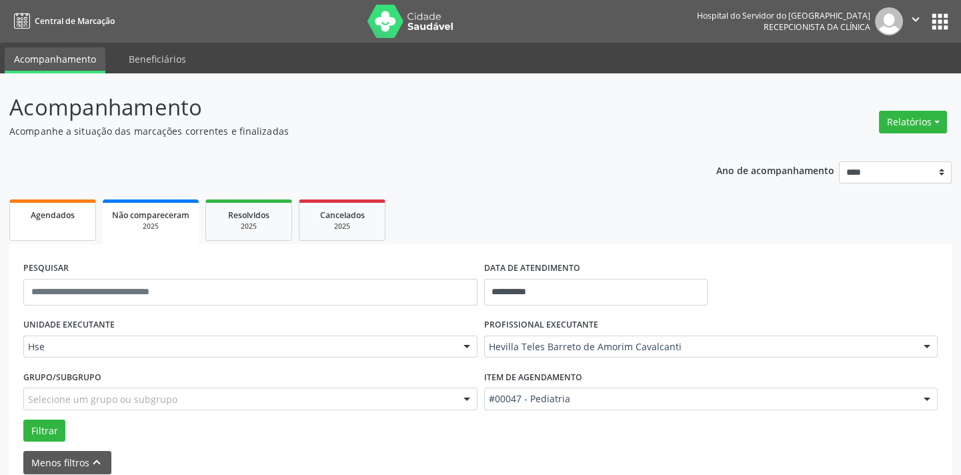
drag, startPoint x: 53, startPoint y: 211, endPoint x: 67, endPoint y: 211, distance: 14.0
click at [53, 211] on span "Agendados" at bounding box center [53, 214] width 44 height 11
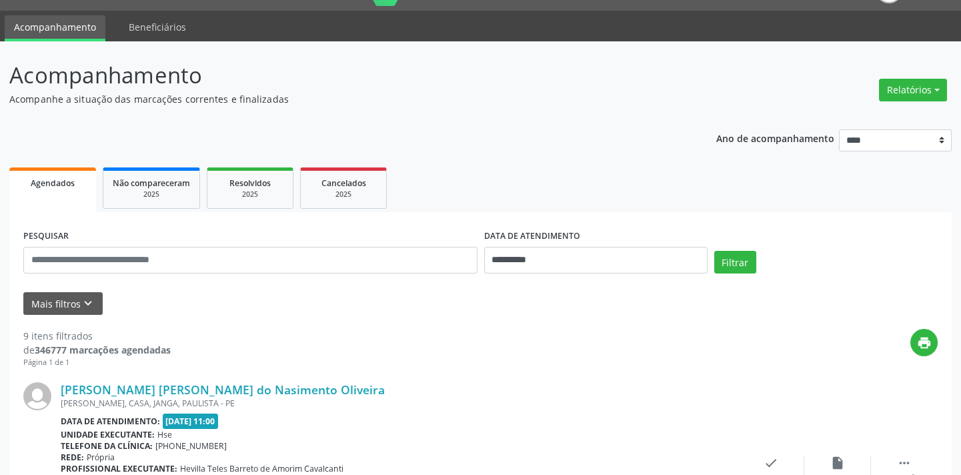
scroll to position [60, 0]
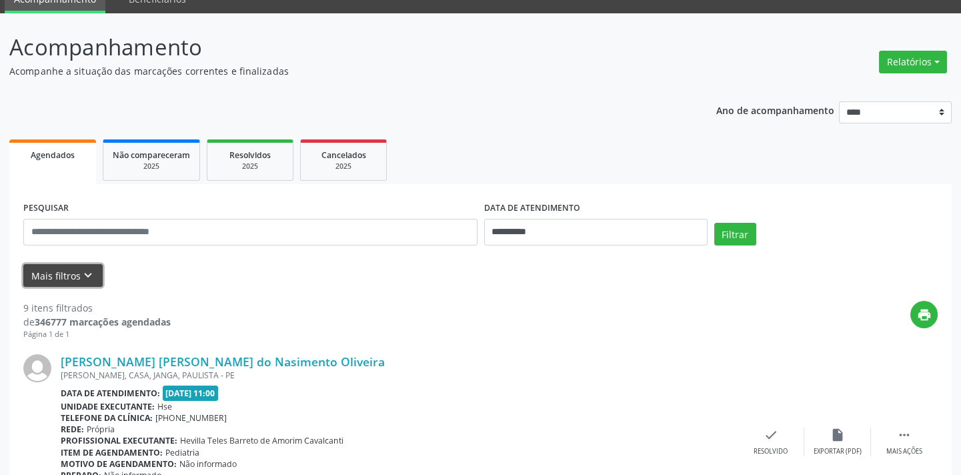
click at [63, 264] on button "Mais filtros keyboard_arrow_down" at bounding box center [62, 275] width 79 height 23
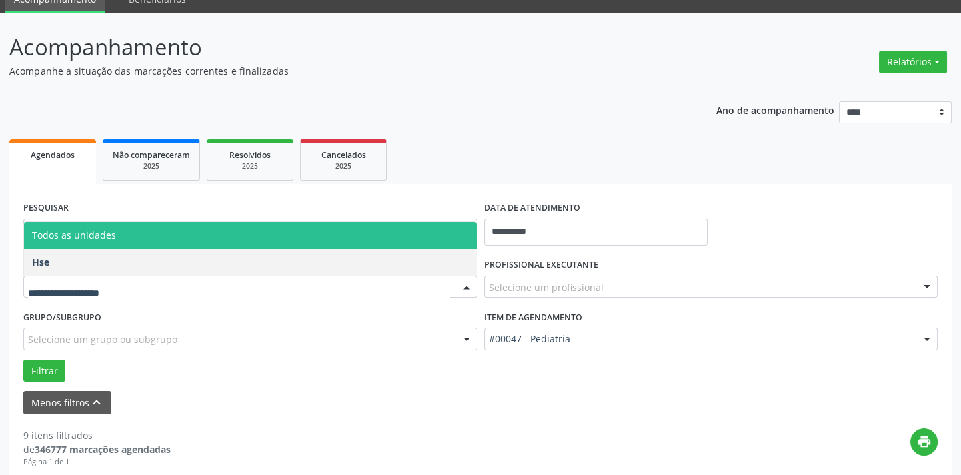
click at [459, 286] on div at bounding box center [467, 287] width 20 height 23
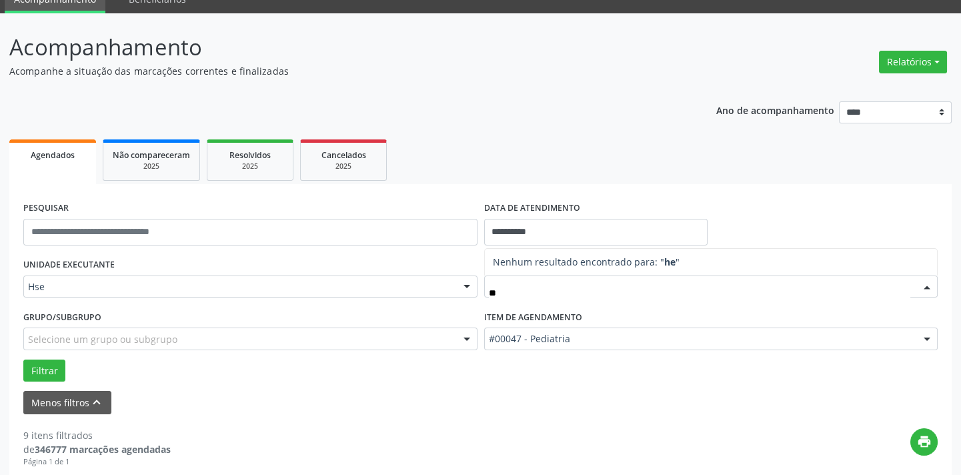
type input "*"
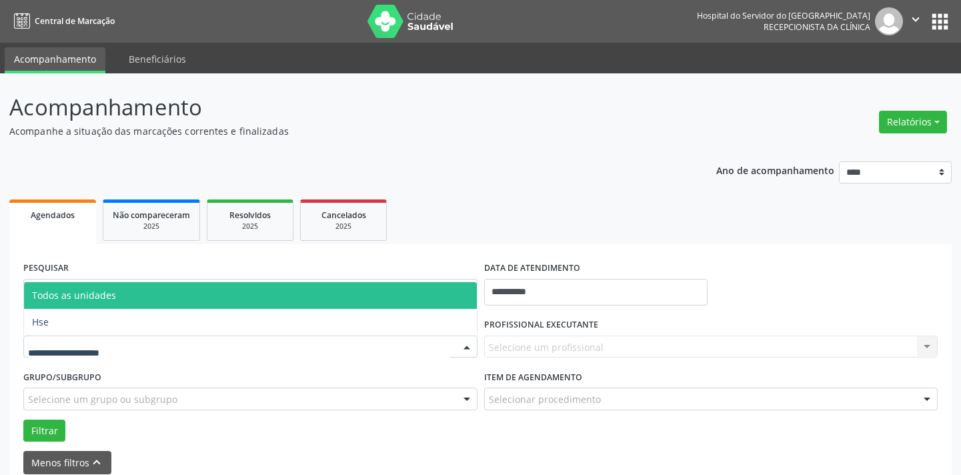
scroll to position [60, 0]
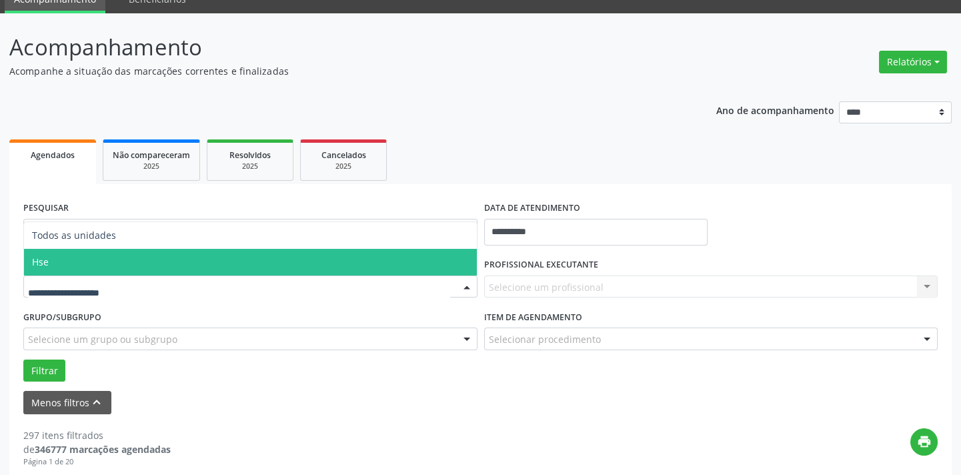
click at [152, 259] on span "Hse" at bounding box center [250, 262] width 453 height 27
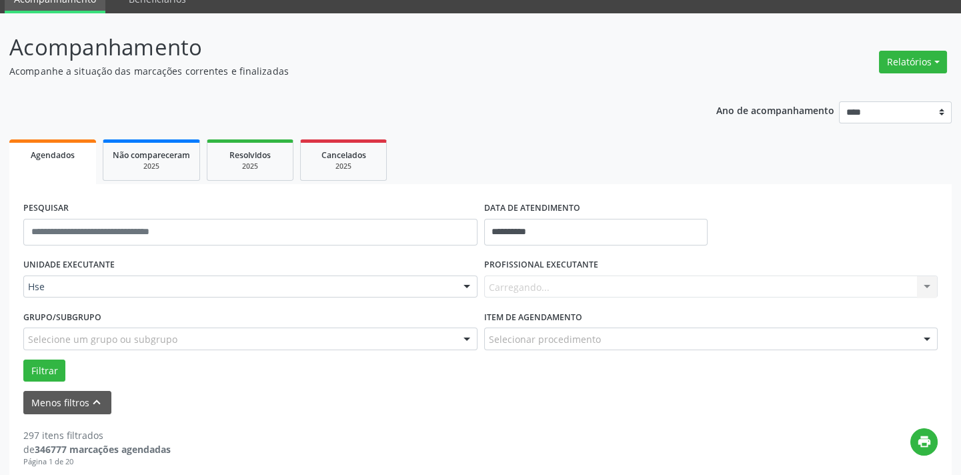
click at [481, 286] on div "PROFISSIONAL EXECUTANTE Carregando... Nenhum resultado encontrado para: " " Não…" at bounding box center [711, 281] width 461 height 52
click at [913, 288] on div "Todos os profissionais Todos os profissionais Adalberto Aguiar Interaminense Ju…" at bounding box center [711, 286] width 454 height 23
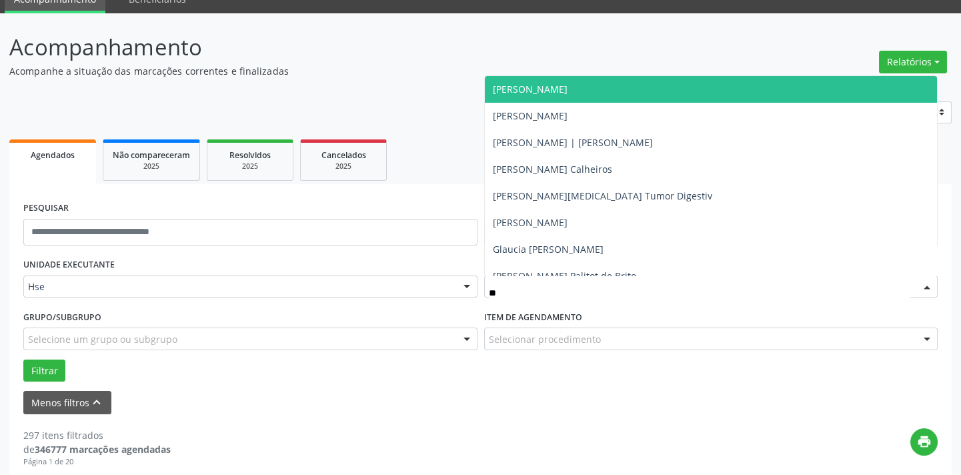
type input "***"
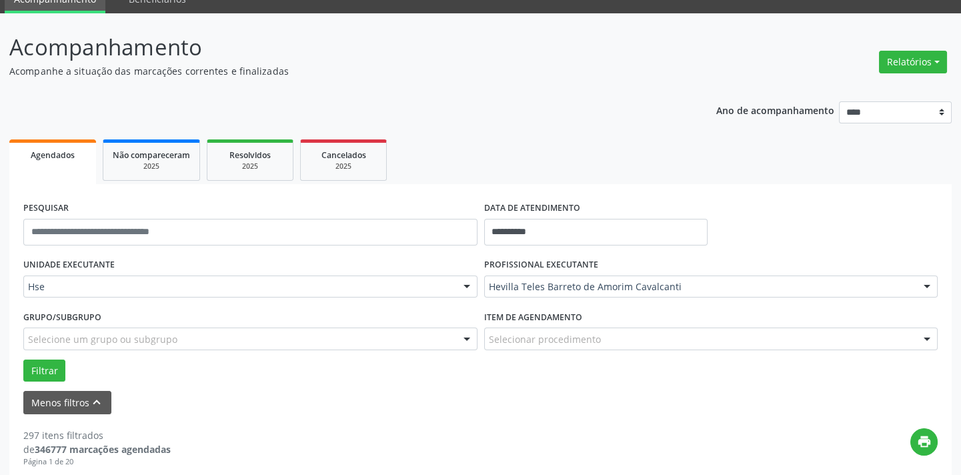
click at [882, 341] on div "Selecionar procedimento" at bounding box center [711, 338] width 454 height 23
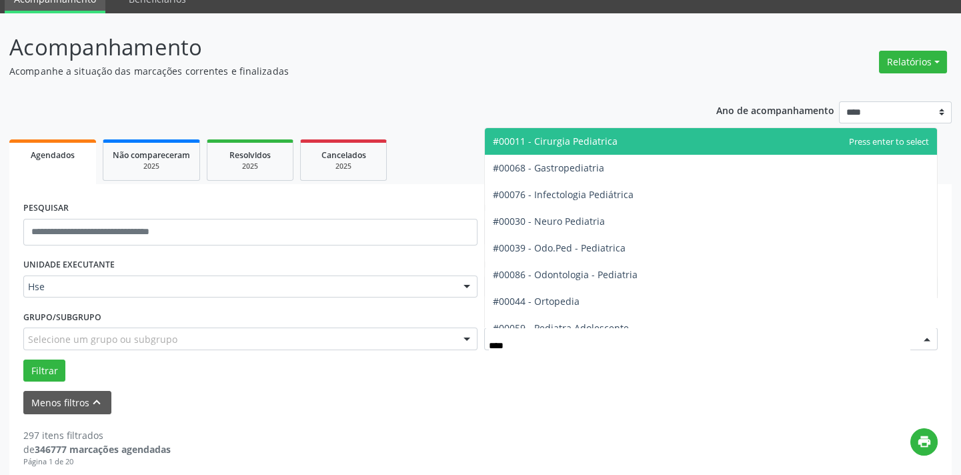
type input "*****"
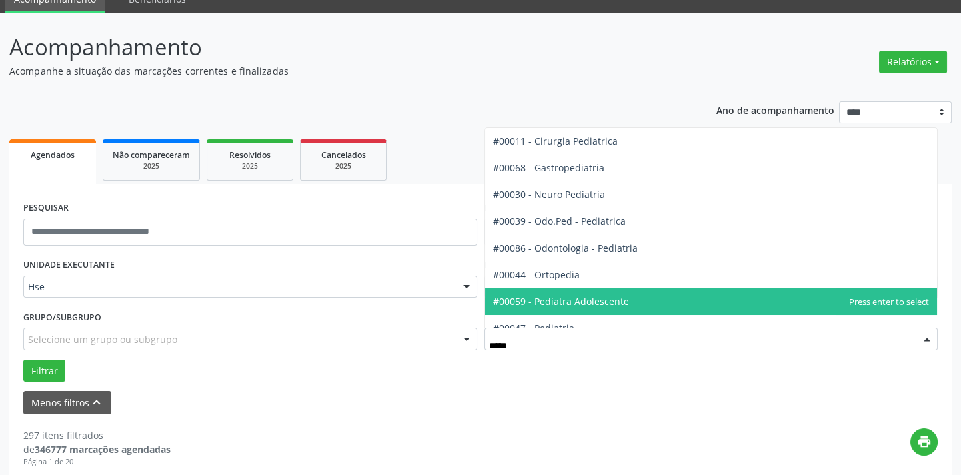
scroll to position [40, 0]
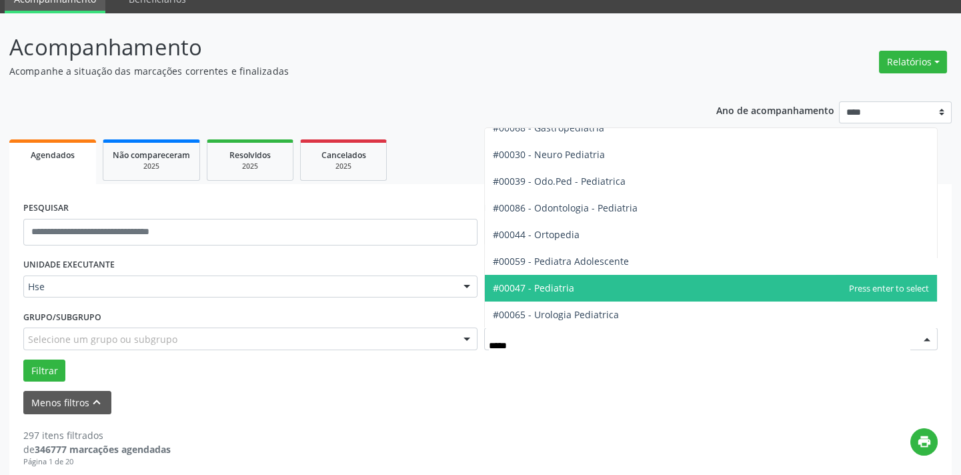
click at [722, 286] on span "#00047 - Pediatria" at bounding box center [711, 288] width 453 height 27
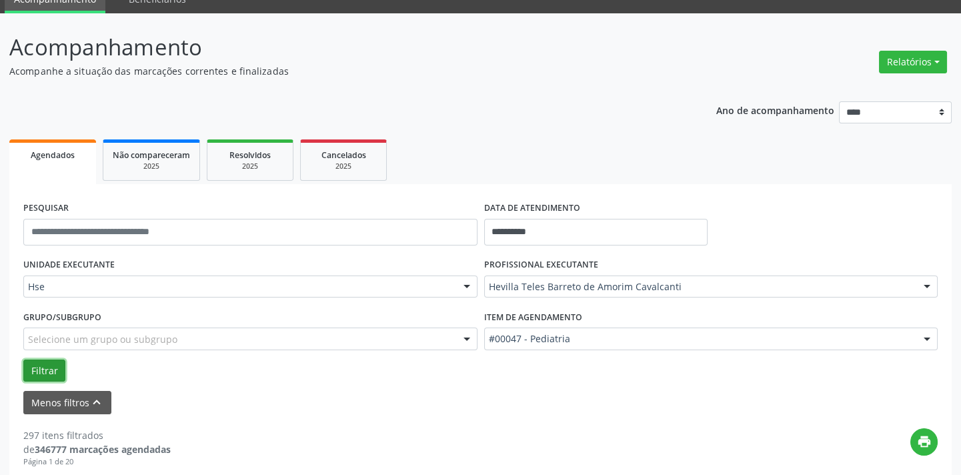
click at [54, 365] on button "Filtrar" at bounding box center [44, 370] width 42 height 23
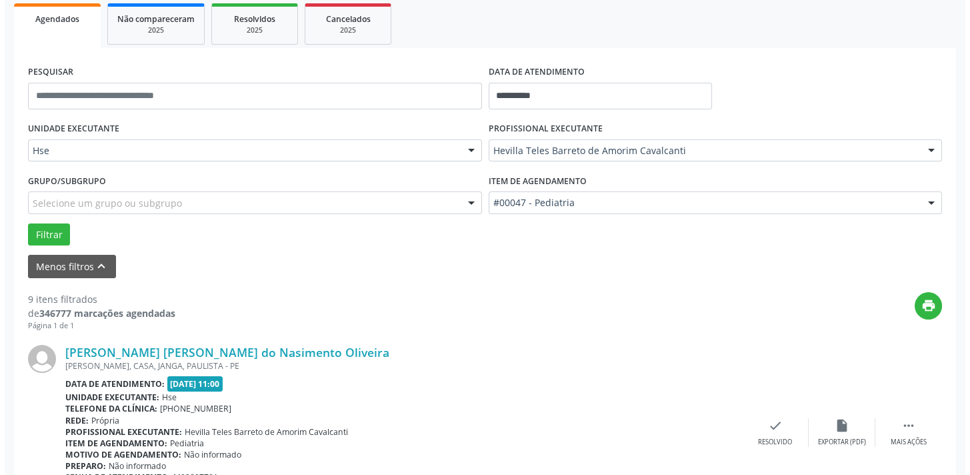
scroll to position [242, 0]
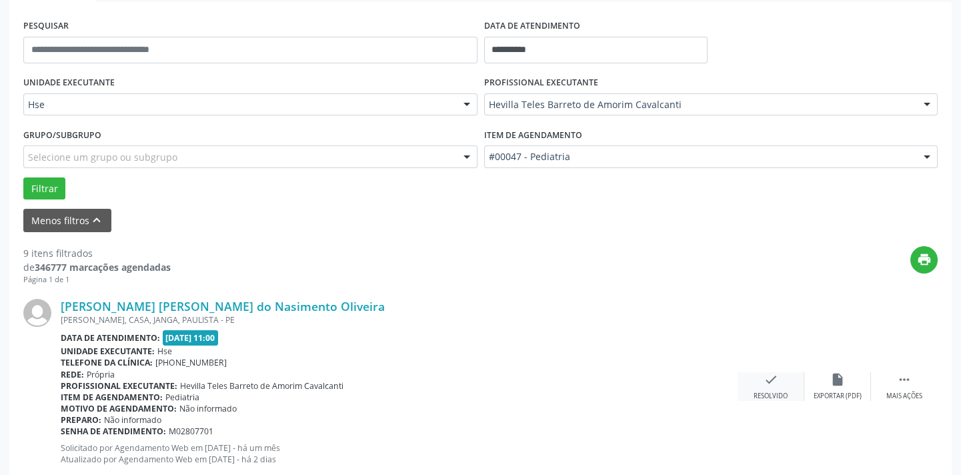
click at [792, 378] on div "check Resolvido" at bounding box center [771, 386] width 67 height 29
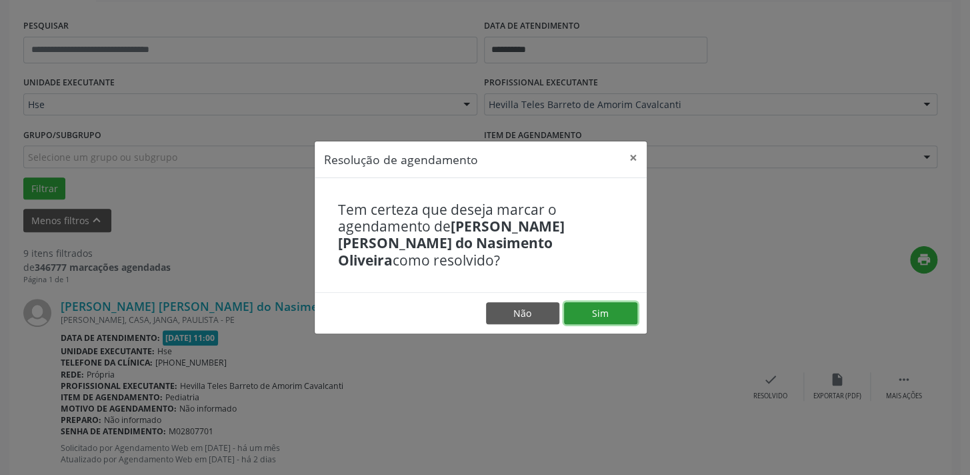
click at [600, 305] on button "Sim" at bounding box center [600, 313] width 73 height 23
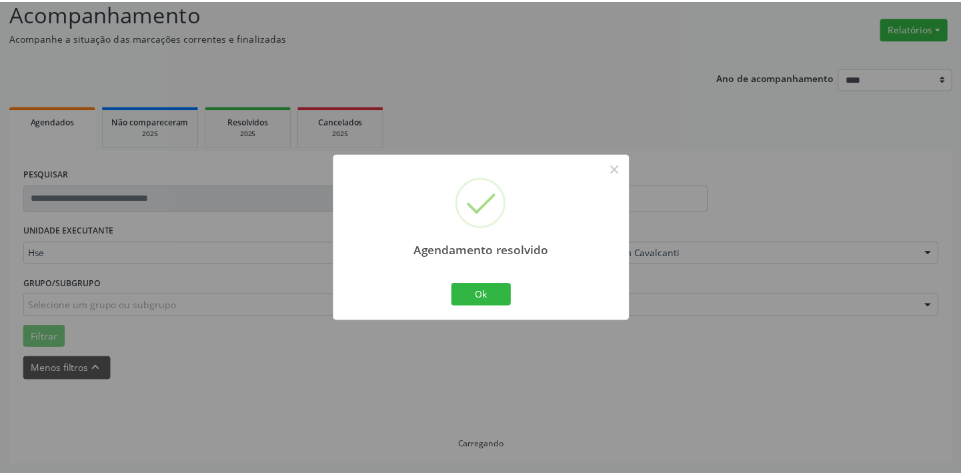
scroll to position [93, 0]
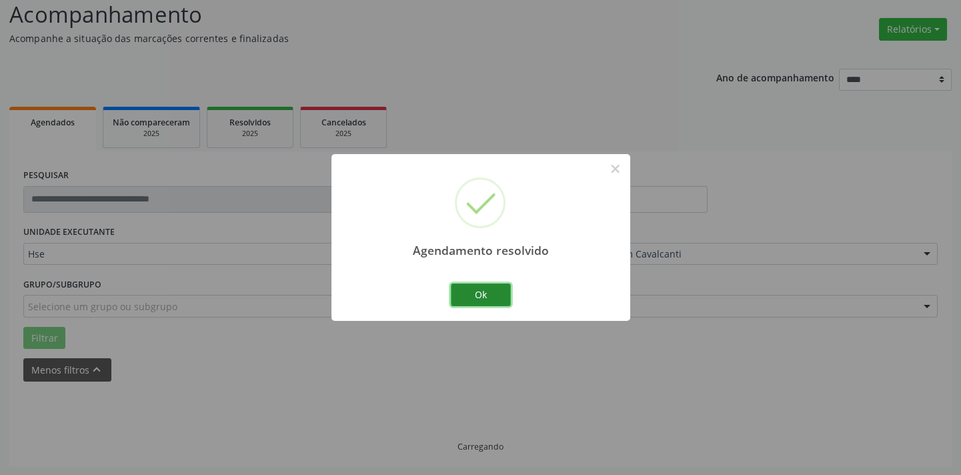
click at [485, 298] on button "Ok" at bounding box center [481, 294] width 60 height 23
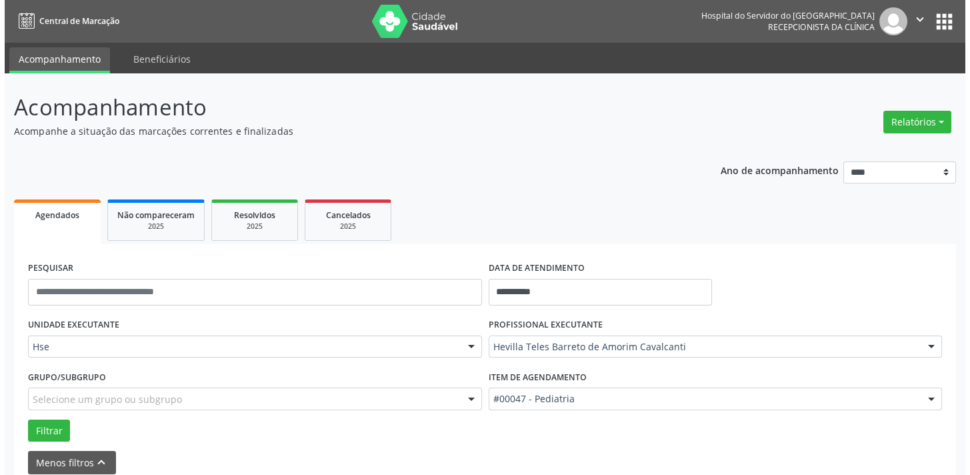
scroll to position [1328, 0]
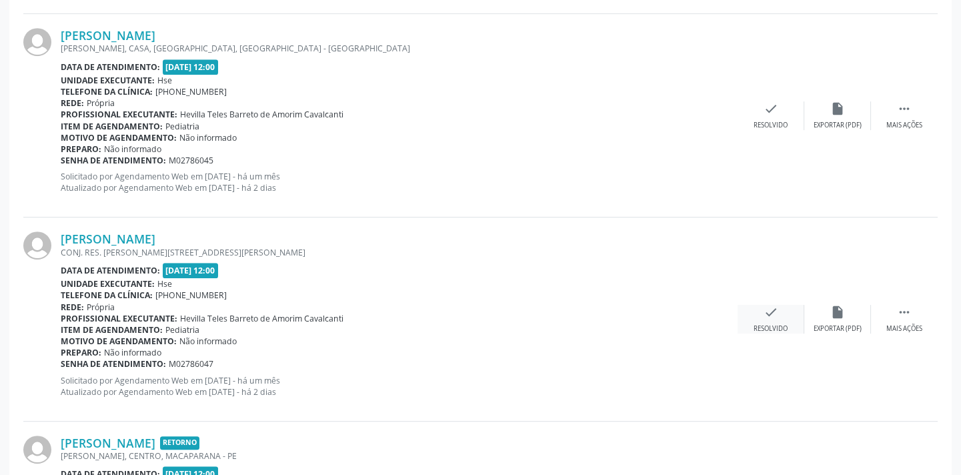
click at [764, 307] on icon "check" at bounding box center [771, 312] width 15 height 15
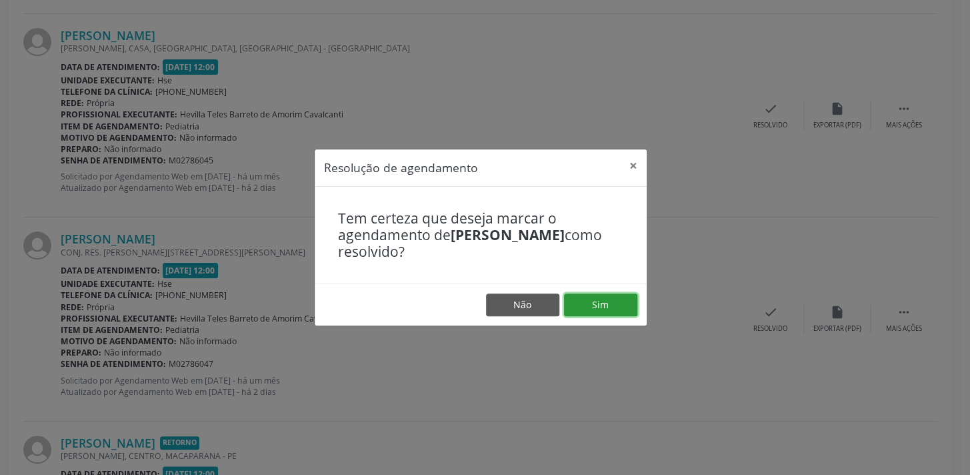
click at [584, 295] on button "Sim" at bounding box center [600, 304] width 73 height 23
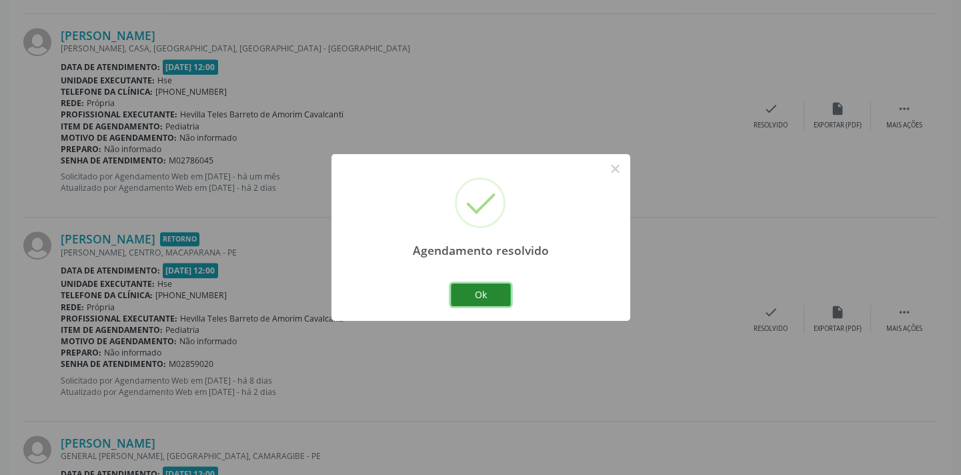
click at [494, 291] on button "Ok" at bounding box center [481, 294] width 60 height 23
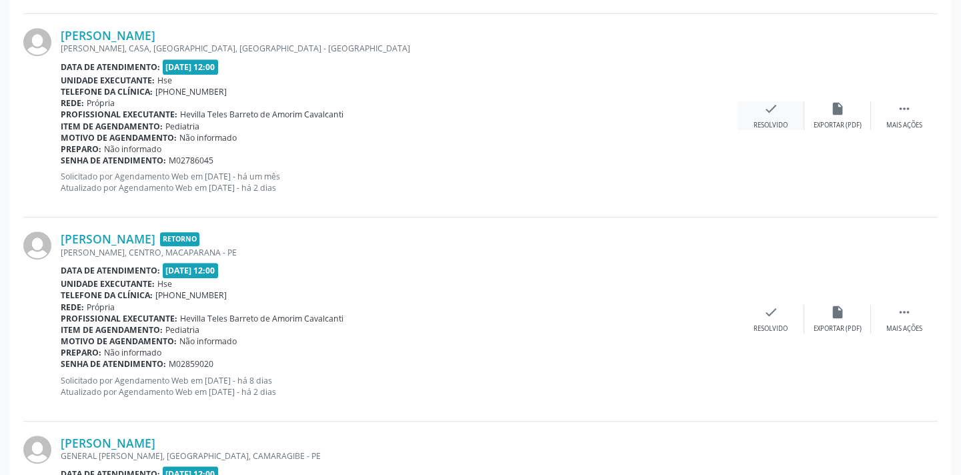
click at [783, 103] on div "check Resolvido" at bounding box center [771, 115] width 67 height 29
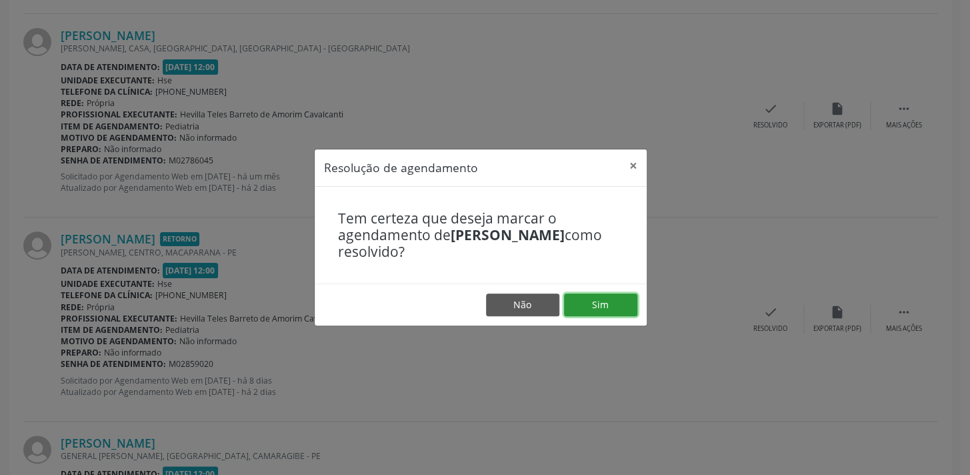
click at [601, 299] on button "Sim" at bounding box center [600, 304] width 73 height 23
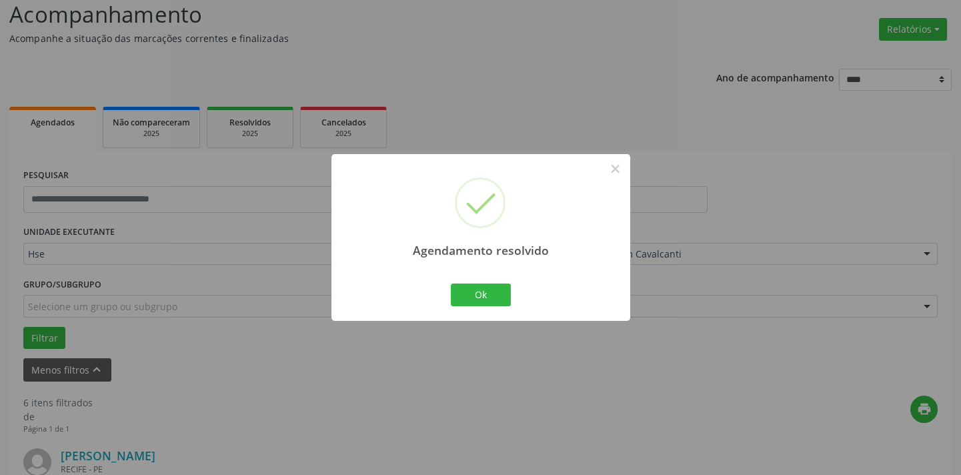
scroll to position [1295, 0]
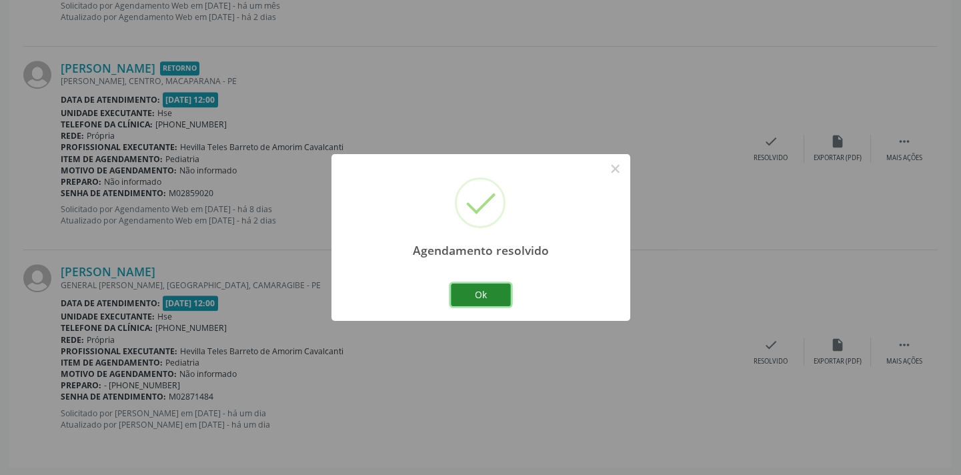
click at [480, 295] on button "Ok" at bounding box center [481, 294] width 60 height 23
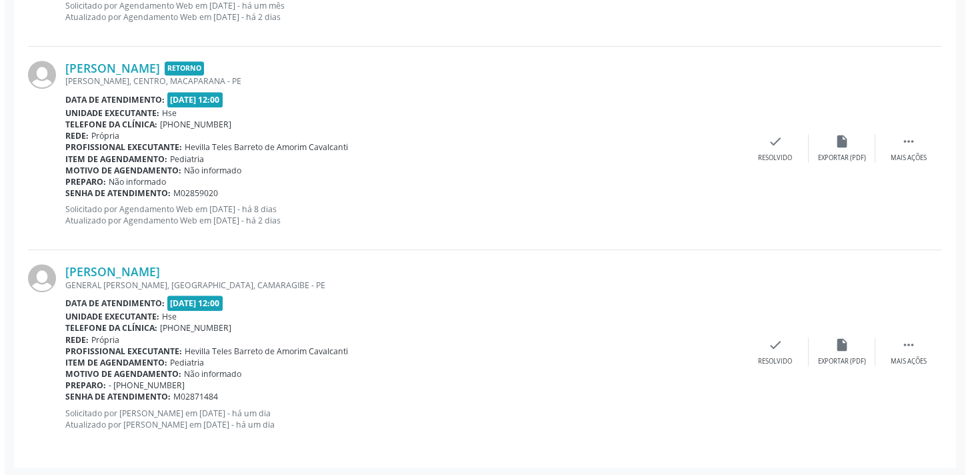
scroll to position [921, 0]
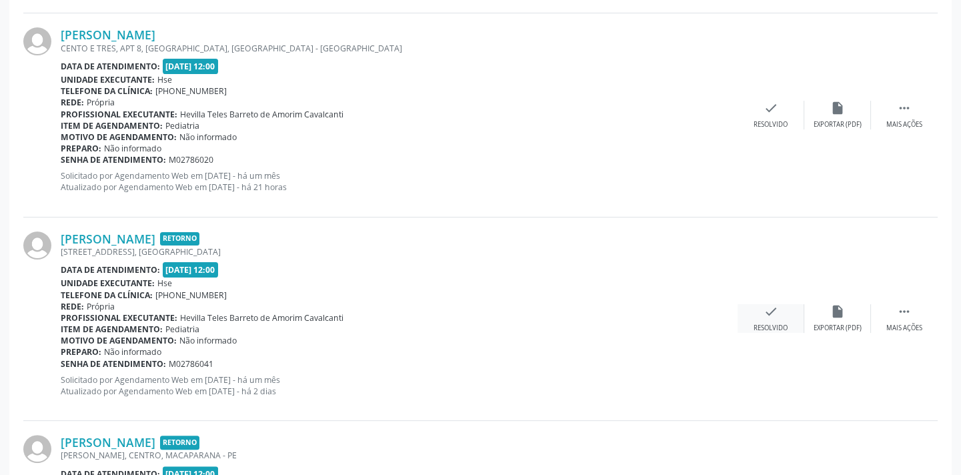
click at [774, 304] on icon "check" at bounding box center [771, 311] width 15 height 15
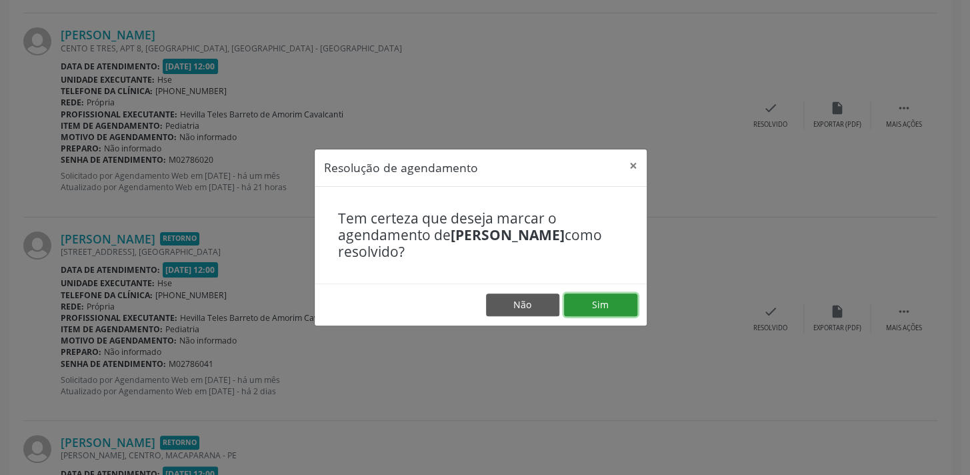
drag, startPoint x: 623, startPoint y: 294, endPoint x: 617, endPoint y: 299, distance: 7.6
click at [621, 296] on button "Sim" at bounding box center [600, 304] width 73 height 23
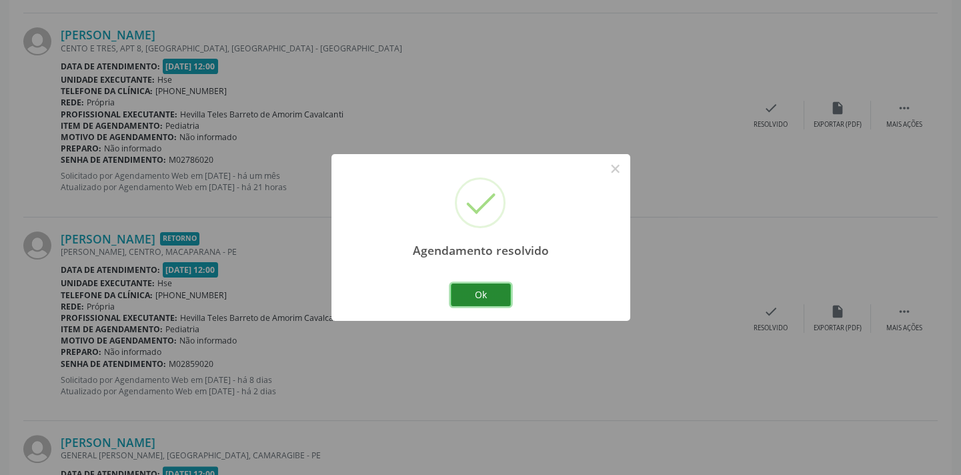
click at [492, 293] on button "Ok" at bounding box center [481, 294] width 60 height 23
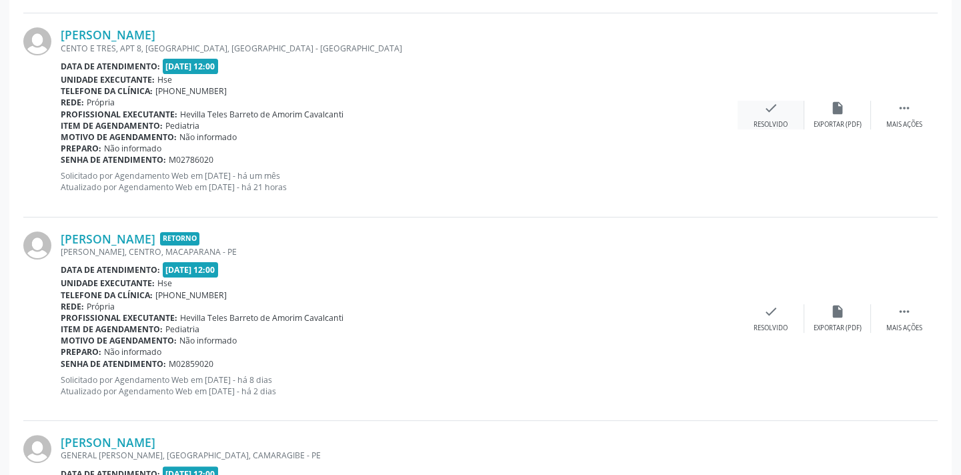
click at [754, 110] on div "check Resolvido" at bounding box center [771, 115] width 67 height 29
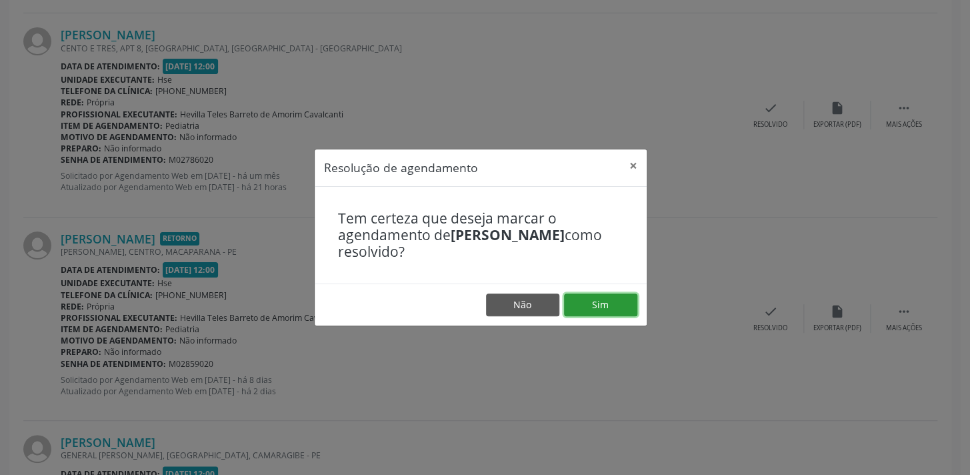
click at [587, 299] on button "Sim" at bounding box center [600, 304] width 73 height 23
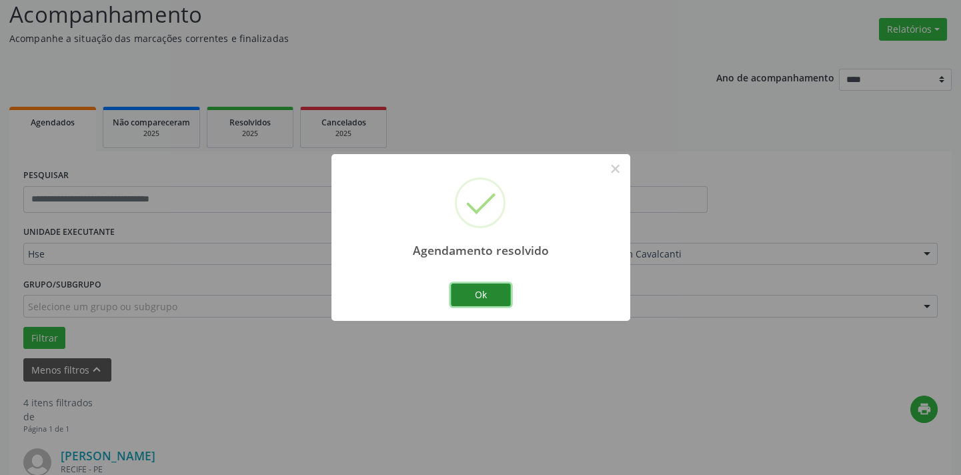
scroll to position [888, 0]
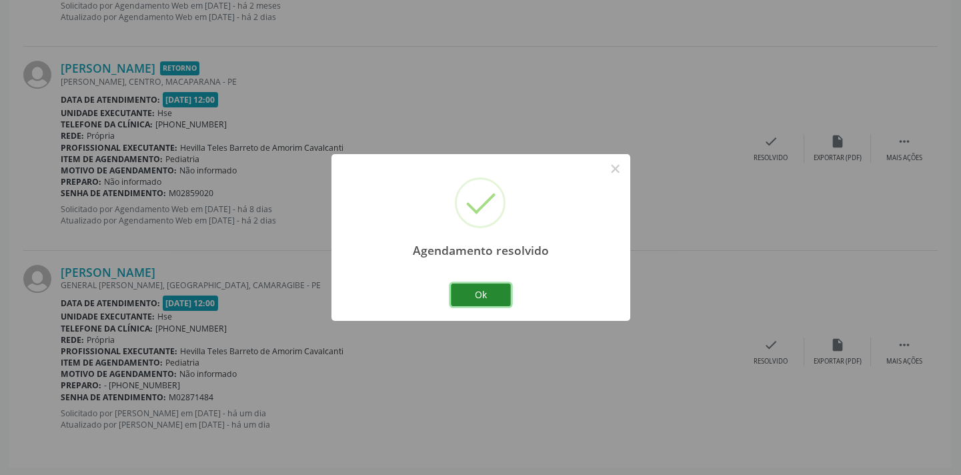
click at [492, 286] on button "Ok" at bounding box center [481, 294] width 60 height 23
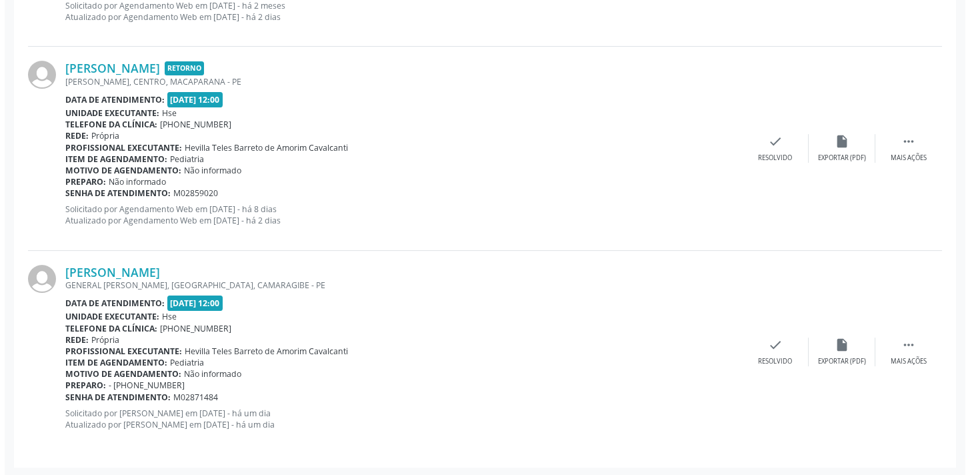
scroll to position [514, 0]
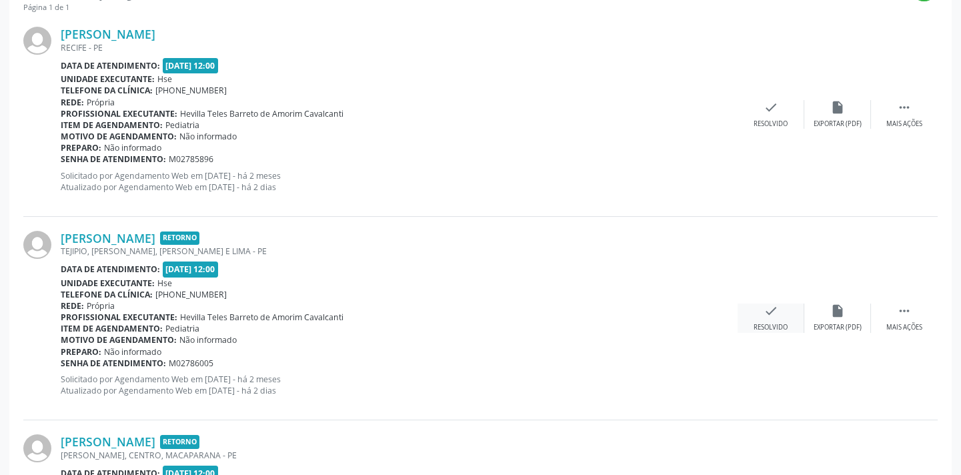
click at [742, 313] on div "check Resolvido" at bounding box center [771, 317] width 67 height 29
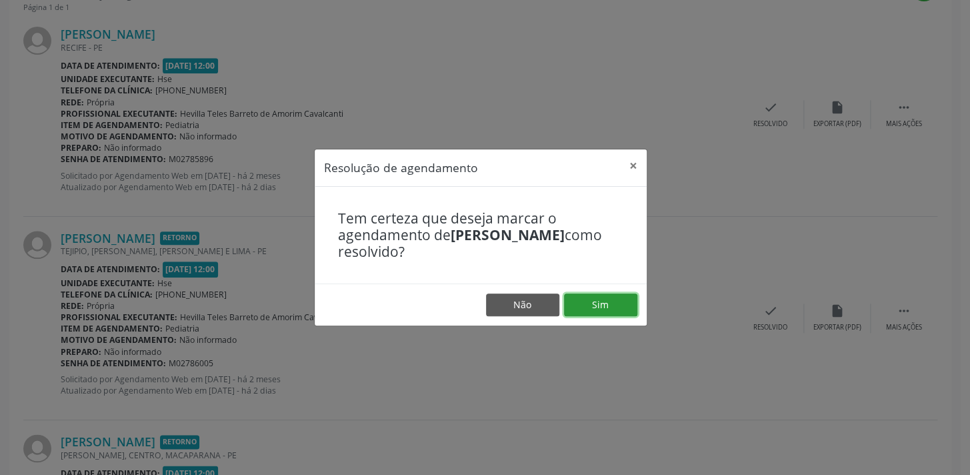
click at [595, 315] on button "Sim" at bounding box center [600, 304] width 73 height 23
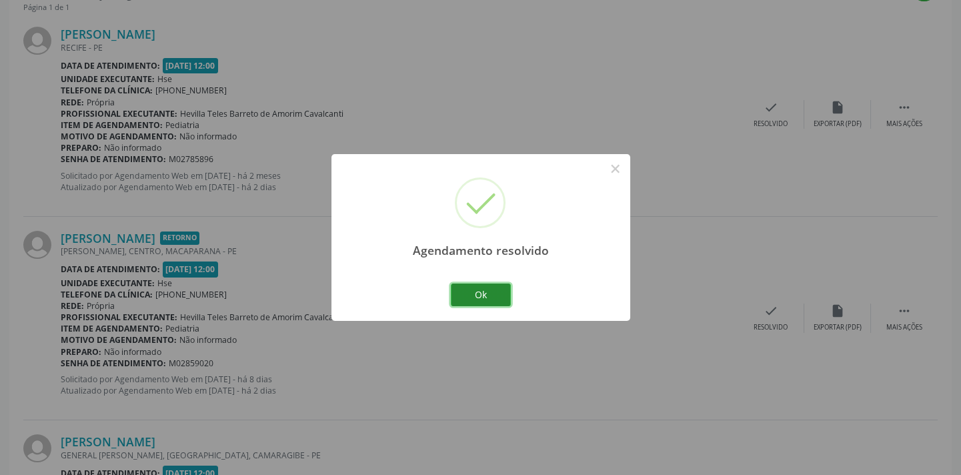
click at [475, 293] on button "Ok" at bounding box center [481, 294] width 60 height 23
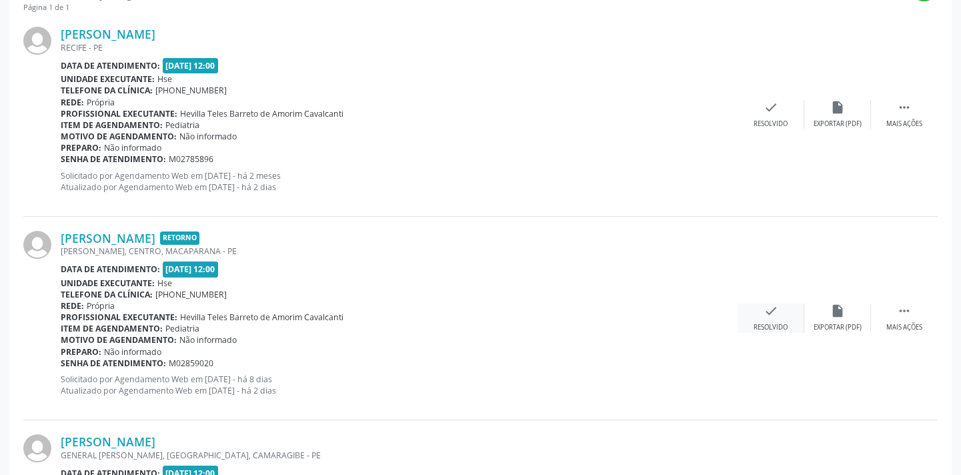
click at [764, 309] on icon "check" at bounding box center [771, 310] width 15 height 15
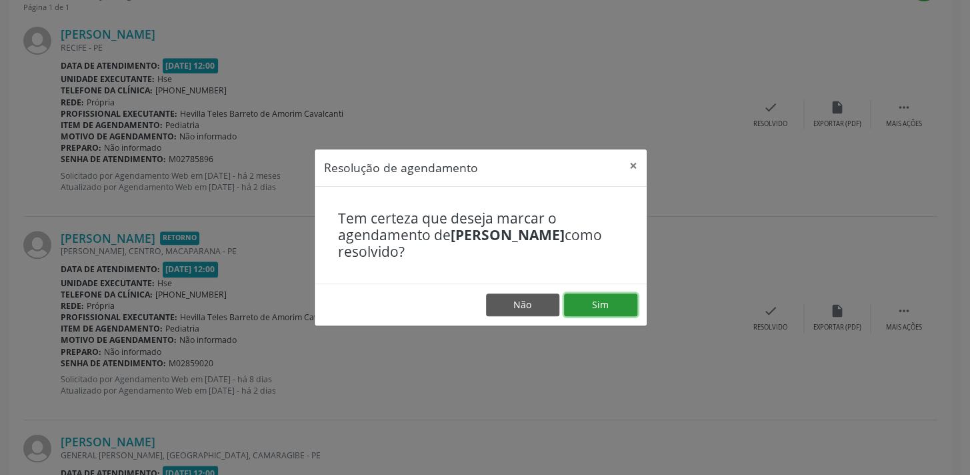
click at [615, 295] on button "Sim" at bounding box center [600, 304] width 73 height 23
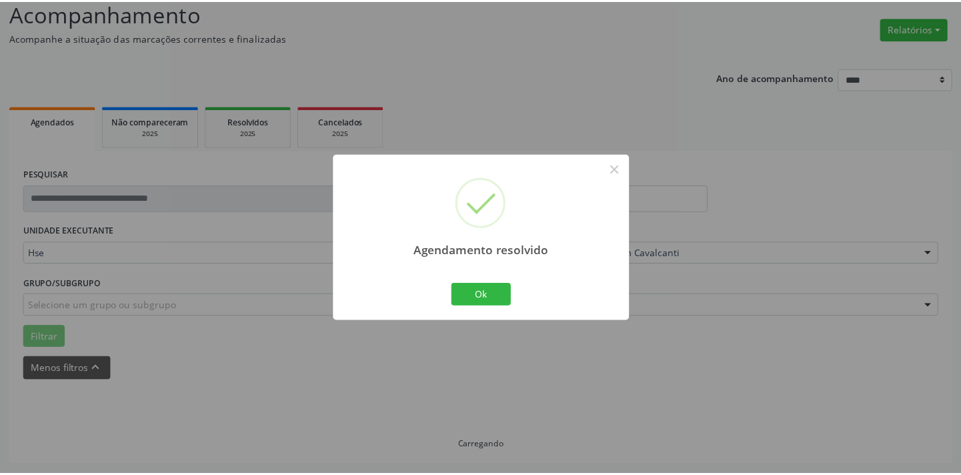
scroll to position [93, 0]
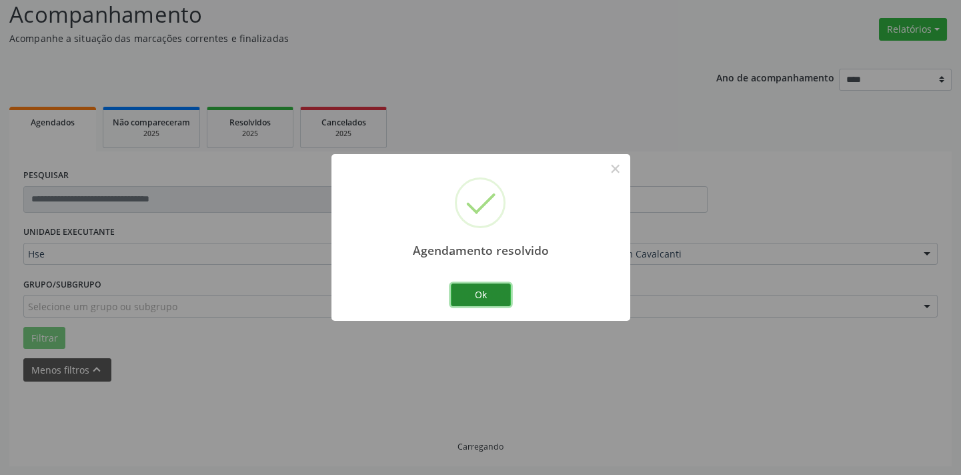
click at [478, 294] on button "Ok" at bounding box center [481, 294] width 60 height 23
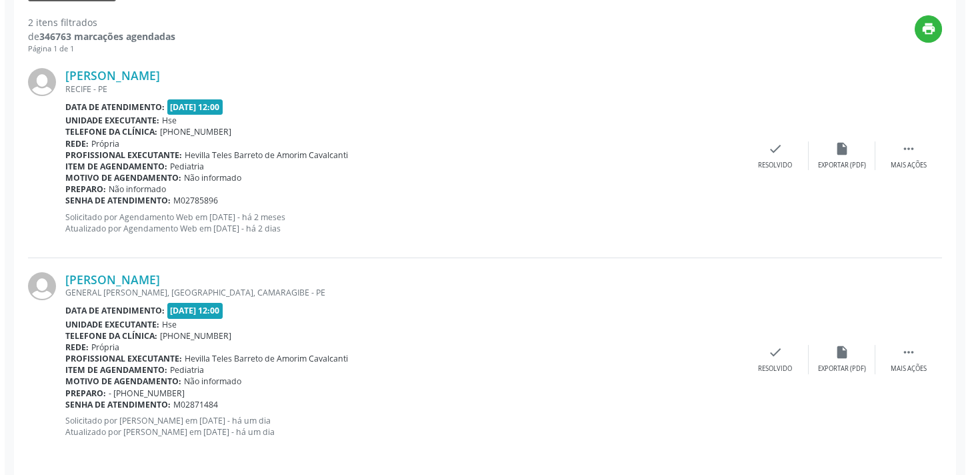
scroll to position [481, 0]
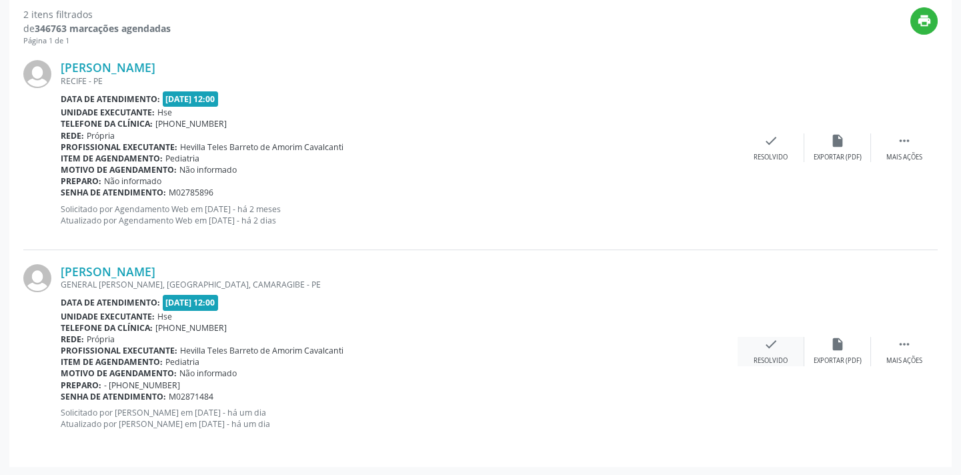
click at [780, 341] on div "check Resolvido" at bounding box center [771, 351] width 67 height 29
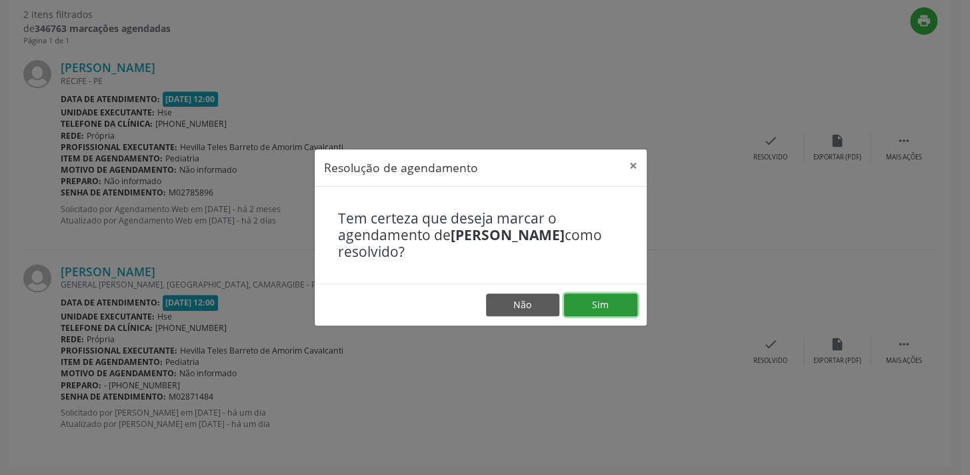
click at [579, 312] on button "Sim" at bounding box center [600, 304] width 73 height 23
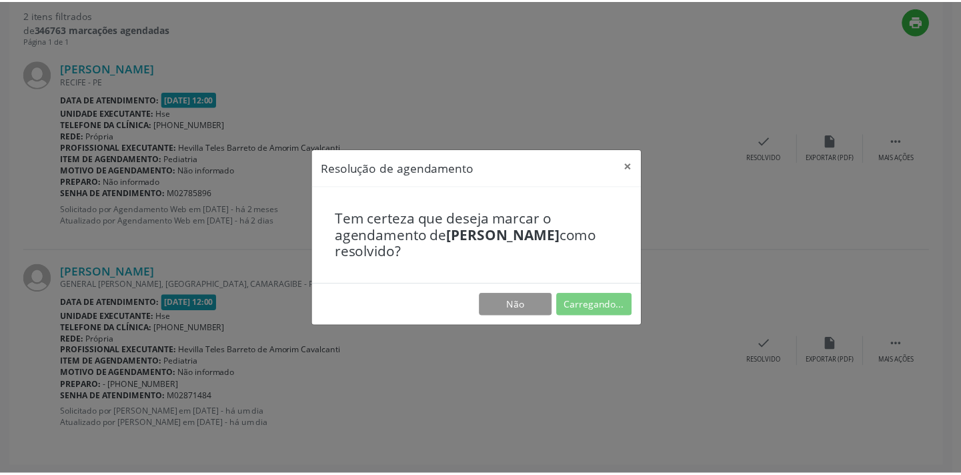
scroll to position [93, 0]
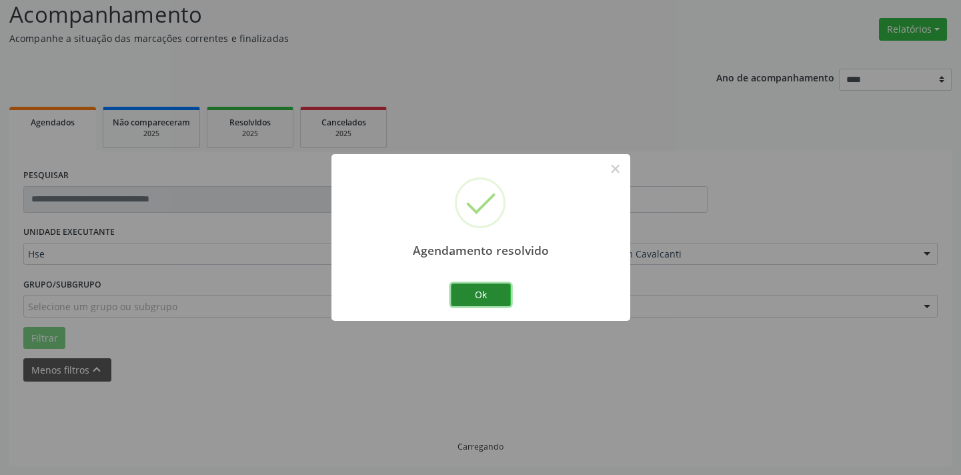
click at [492, 288] on button "Ok" at bounding box center [481, 294] width 60 height 23
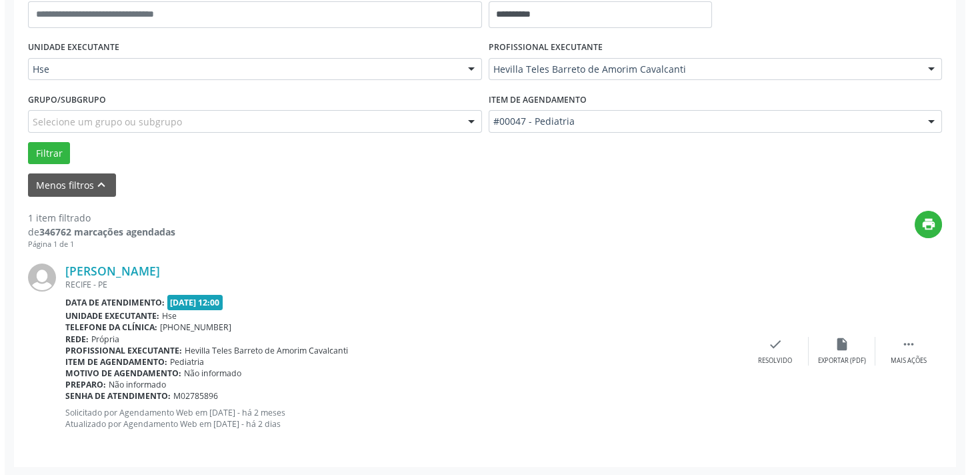
scroll to position [278, 0]
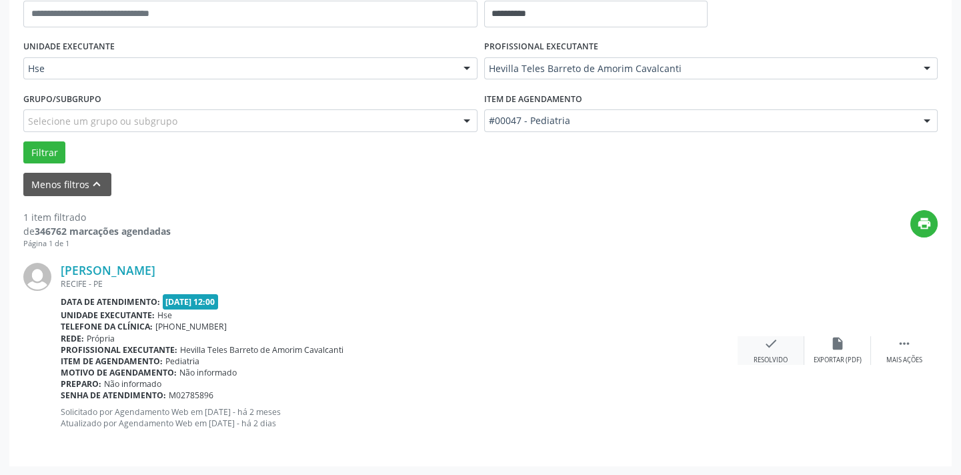
click at [763, 352] on div "check Resolvido" at bounding box center [771, 350] width 67 height 29
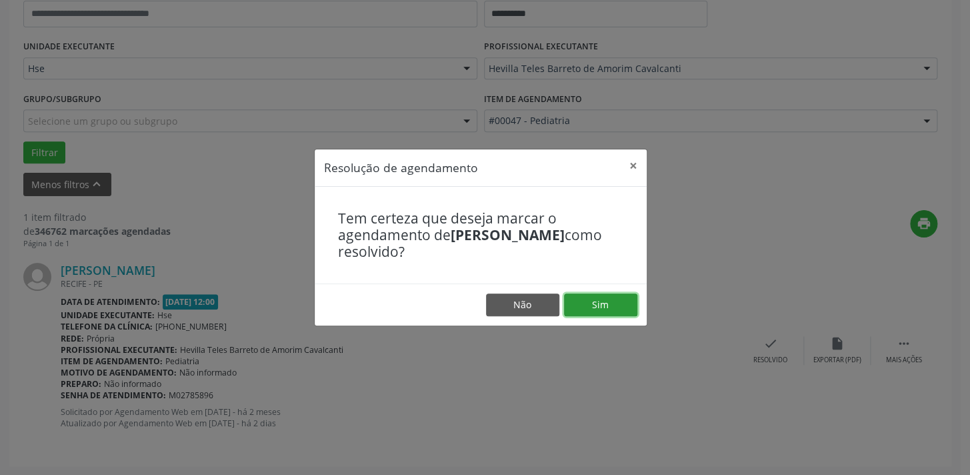
click at [605, 313] on button "Sim" at bounding box center [600, 304] width 73 height 23
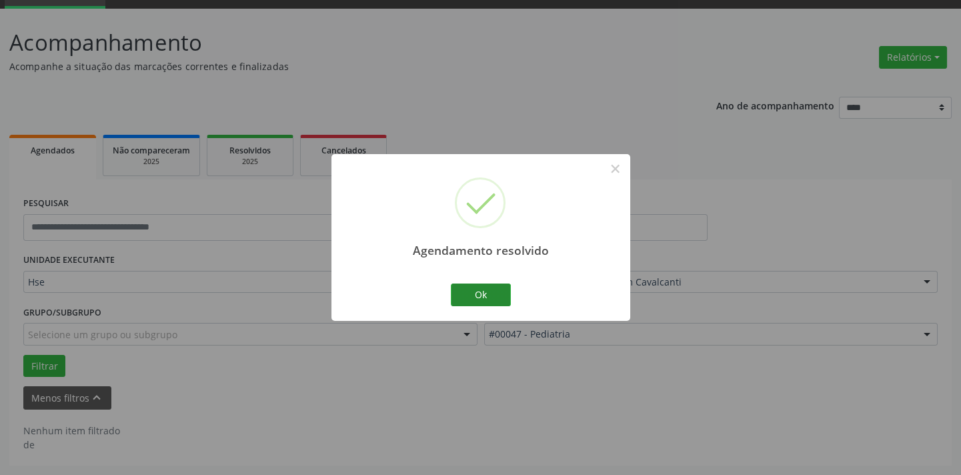
scroll to position [63, 0]
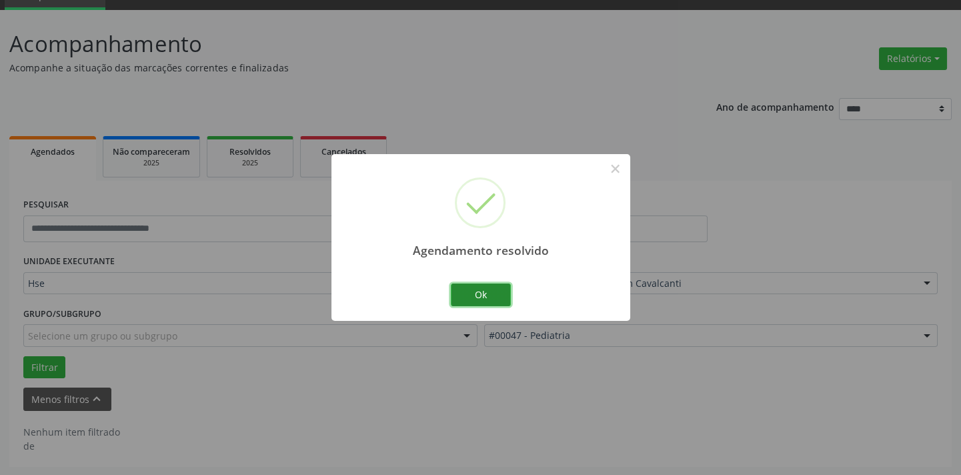
click at [487, 290] on button "Ok" at bounding box center [481, 294] width 60 height 23
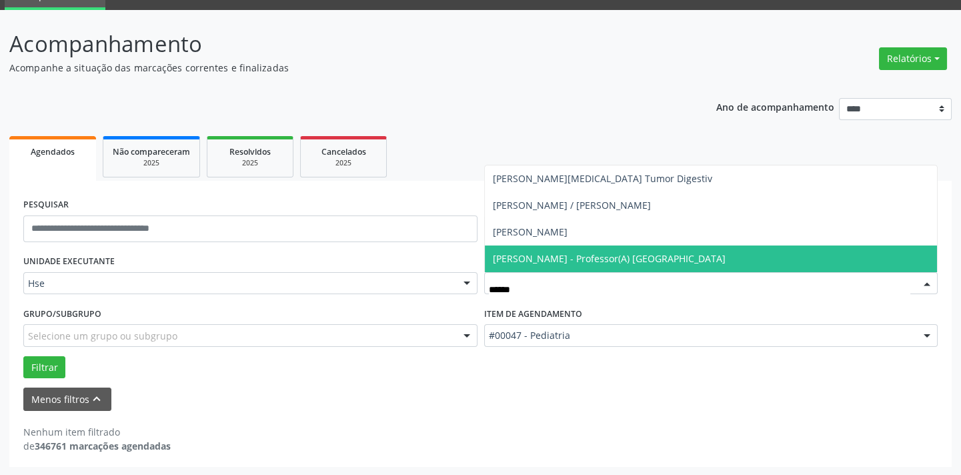
type input "******"
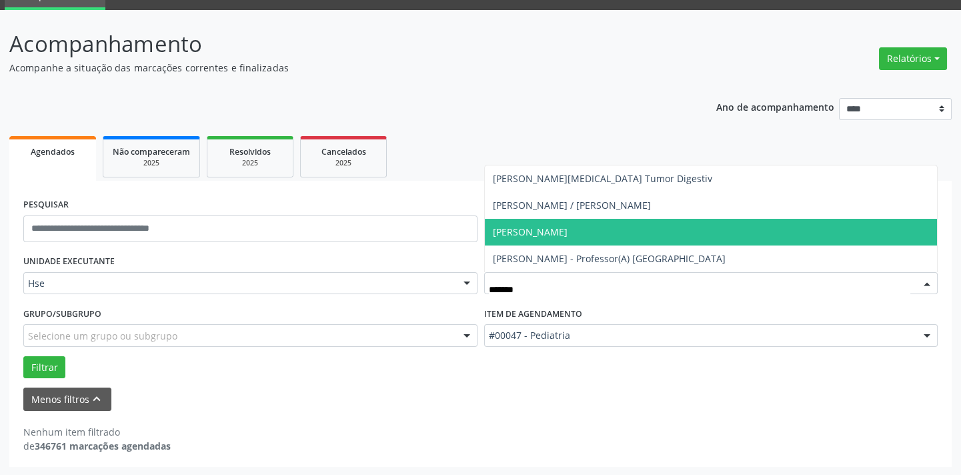
click at [568, 235] on span "[PERSON_NAME]" at bounding box center [530, 231] width 75 height 13
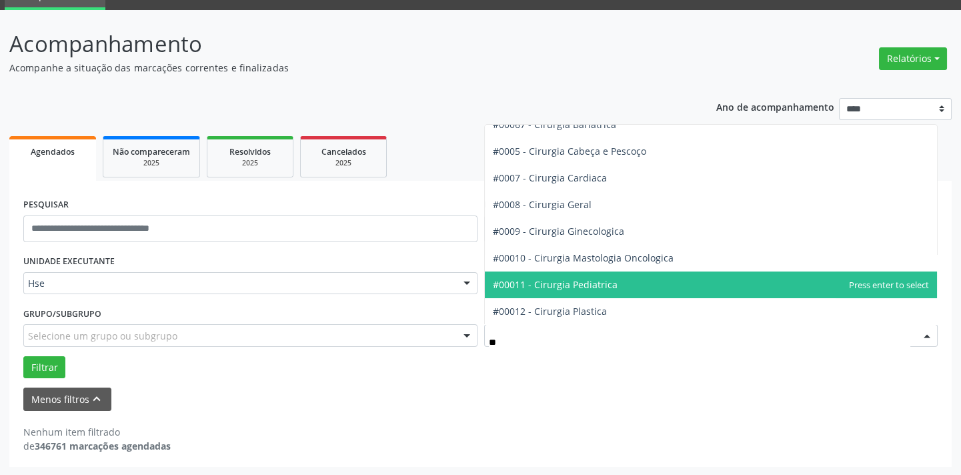
type input "***"
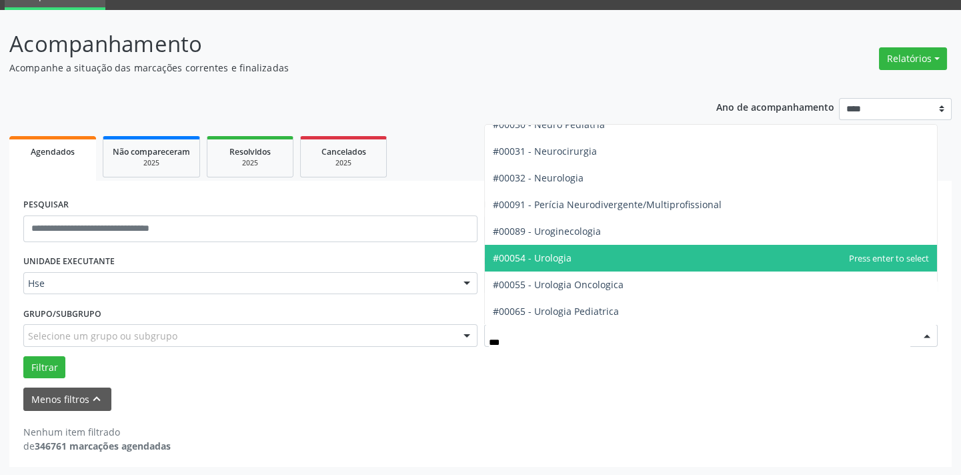
click at [605, 261] on span "#00054 - Urologia" at bounding box center [711, 258] width 453 height 27
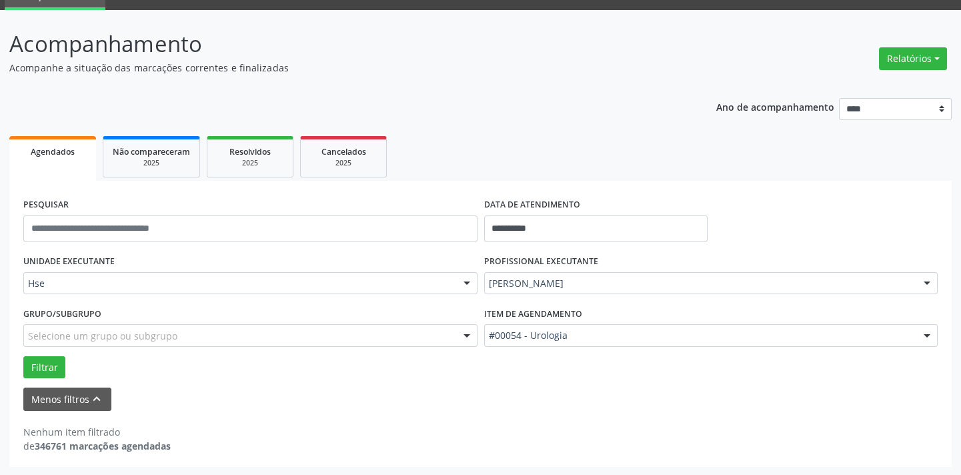
scroll to position [40, 0]
click at [59, 359] on button "Filtrar" at bounding box center [44, 367] width 42 height 23
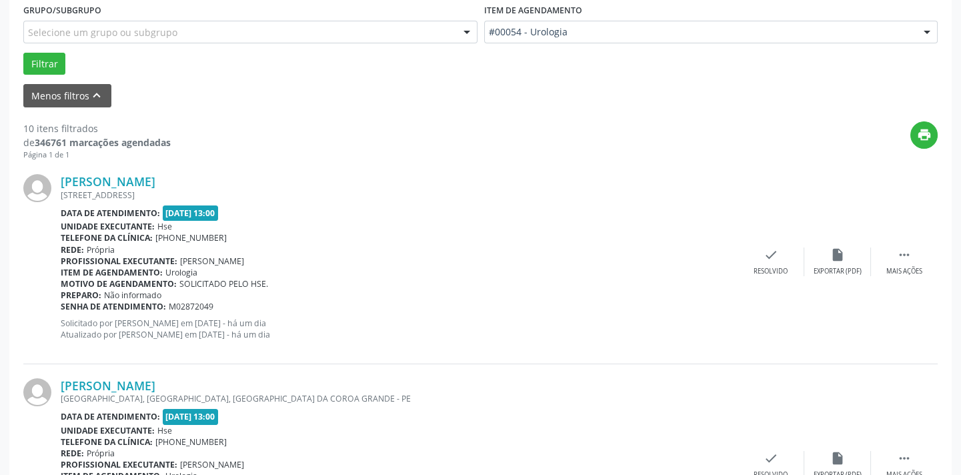
scroll to position [488, 0]
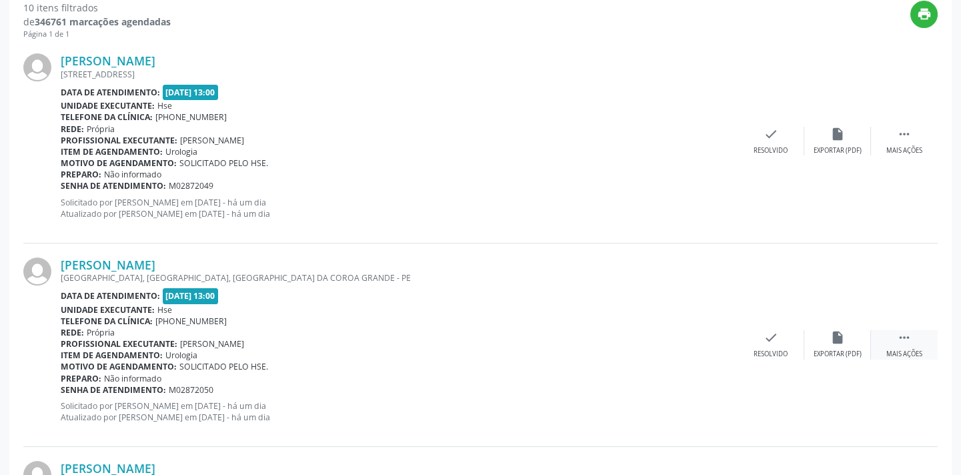
click at [898, 332] on icon "" at bounding box center [904, 337] width 15 height 15
click at [838, 335] on icon "alarm_off" at bounding box center [837, 337] width 15 height 15
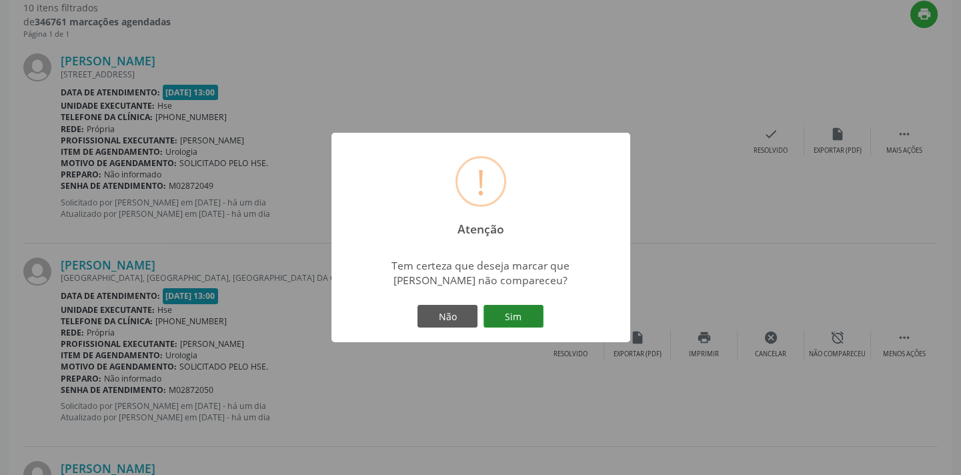
click at [511, 313] on button "Sim" at bounding box center [513, 316] width 60 height 23
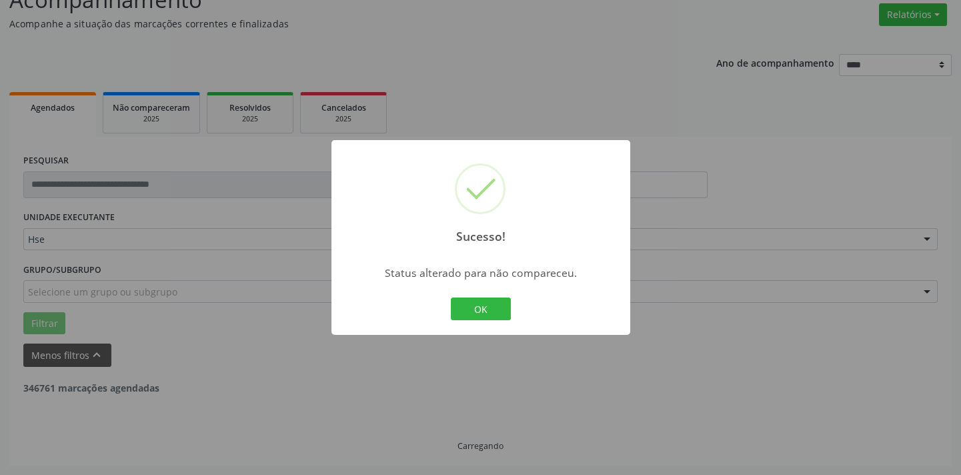
scroll to position [107, 0]
click at [491, 309] on button "OK" at bounding box center [481, 308] width 60 height 23
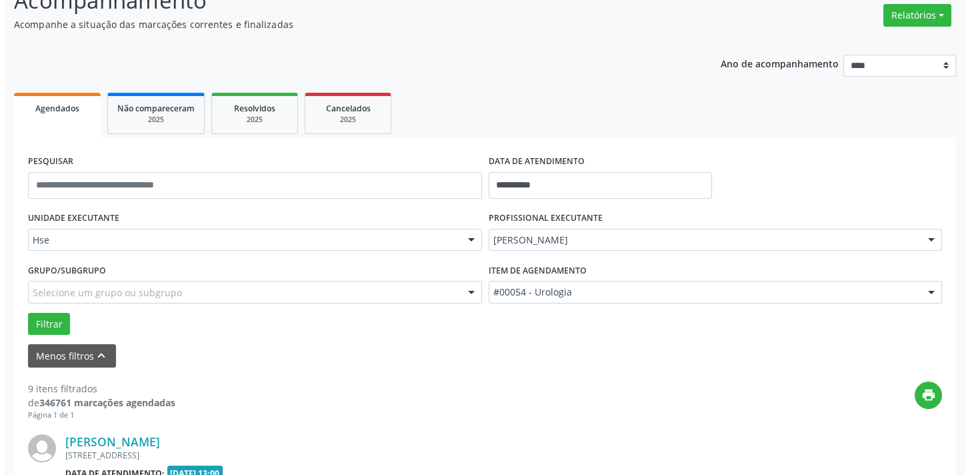
scroll to position [718, 0]
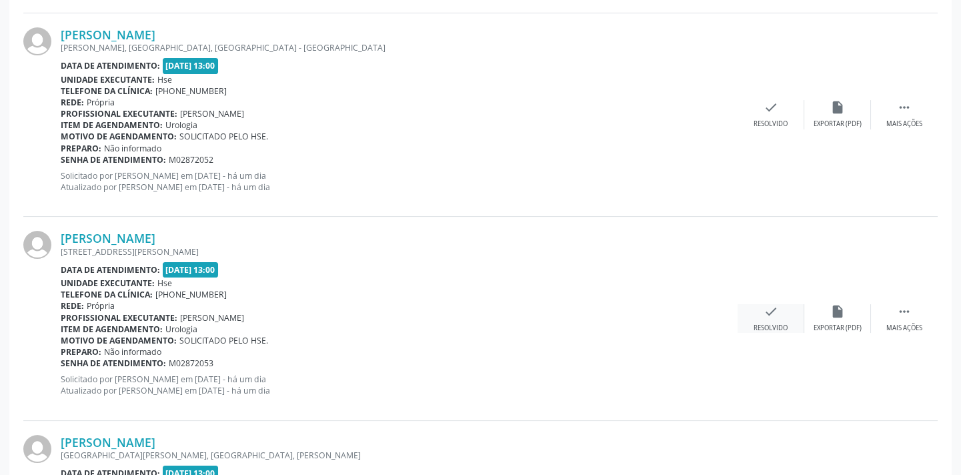
click at [764, 313] on icon "check" at bounding box center [771, 311] width 15 height 15
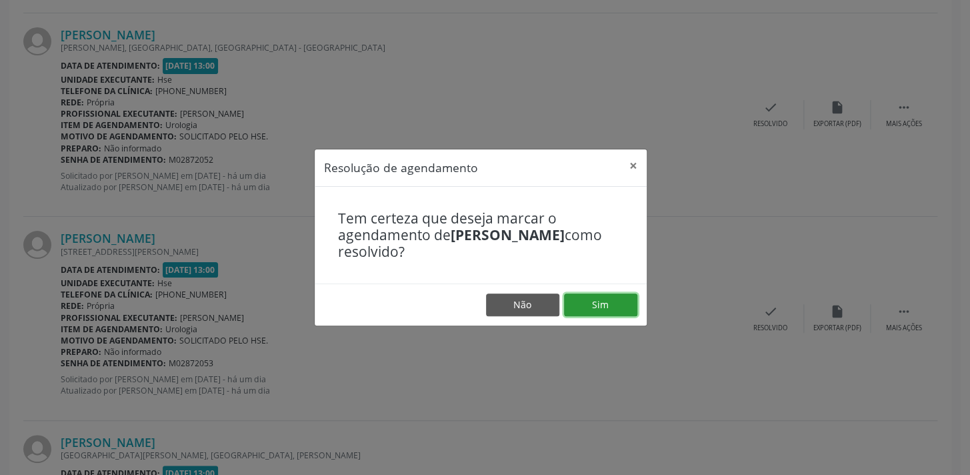
click at [601, 303] on button "Sim" at bounding box center [600, 304] width 73 height 23
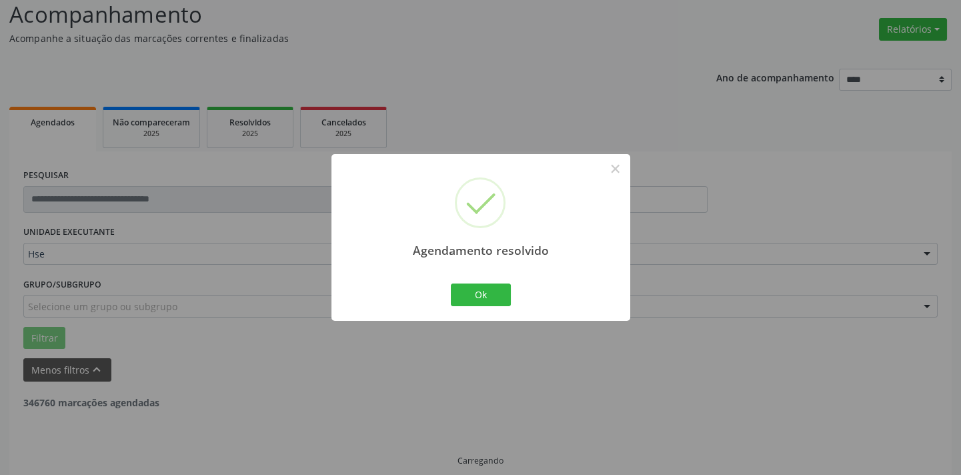
scroll to position [107, 0]
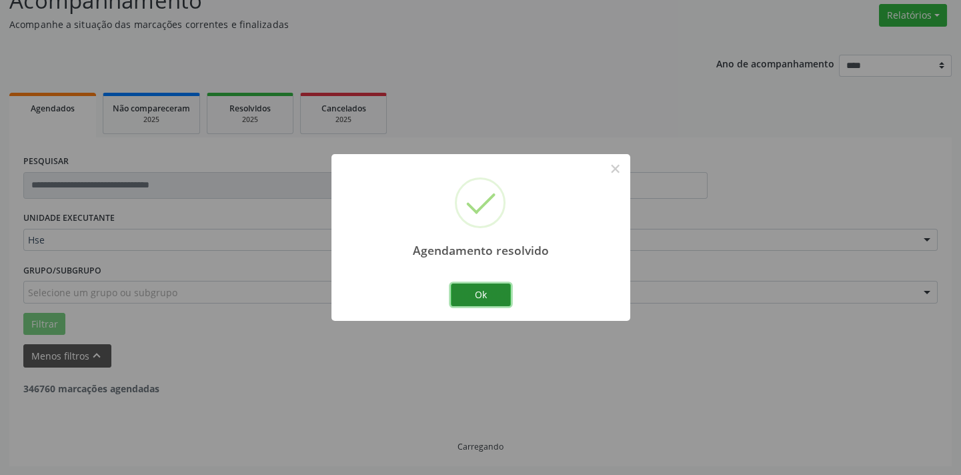
click at [490, 297] on button "Ok" at bounding box center [481, 294] width 60 height 23
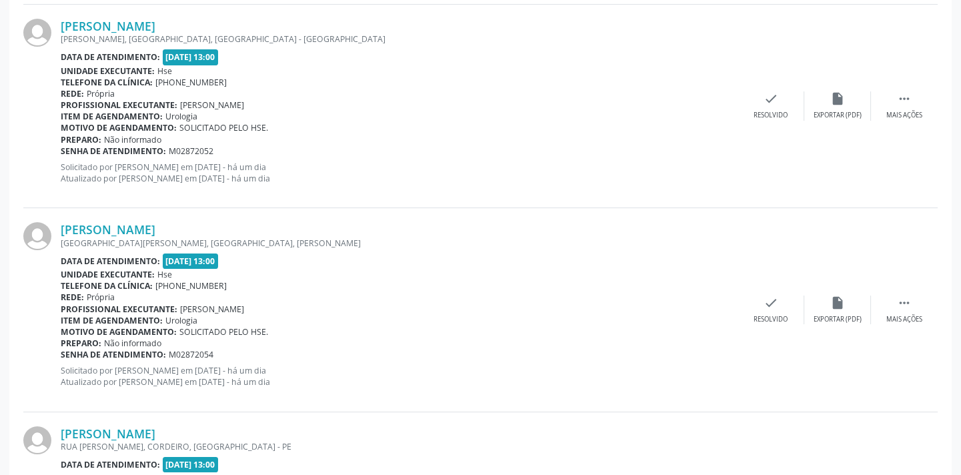
scroll to position [727, 0]
click at [898, 308] on div " Mais ações" at bounding box center [904, 309] width 67 height 29
click at [850, 314] on div "Não compareceu" at bounding box center [837, 318] width 57 height 9
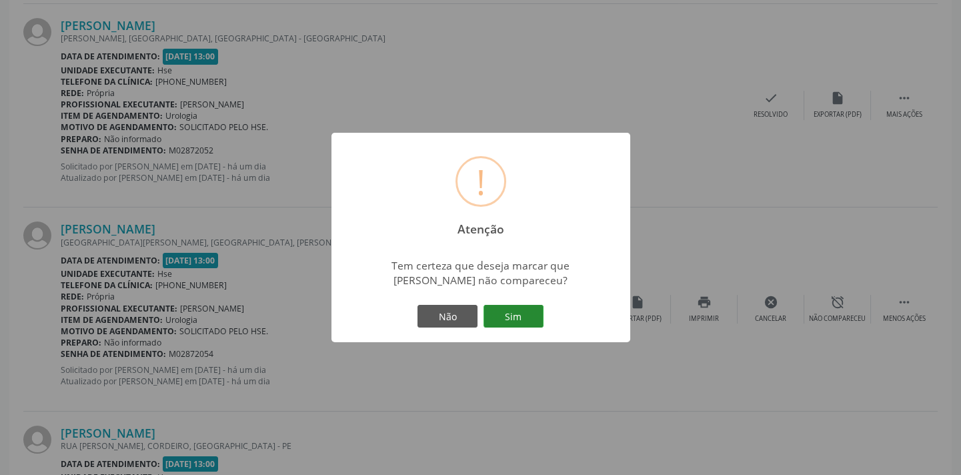
click at [534, 306] on button "Sim" at bounding box center [513, 316] width 60 height 23
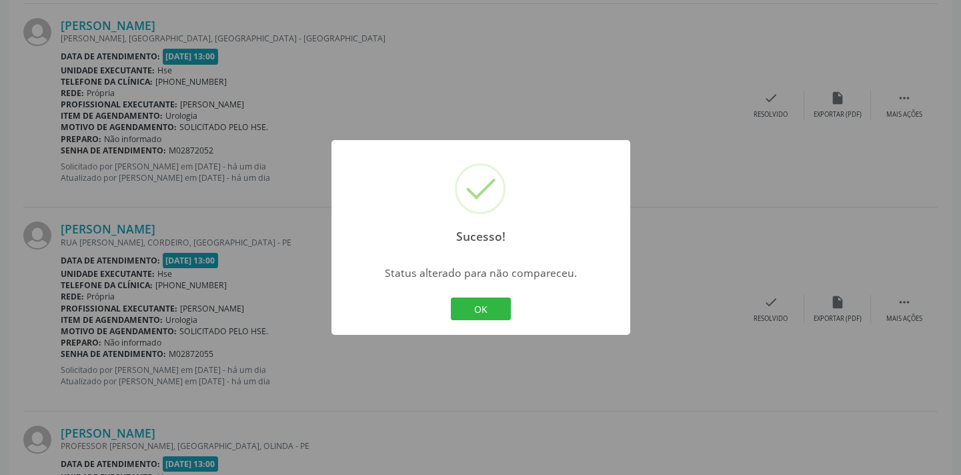
click at [480, 295] on div "OK Cancel" at bounding box center [480, 309] width 66 height 28
click at [482, 304] on button "OK" at bounding box center [481, 308] width 60 height 23
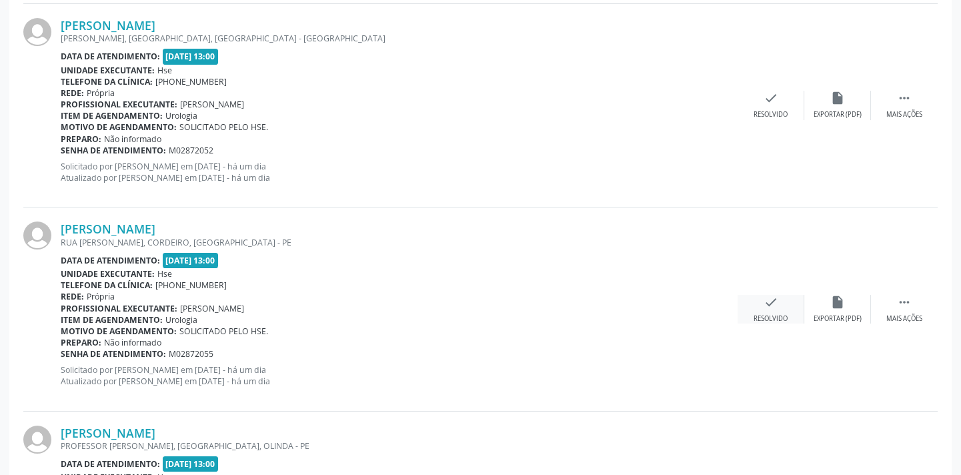
click at [773, 302] on icon "check" at bounding box center [771, 302] width 15 height 15
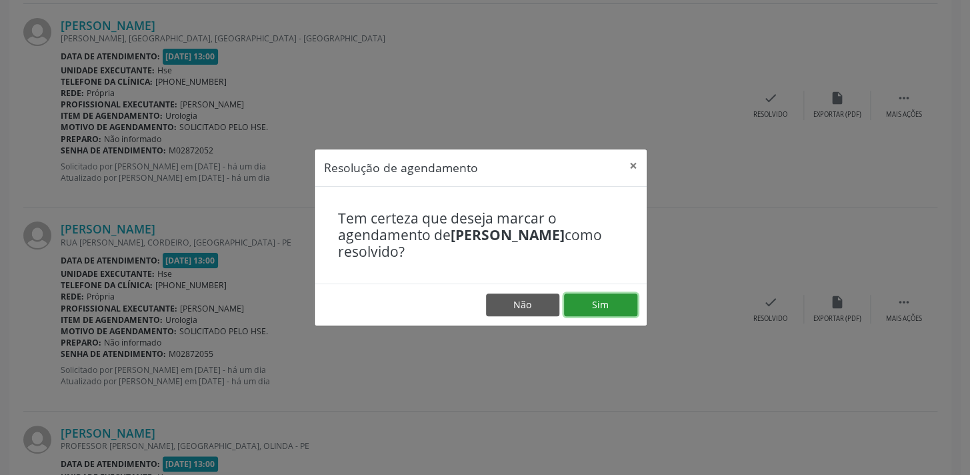
click at [622, 301] on button "Sim" at bounding box center [600, 304] width 73 height 23
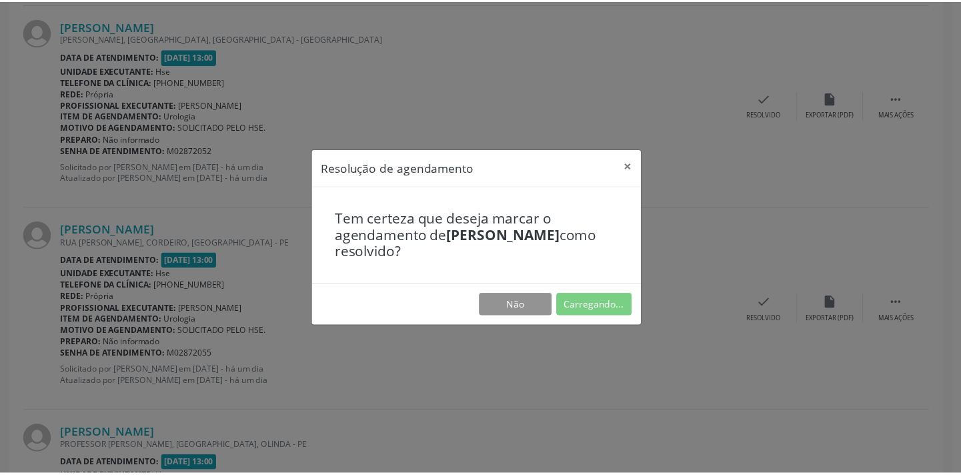
scroll to position [93, 0]
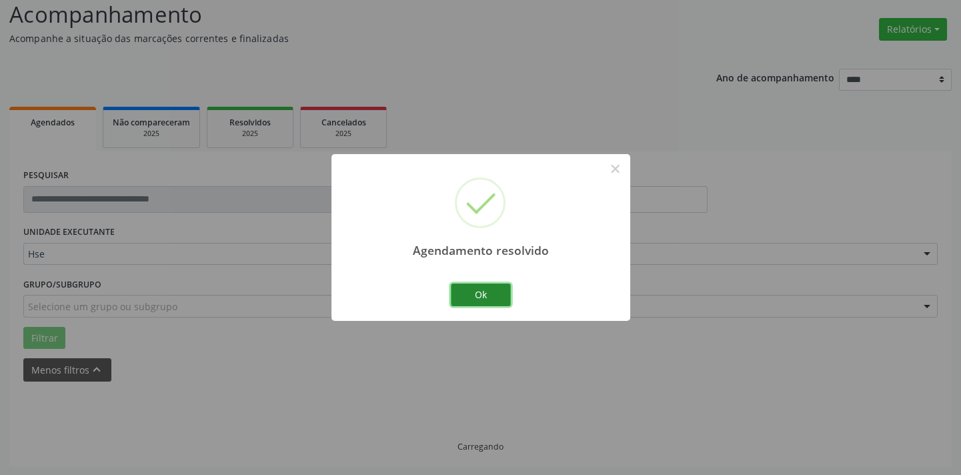
click at [504, 298] on button "Ok" at bounding box center [481, 294] width 60 height 23
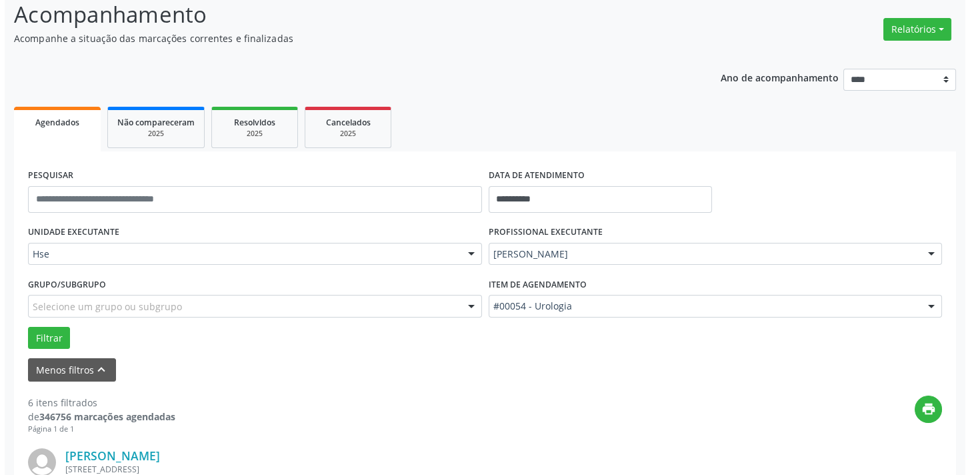
scroll to position [718, 0]
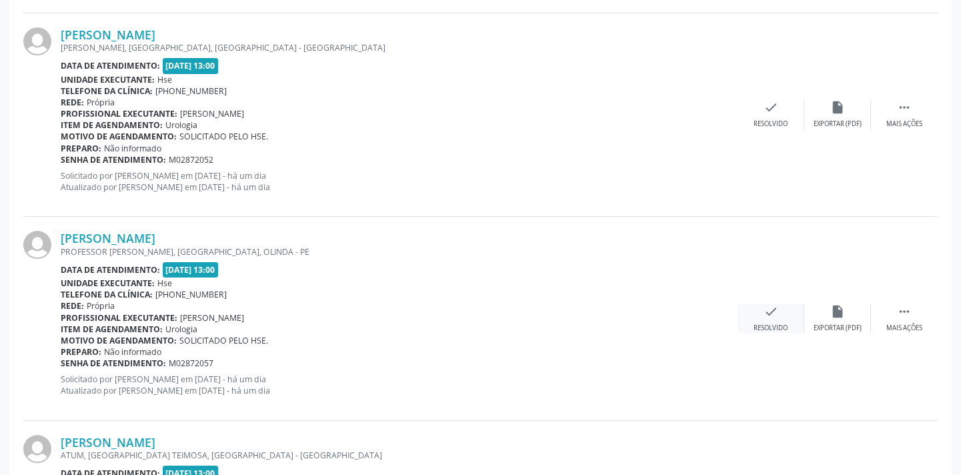
click at [754, 317] on div "check Resolvido" at bounding box center [771, 318] width 67 height 29
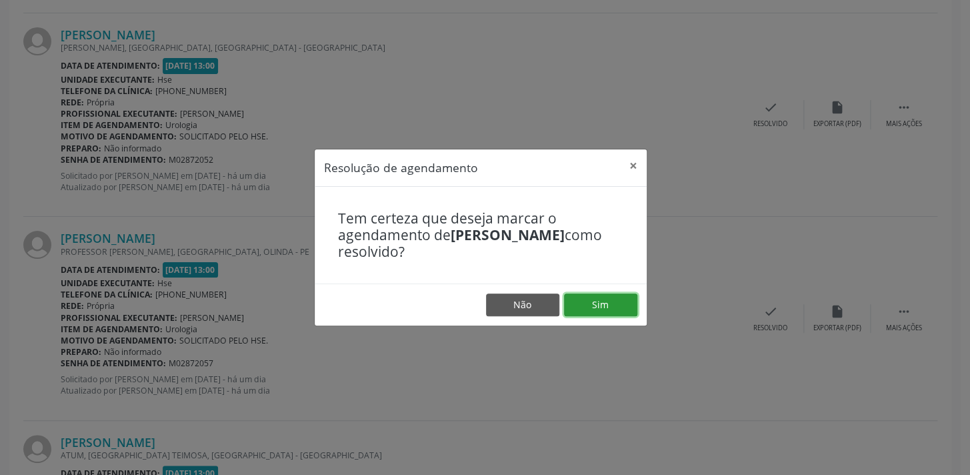
click at [625, 303] on button "Sim" at bounding box center [600, 304] width 73 height 23
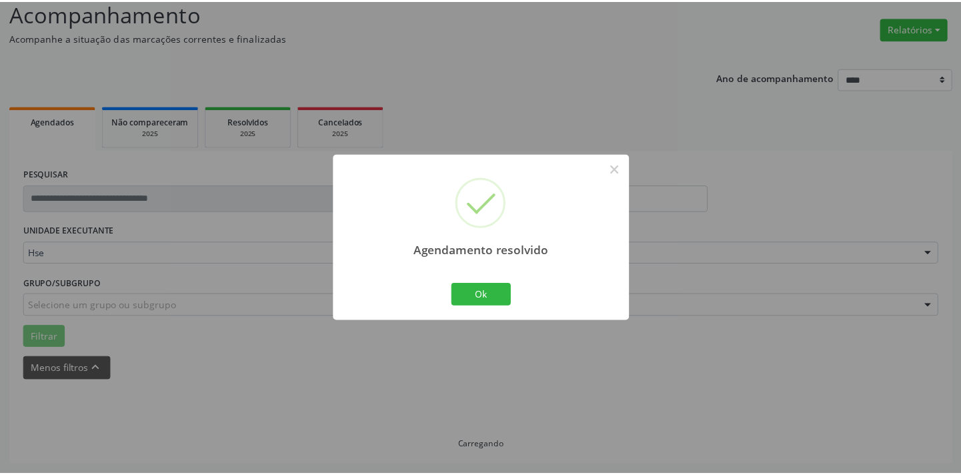
scroll to position [93, 0]
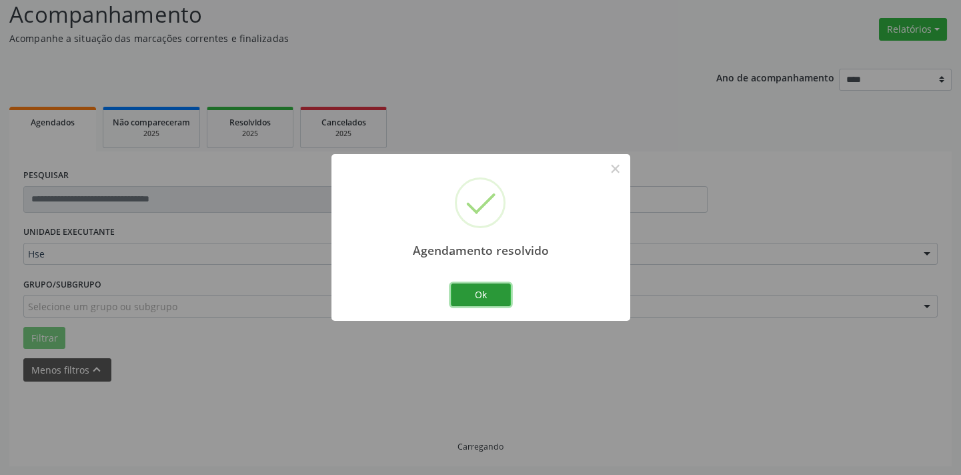
drag, startPoint x: 490, startPoint y: 291, endPoint x: 583, endPoint y: 216, distance: 119.6
click at [489, 291] on button "Ok" at bounding box center [481, 294] width 60 height 23
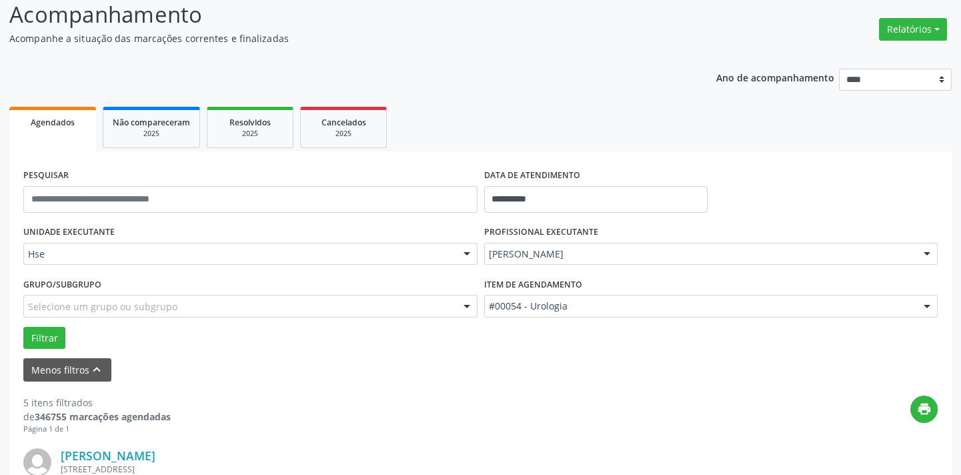
scroll to position [718, 0]
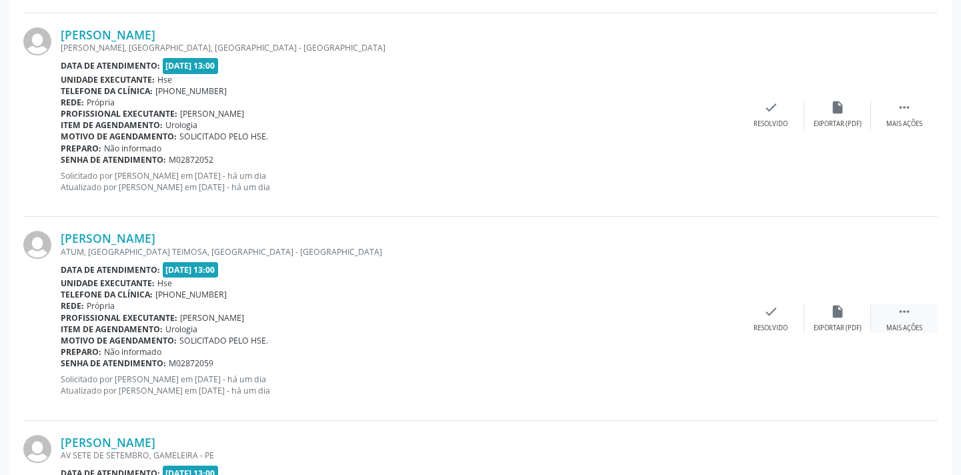
click at [889, 315] on div " Mais ações" at bounding box center [904, 318] width 67 height 29
click at [847, 319] on div "alarm_off Não compareceu" at bounding box center [837, 318] width 67 height 29
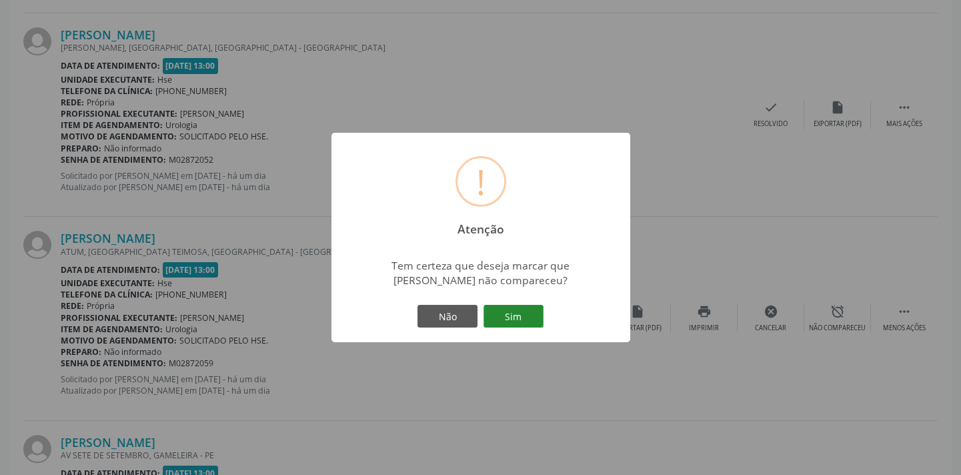
click at [519, 326] on button "Sim" at bounding box center [513, 316] width 60 height 23
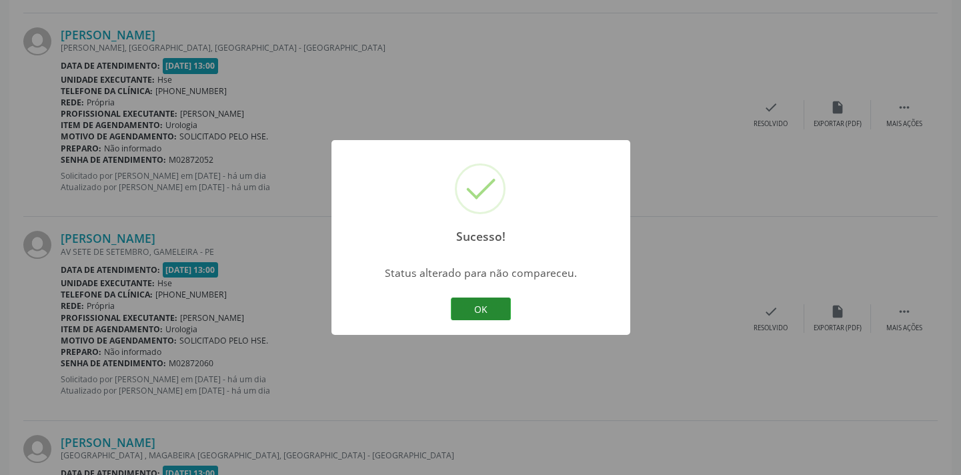
click at [481, 304] on button "OK" at bounding box center [481, 308] width 60 height 23
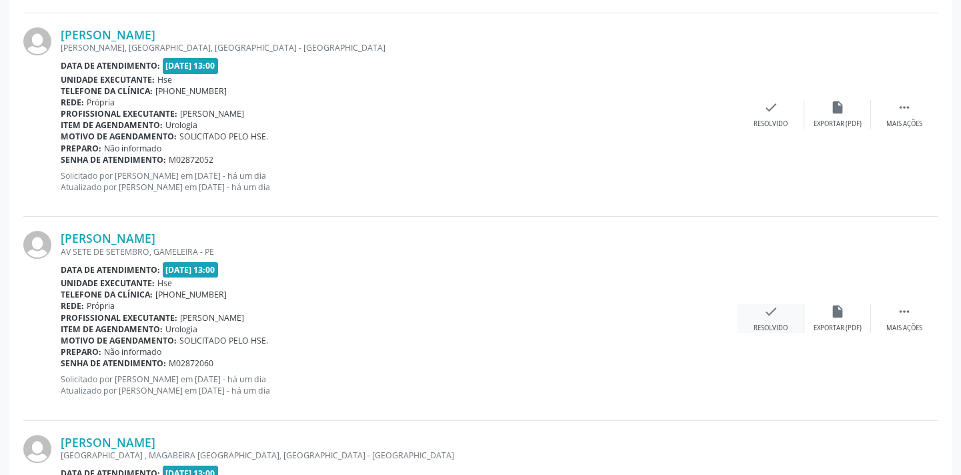
click at [768, 312] on icon "check" at bounding box center [771, 311] width 15 height 15
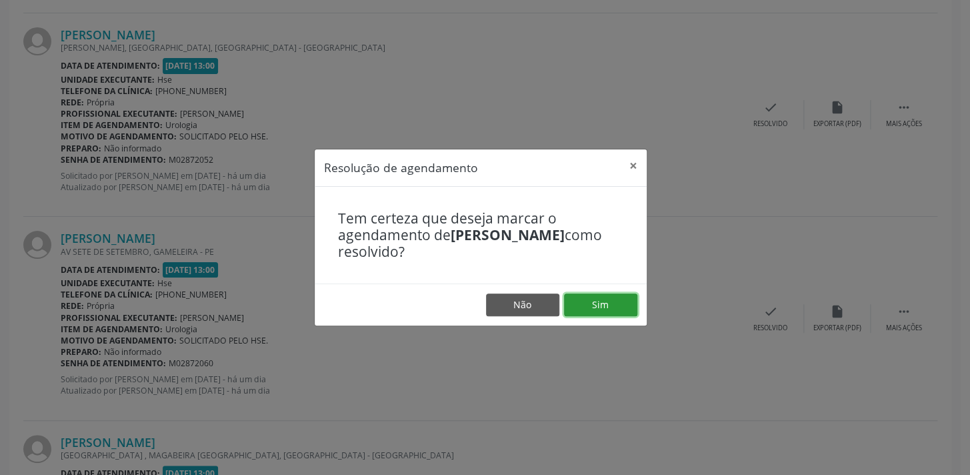
click at [595, 303] on button "Sim" at bounding box center [600, 304] width 73 height 23
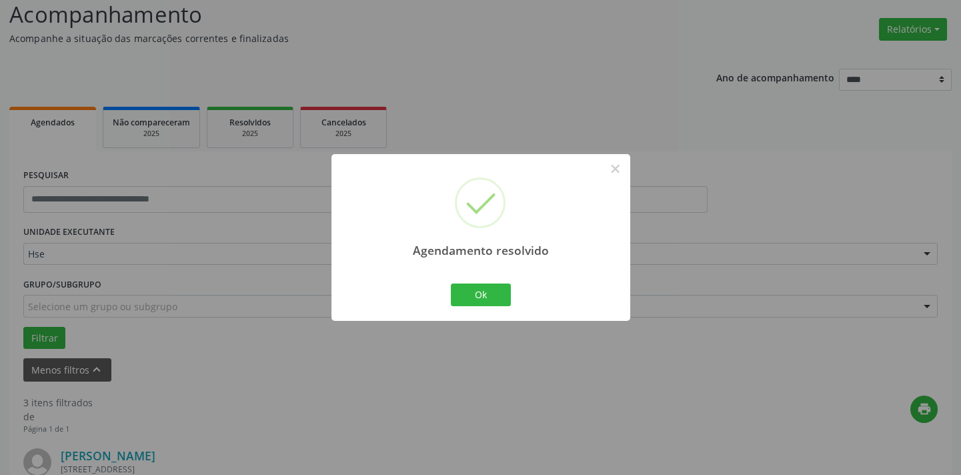
scroll to position [685, 0]
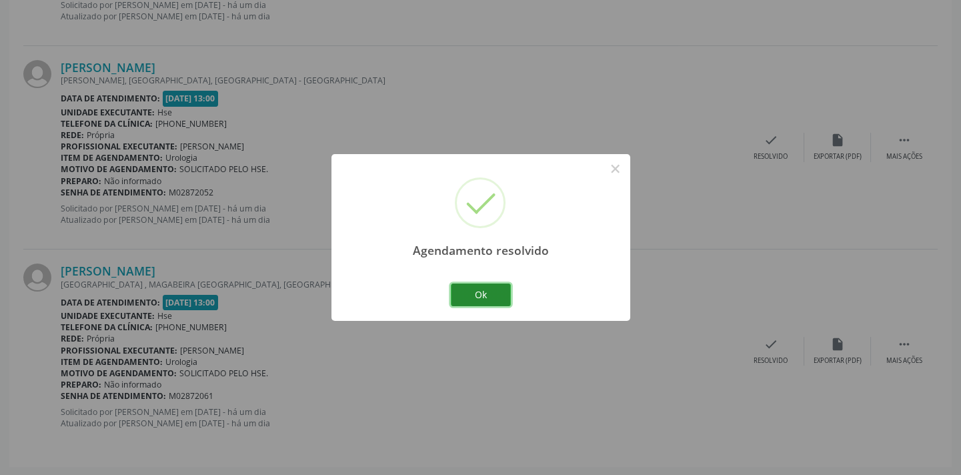
click at [483, 295] on button "Ok" at bounding box center [481, 294] width 60 height 23
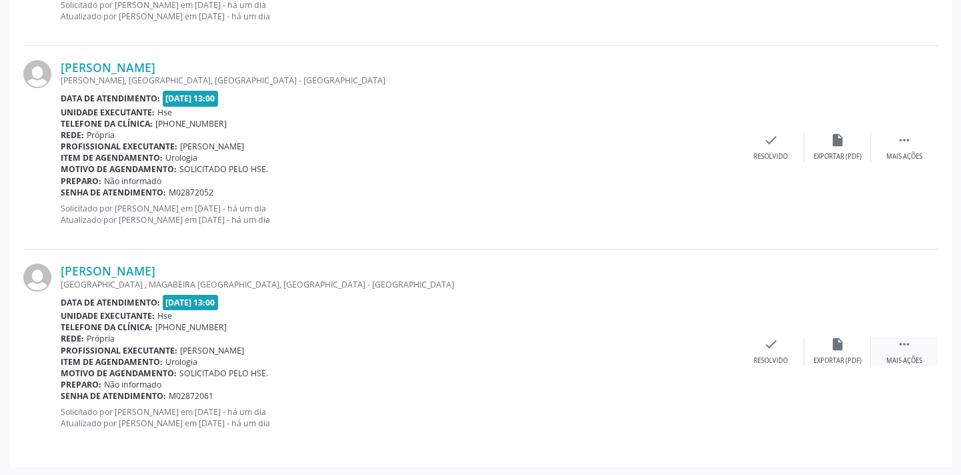
click at [896, 339] on div " Mais ações" at bounding box center [904, 351] width 67 height 29
click at [845, 344] on div "alarm_off Não compareceu" at bounding box center [837, 351] width 67 height 29
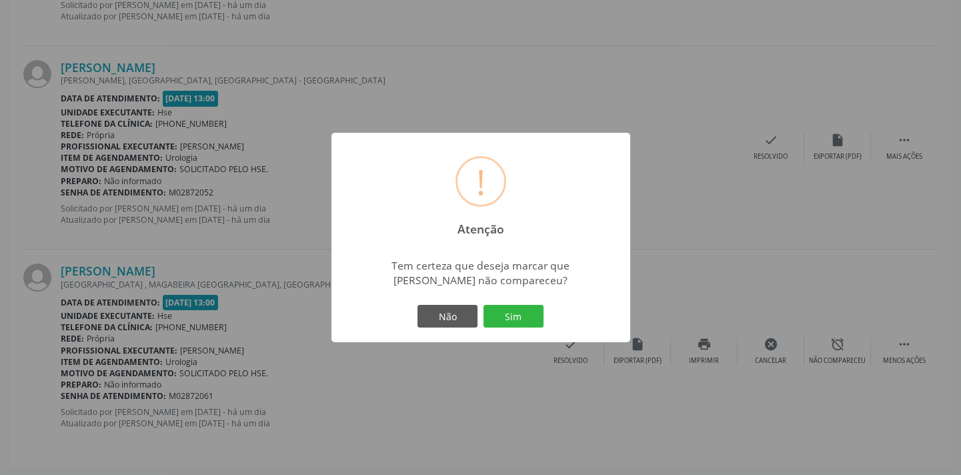
click at [523, 302] on div "Não Sim" at bounding box center [481, 316] width 132 height 28
click at [520, 319] on button "Sim" at bounding box center [513, 316] width 60 height 23
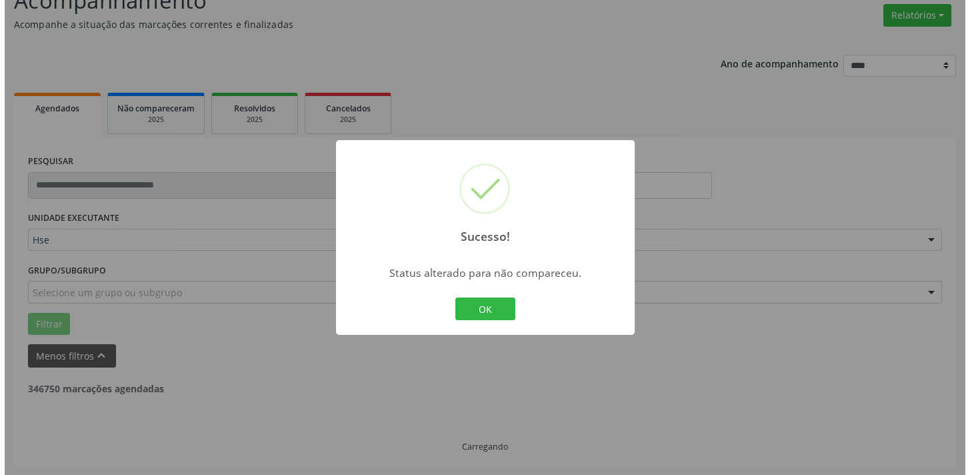
scroll to position [481, 0]
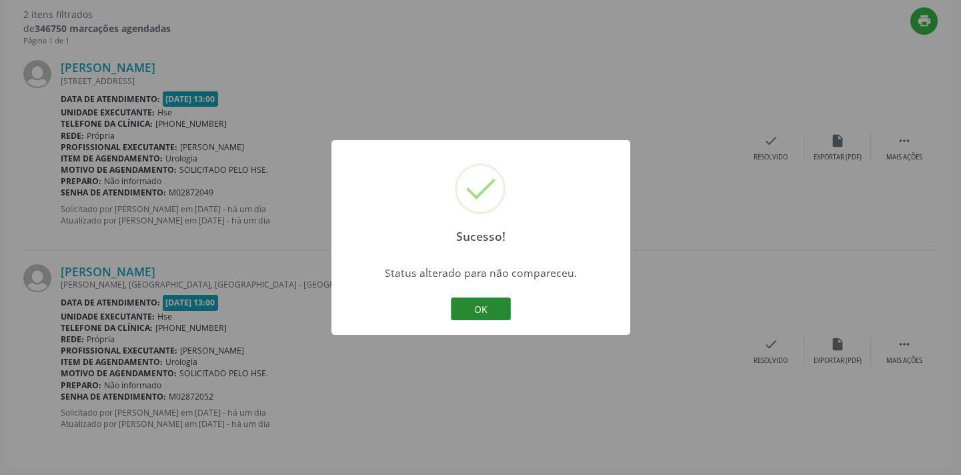
click at [490, 310] on button "OK" at bounding box center [481, 308] width 60 height 23
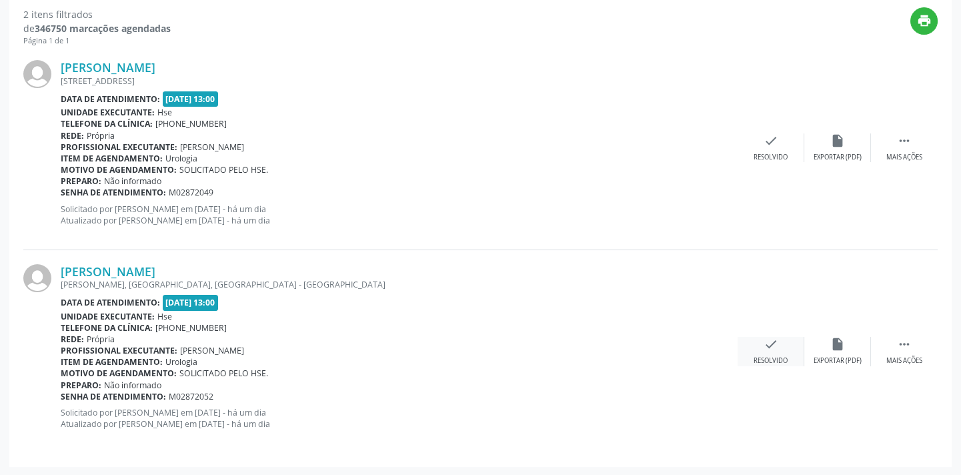
click at [772, 356] on div "Resolvido" at bounding box center [771, 360] width 34 height 9
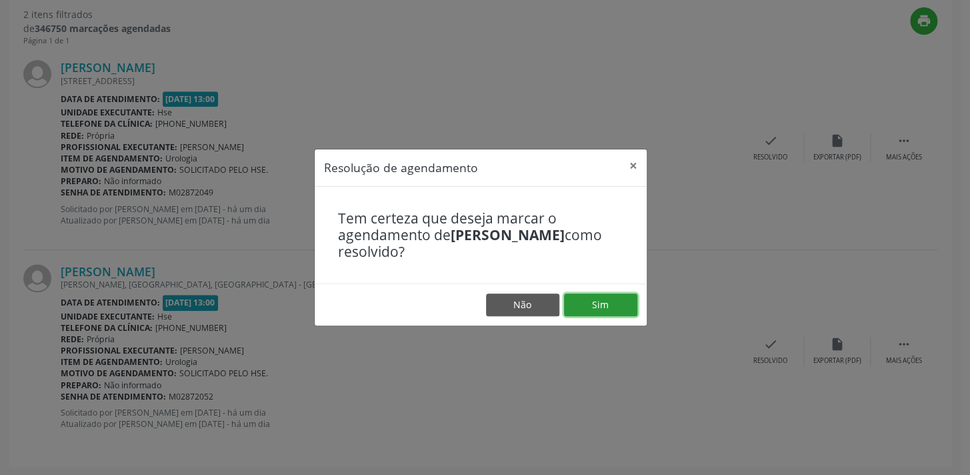
click at [600, 304] on button "Sim" at bounding box center [600, 304] width 73 height 23
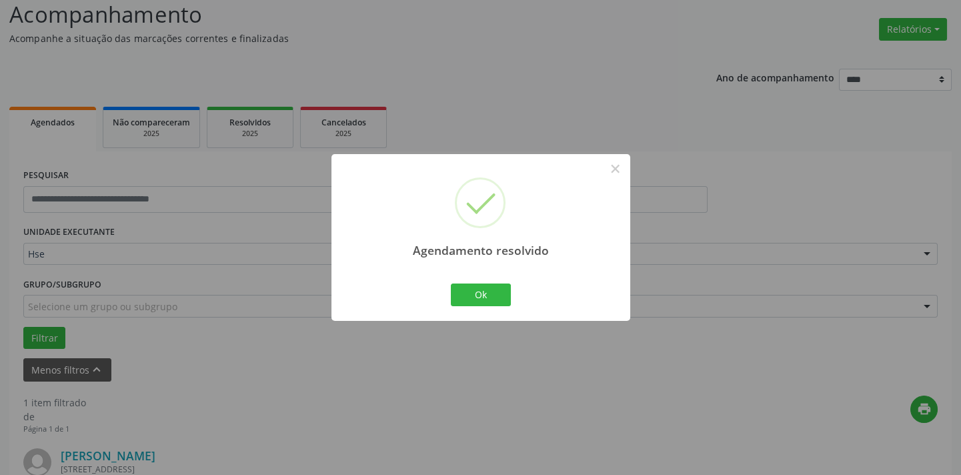
scroll to position [278, 0]
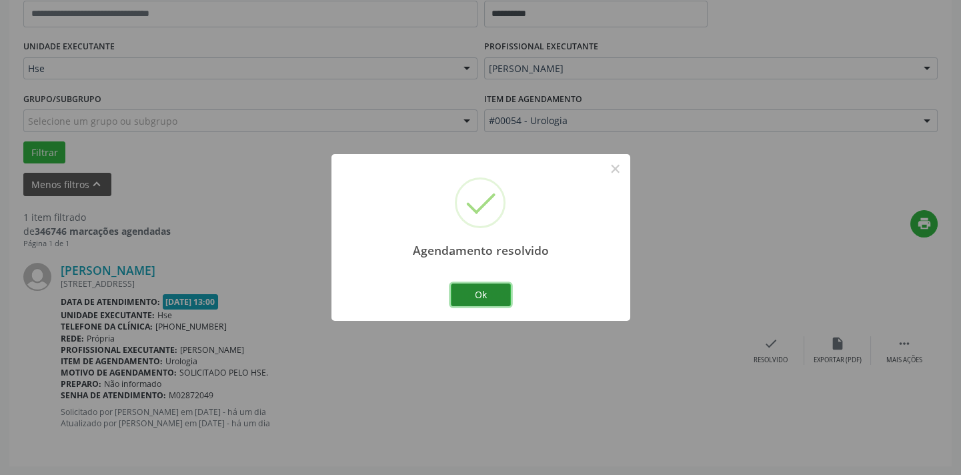
click at [456, 290] on button "Ok" at bounding box center [481, 294] width 60 height 23
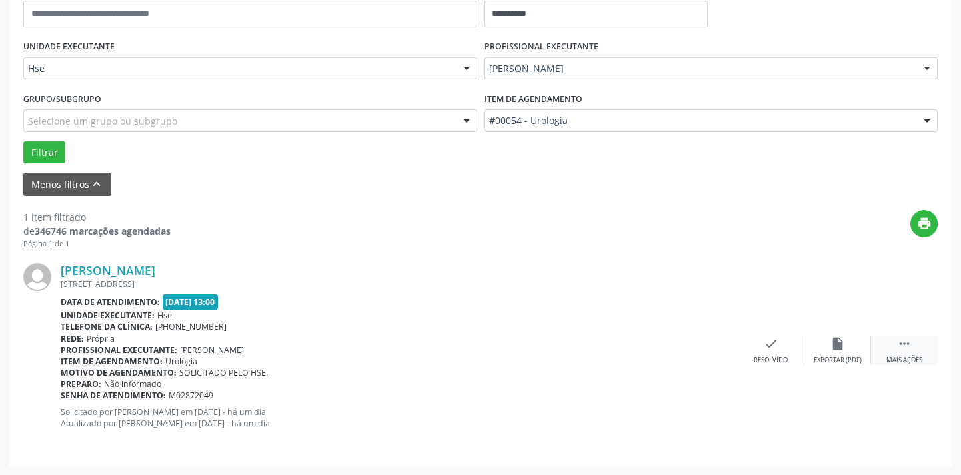
drag, startPoint x: 919, startPoint y: 333, endPoint x: 910, endPoint y: 343, distance: 13.7
click at [912, 341] on div "Severino Ranaldo Pereira da Silva RUA REVOLUCAO PRAEIRA N 80, TORROES, RECIFE -…" at bounding box center [480, 350] width 914 height 203
click at [908, 345] on icon "" at bounding box center [904, 343] width 15 height 15
click at [840, 345] on icon "alarm_off" at bounding box center [837, 343] width 15 height 15
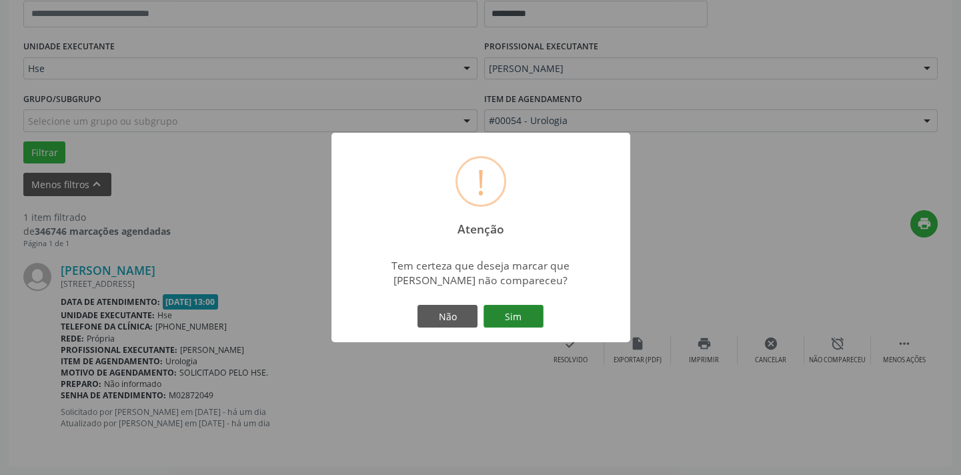
click at [530, 306] on button "Sim" at bounding box center [513, 316] width 60 height 23
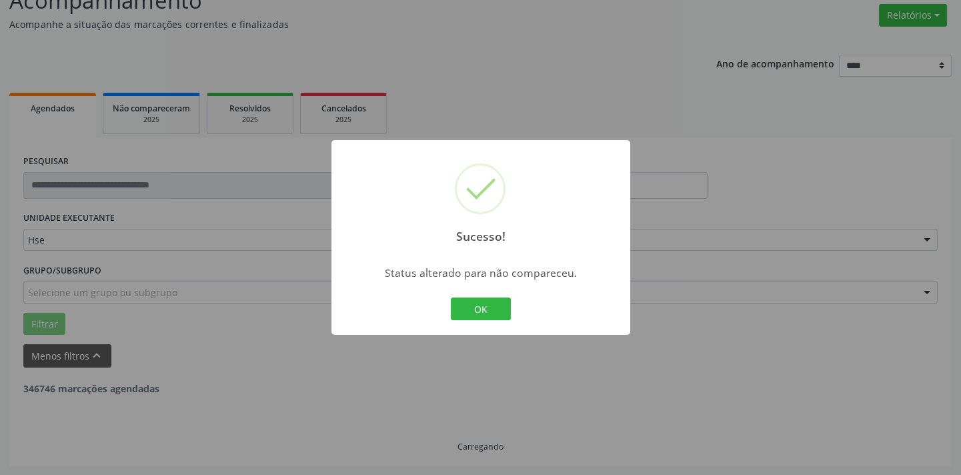
scroll to position [63, 0]
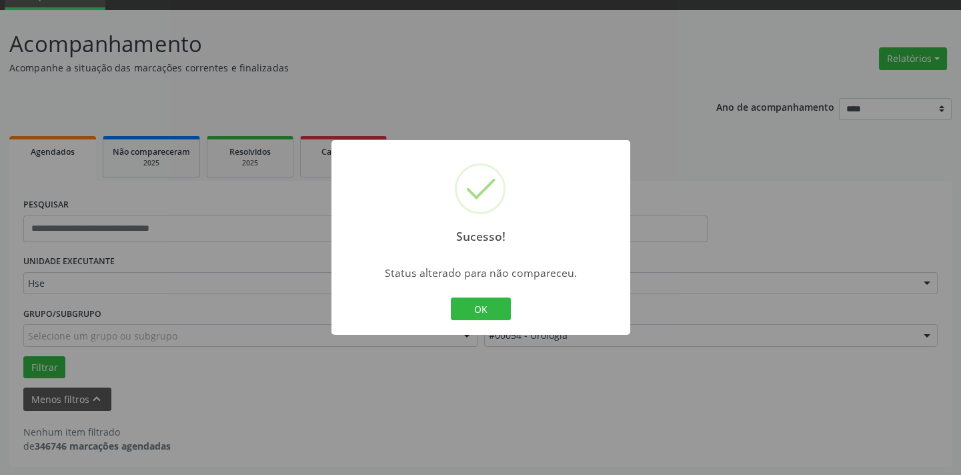
click at [506, 311] on button "OK" at bounding box center [481, 308] width 60 height 23
